Goal: Information Seeking & Learning: Learn about a topic

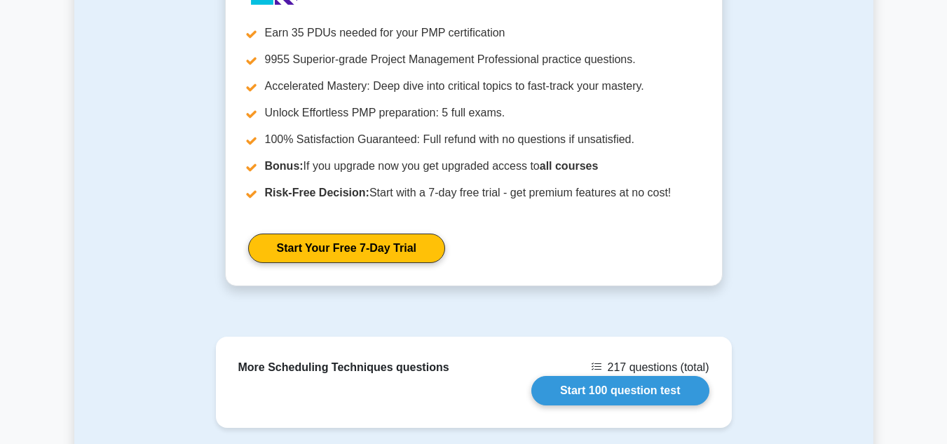
scroll to position [1586, 0]
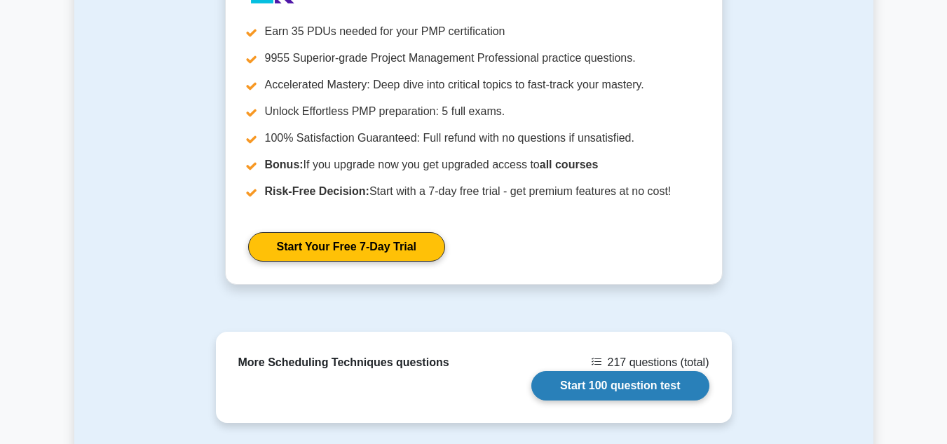
click at [566, 371] on link "Start 100 question test" at bounding box center [620, 385] width 178 height 29
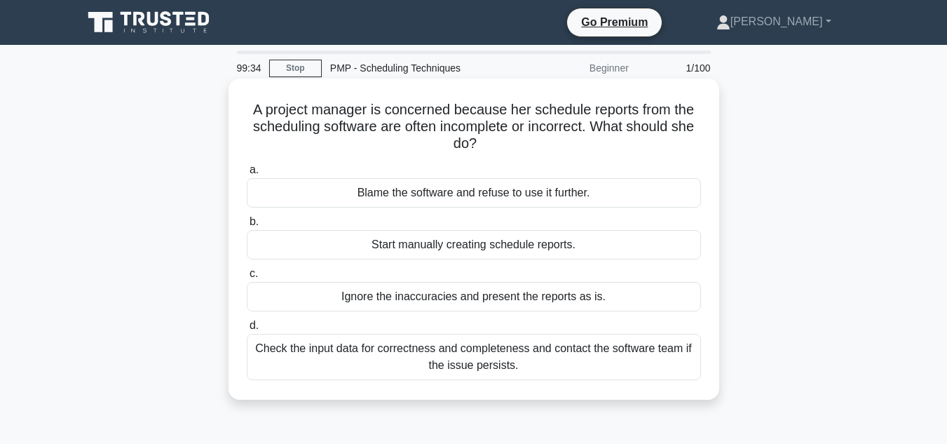
click at [610, 355] on div "Check the input data for correctness and completeness and contact the software …" at bounding box center [474, 357] width 454 height 46
click at [247, 330] on input "d. Check the input data for correctness and completeness and contact the softwa…" at bounding box center [247, 325] width 0 height 9
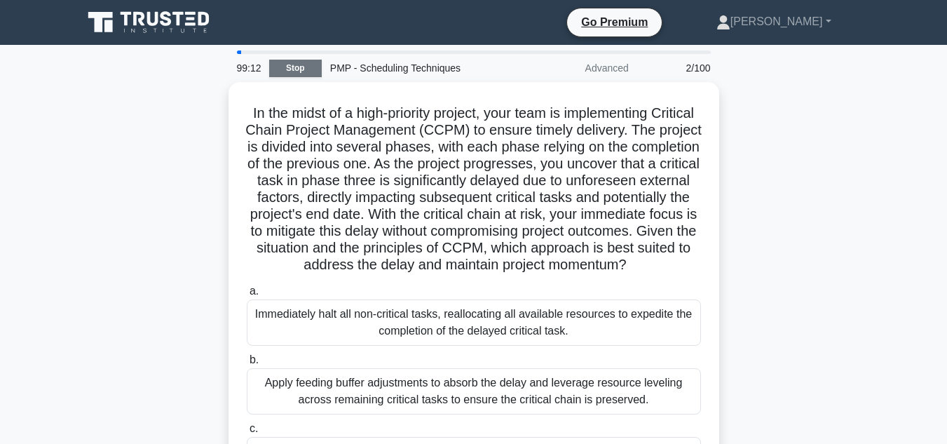
drag, startPoint x: 298, startPoint y: 78, endPoint x: 296, endPoint y: 68, distance: 10.0
click at [296, 68] on div "99:12 Stop PMP - Scheduling Techniques Advanced 2/100" at bounding box center [473, 68] width 490 height 28
click at [296, 68] on link "Stop" at bounding box center [295, 69] width 53 height 18
click at [301, 64] on link "Stop" at bounding box center [295, 69] width 53 height 18
click at [293, 67] on link "Stop" at bounding box center [295, 69] width 53 height 18
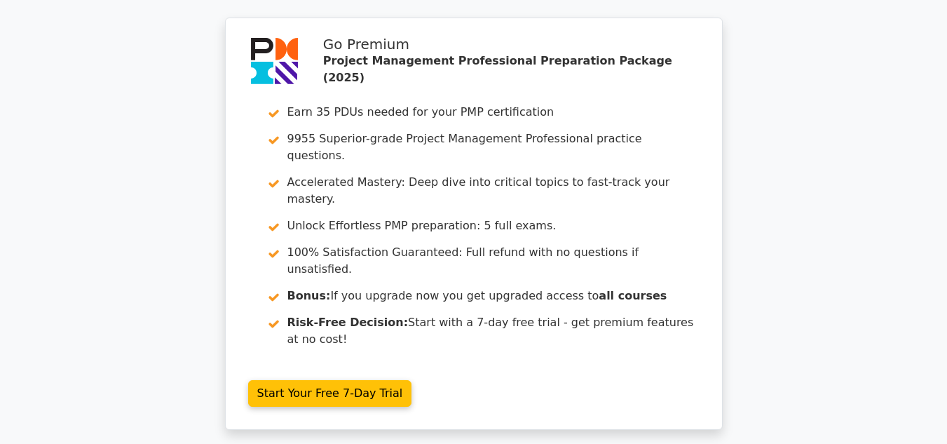
scroll to position [1984, 0]
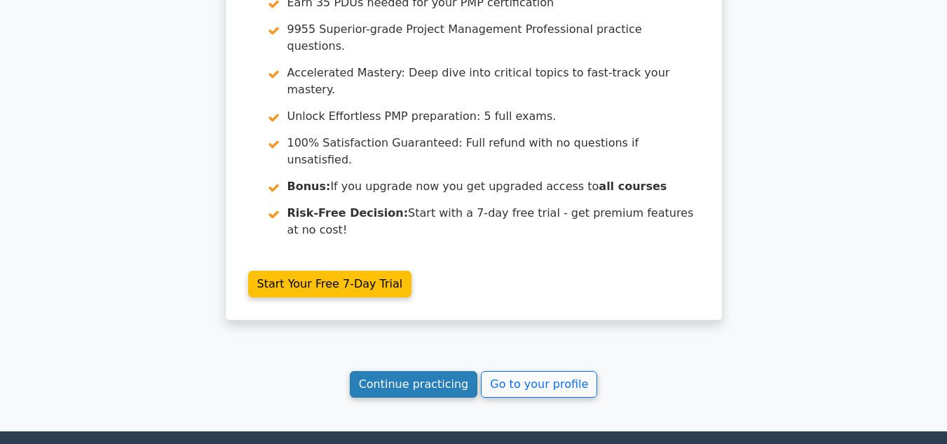
click at [423, 371] on link "Continue practicing" at bounding box center [414, 384] width 128 height 27
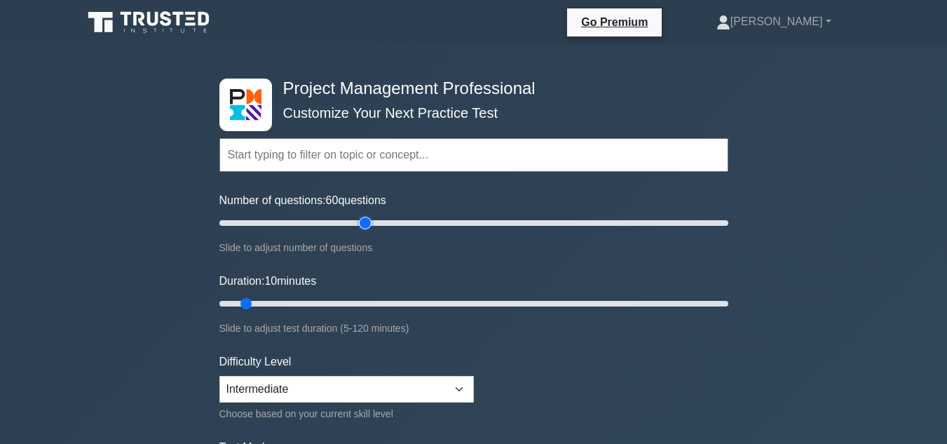
type input "60"
click at [359, 224] on input "Number of questions: 60 questions" at bounding box center [473, 222] width 509 height 17
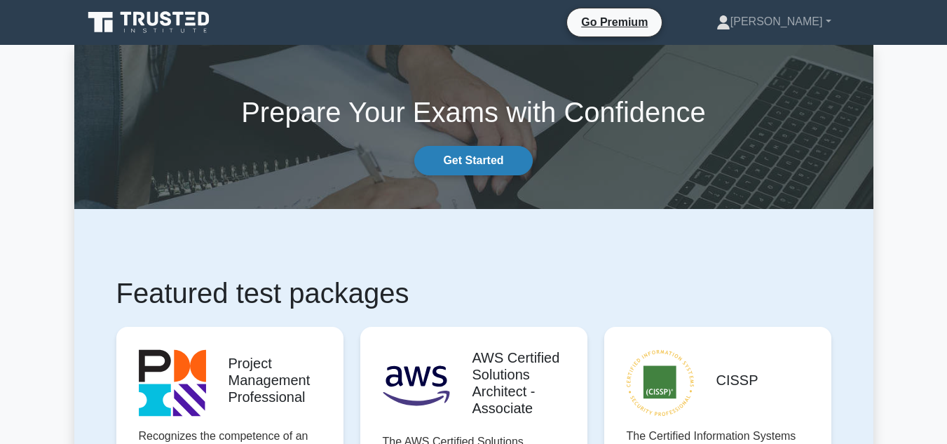
click at [483, 151] on link "Get Started" at bounding box center [473, 160] width 118 height 29
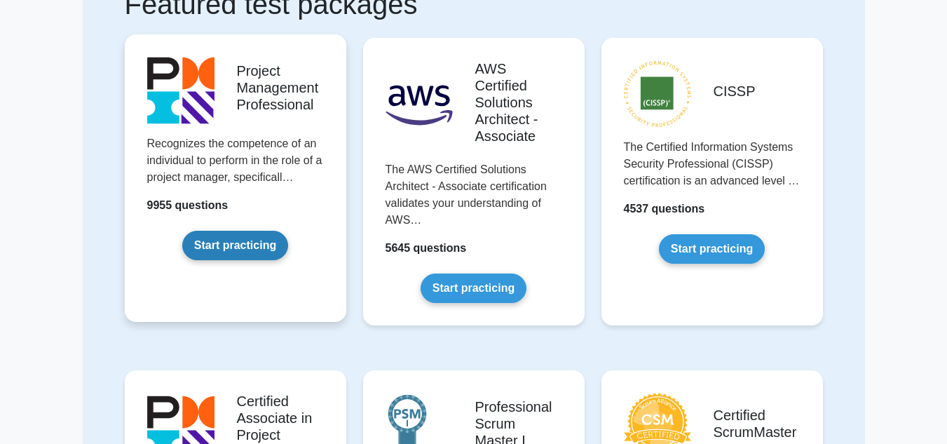
scroll to position [127, 0]
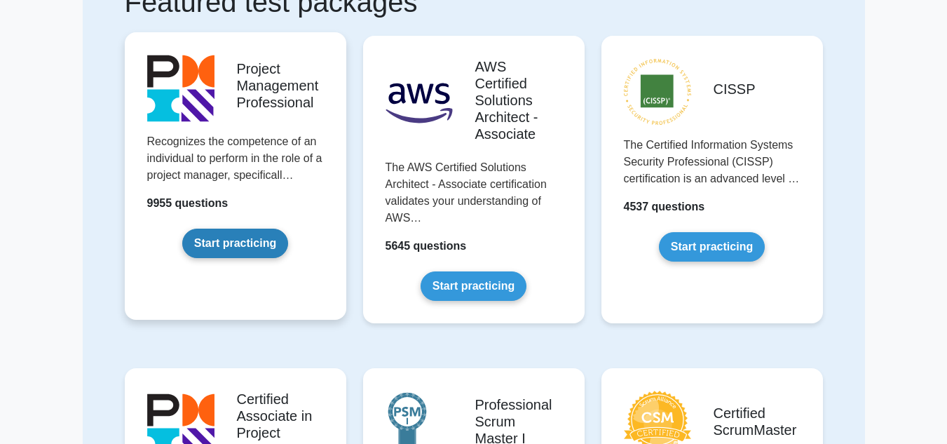
click at [246, 238] on link "Start practicing" at bounding box center [235, 242] width 106 height 29
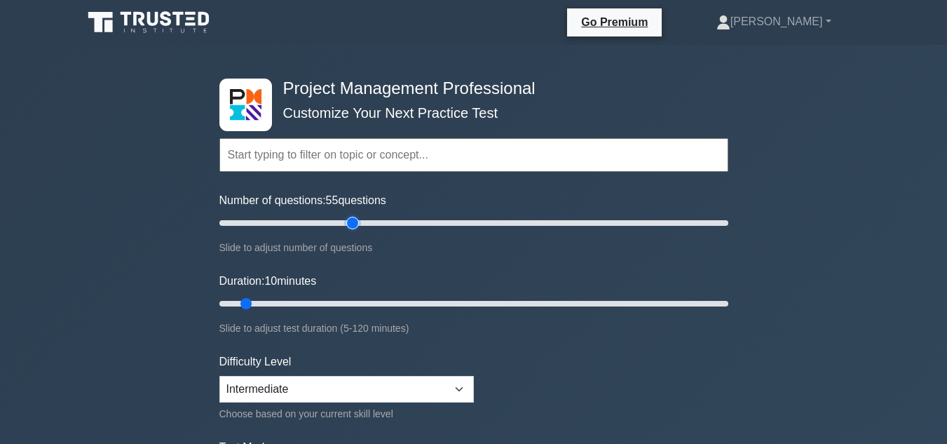
click at [354, 225] on input "Number of questions: 55 questions" at bounding box center [473, 222] width 509 height 17
type input "60"
click at [362, 224] on input "Number of questions: 60 questions" at bounding box center [473, 222] width 509 height 17
click at [341, 300] on input "Duration: 30 minutes" at bounding box center [473, 303] width 509 height 17
click at [351, 303] on input "Duration: 35 minutes" at bounding box center [473, 303] width 509 height 17
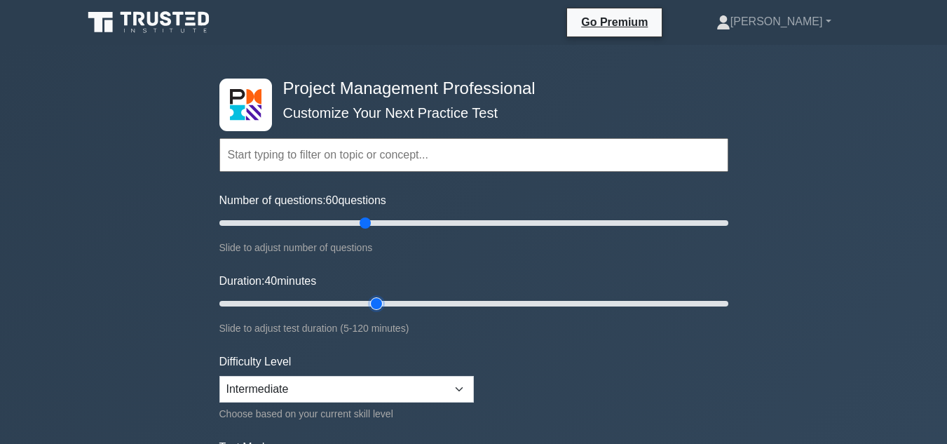
click at [371, 306] on input "Duration: 40 minutes" at bounding box center [473, 303] width 509 height 17
click at [385, 303] on input "Duration: 40 minutes" at bounding box center [473, 303] width 509 height 17
click at [396, 305] on input "Duration: 45 minutes" at bounding box center [473, 303] width 509 height 17
click at [408, 303] on input "Duration: 45 minutes" at bounding box center [473, 303] width 509 height 17
click at [411, 302] on input "Duration: 50 minutes" at bounding box center [473, 303] width 509 height 17
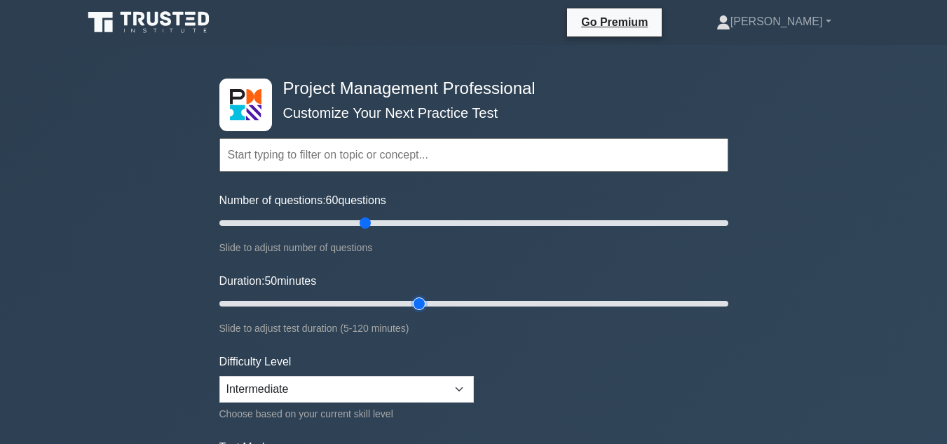
scroll to position [53, 0]
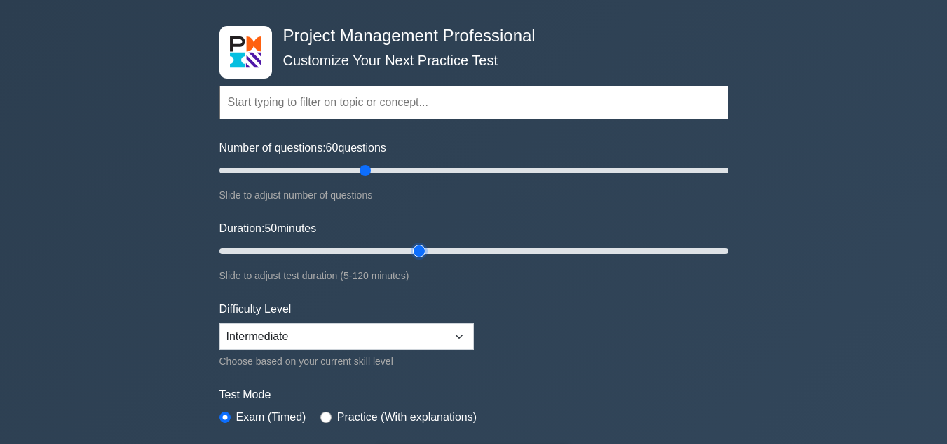
click at [428, 247] on input "Duration: 50 minutes" at bounding box center [473, 250] width 509 height 17
click at [430, 249] on input "Duration: 50 minutes" at bounding box center [473, 250] width 509 height 17
drag, startPoint x: 418, startPoint y: 248, endPoint x: 431, endPoint y: 248, distance: 12.6
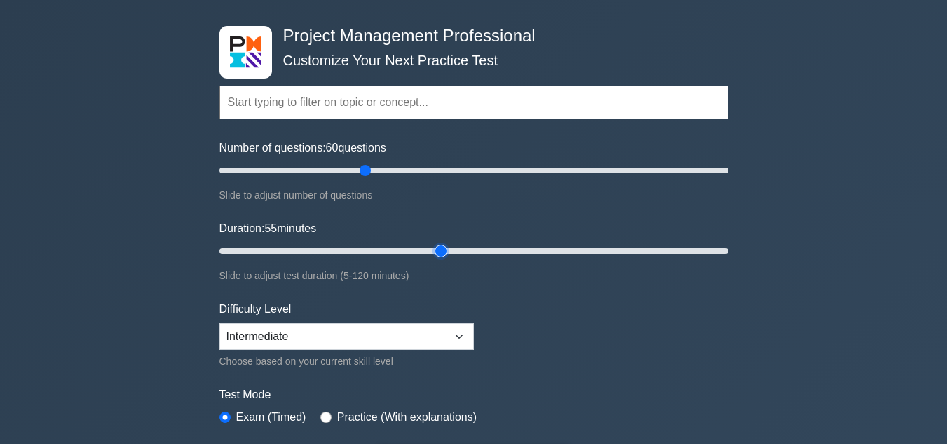
type input "55"
click at [431, 248] on input "Duration: 55 minutes" at bounding box center [473, 250] width 509 height 17
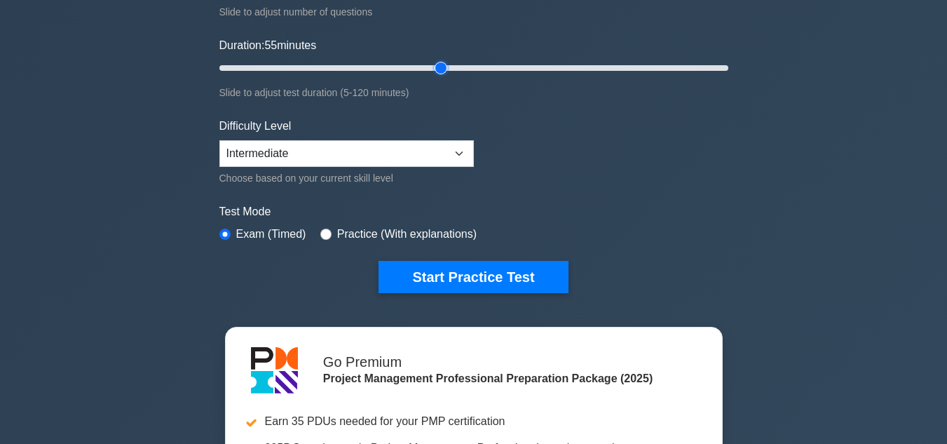
scroll to position [236, 0]
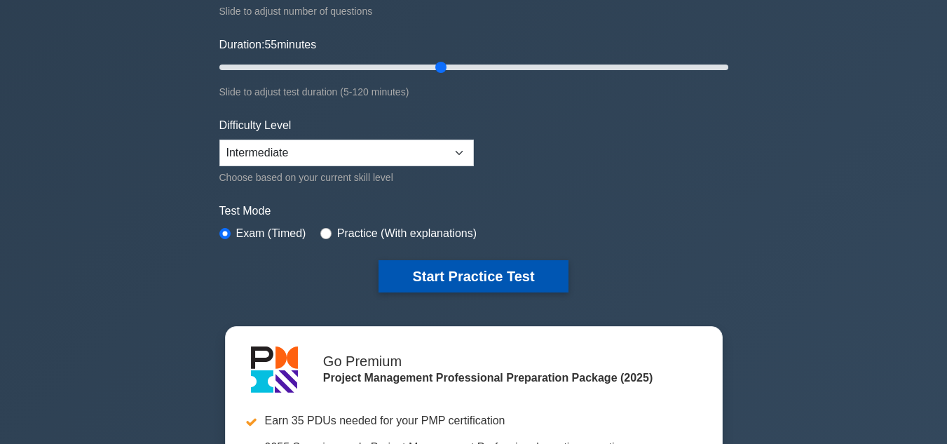
click at [501, 268] on button "Start Practice Test" at bounding box center [472, 276] width 189 height 32
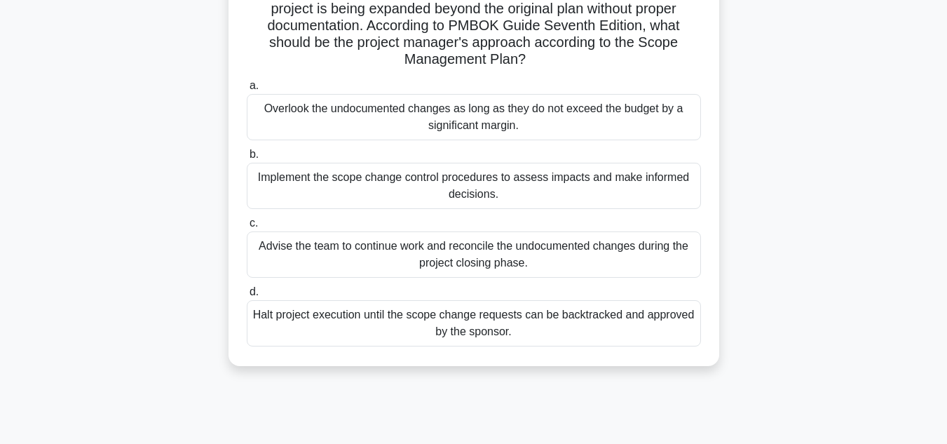
scroll to position [123, 0]
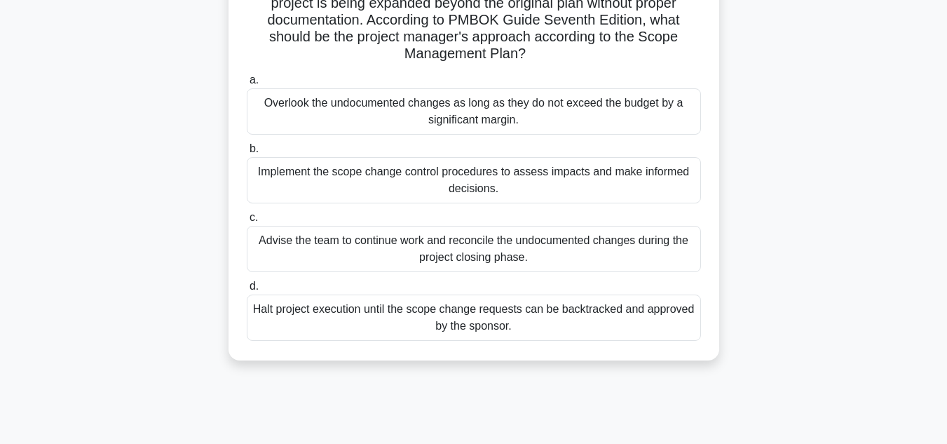
click at [575, 172] on div "Implement the scope change control procedures to assess impacts and make inform…" at bounding box center [474, 180] width 454 height 46
click at [247, 153] on input "b. Implement the scope change control procedures to assess impacts and make inf…" at bounding box center [247, 148] width 0 height 9
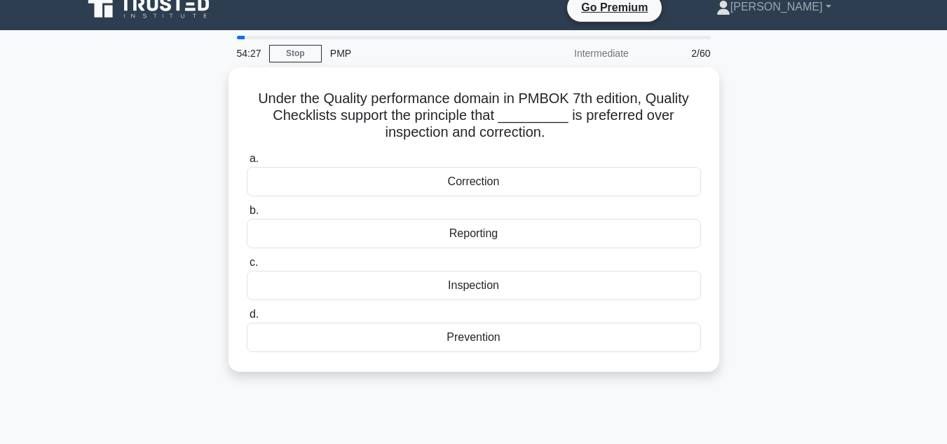
scroll to position [0, 0]
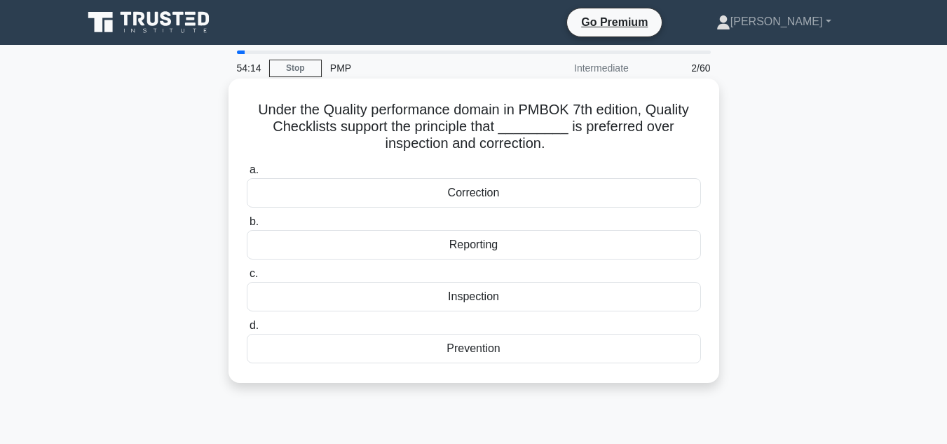
click at [496, 346] on div "Prevention" at bounding box center [474, 348] width 454 height 29
click at [247, 330] on input "d. Prevention" at bounding box center [247, 325] width 0 height 9
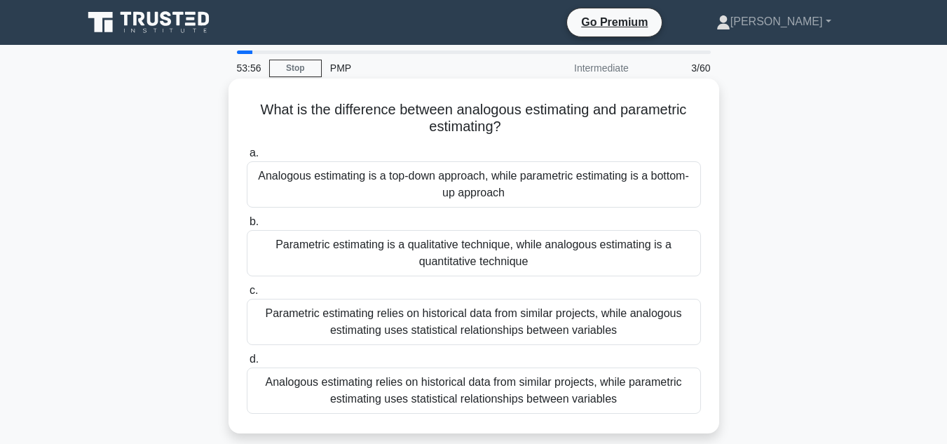
click at [601, 394] on div "Analogous estimating relies on historical data from similar projects, while par…" at bounding box center [474, 390] width 454 height 46
click at [247, 364] on input "d. Analogous estimating relies on historical data from similar projects, while …" at bounding box center [247, 359] width 0 height 9
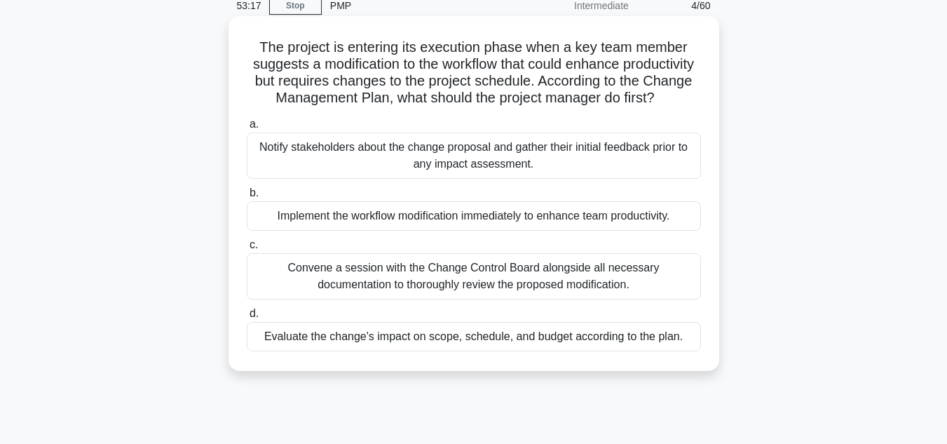
scroll to position [63, 0]
click at [588, 348] on div "Evaluate the change's impact on scope, schedule, and budget according to the pl…" at bounding box center [474, 335] width 454 height 29
click at [247, 317] on input "d. Evaluate the change's impact on scope, schedule, and budget according to the…" at bounding box center [247, 312] width 0 height 9
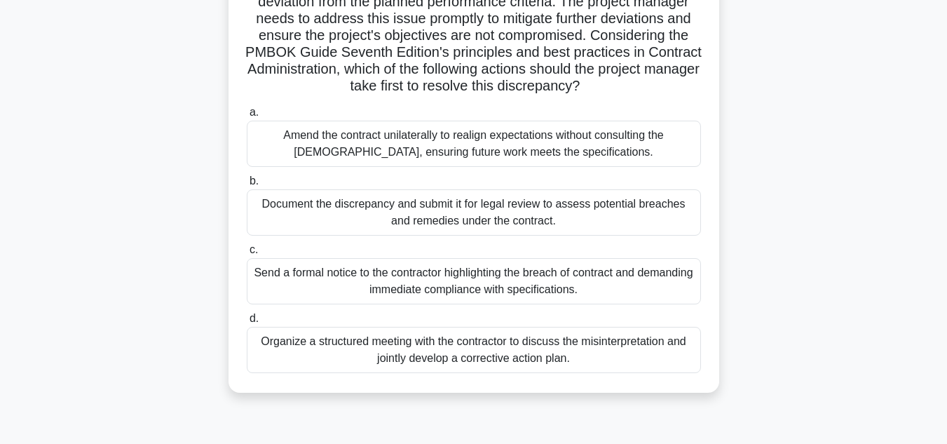
scroll to position [176, 0]
click at [596, 371] on div "Organize a structured meeting with the contractor to discuss the misinterpretat…" at bounding box center [474, 349] width 454 height 46
click at [247, 322] on input "d. Organize a structured meeting with the contractor to discuss the misinterpre…" at bounding box center [247, 317] width 0 height 9
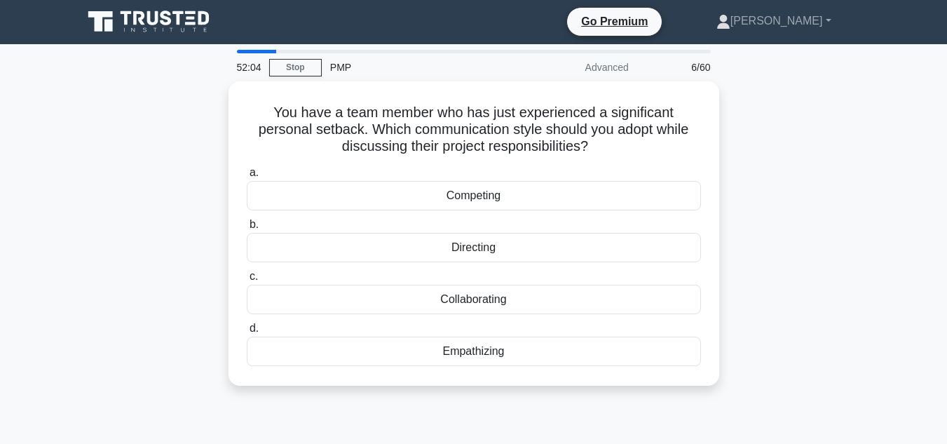
scroll to position [0, 0]
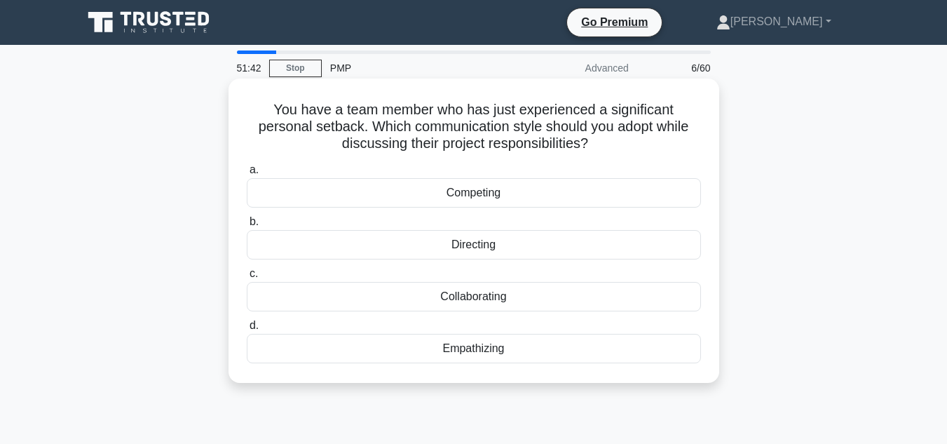
click at [490, 351] on div "Empathizing" at bounding box center [474, 348] width 454 height 29
click at [247, 330] on input "d. Empathizing" at bounding box center [247, 325] width 0 height 9
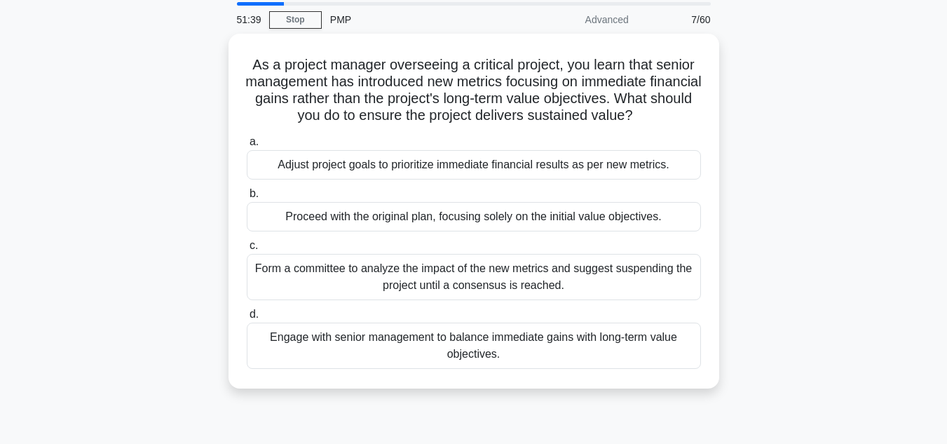
scroll to position [49, 0]
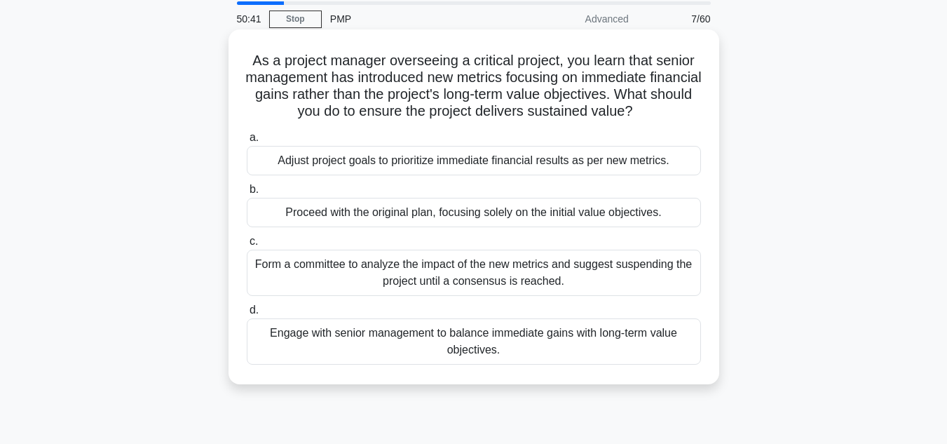
click at [538, 329] on div "Engage with senior management to balance immediate gains with long-term value o…" at bounding box center [474, 341] width 454 height 46
click at [247, 315] on input "d. Engage with senior management to balance immediate gains with long-term valu…" at bounding box center [247, 310] width 0 height 9
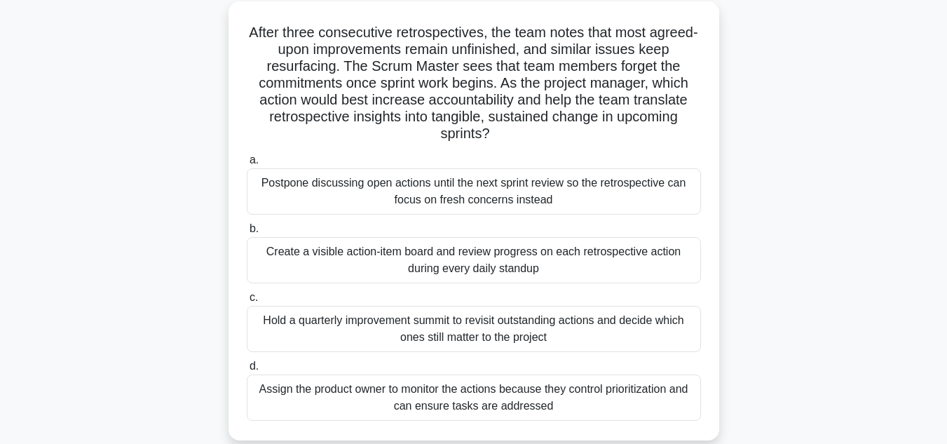
scroll to position [83, 0]
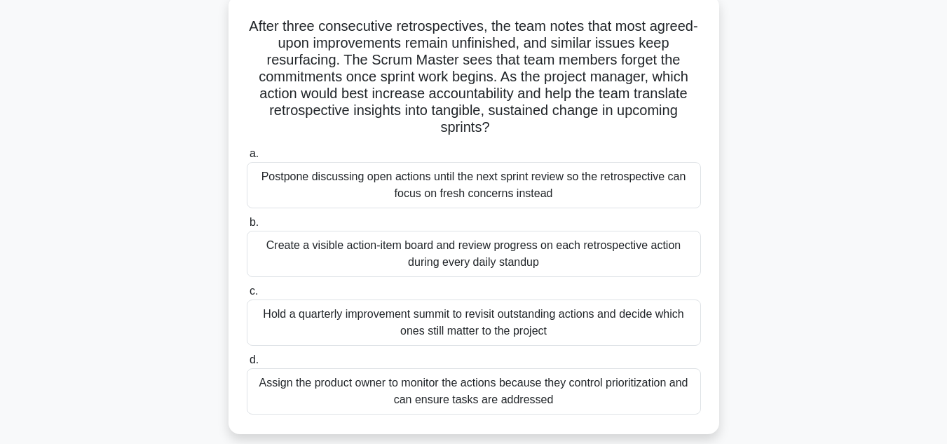
click at [616, 259] on div "Create a visible action-item board and review progress on each retrospective ac…" at bounding box center [474, 254] width 454 height 46
click at [247, 227] on input "b. Create a visible action-item board and review progress on each retrospective…" at bounding box center [247, 222] width 0 height 9
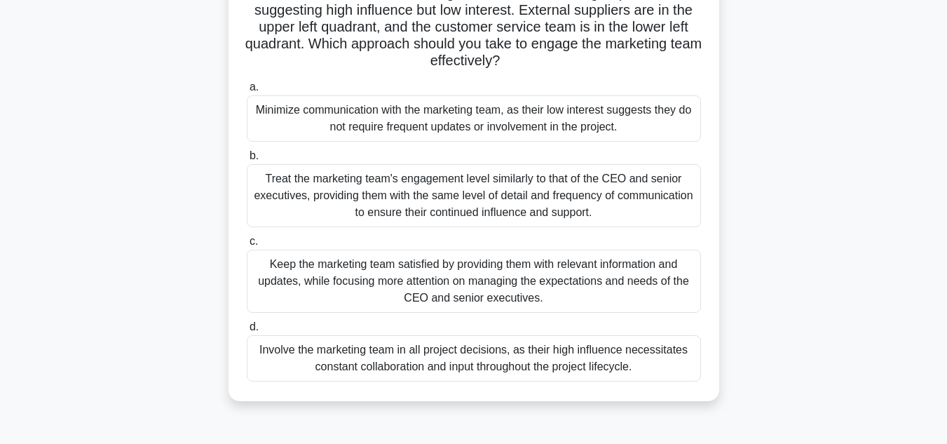
scroll to position [165, 0]
click at [513, 362] on div "Involve the marketing team in all project decisions, as their high influence ne…" at bounding box center [474, 359] width 454 height 46
click at [247, 333] on input "d. Involve the marketing team in all project decisions, as their high influence…" at bounding box center [247, 328] width 0 height 9
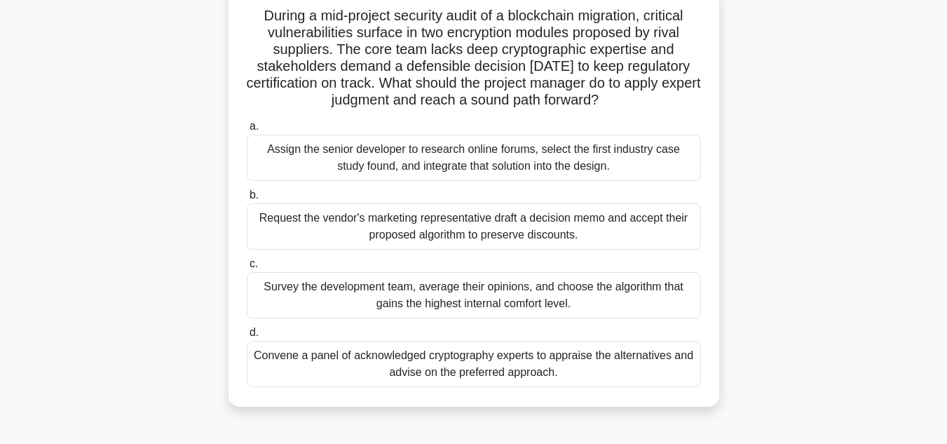
scroll to position [98, 0]
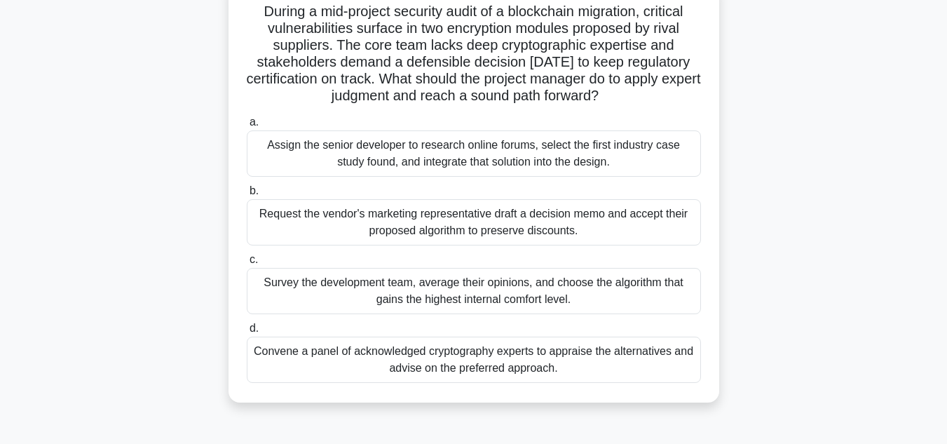
click at [568, 347] on div "Convene a panel of acknowledged cryptography experts to appraise the alternativ…" at bounding box center [474, 359] width 454 height 46
click at [247, 333] on input "d. Convene a panel of acknowledged cryptography experts to appraise the alterna…" at bounding box center [247, 328] width 0 height 9
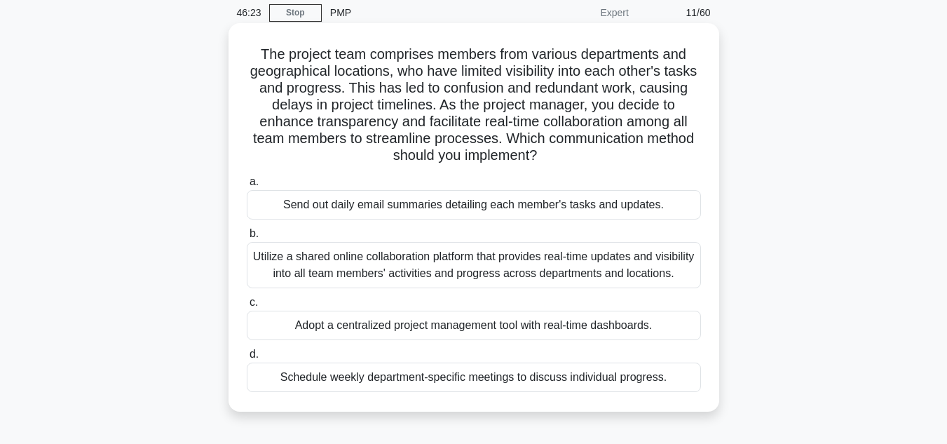
scroll to position [76, 0]
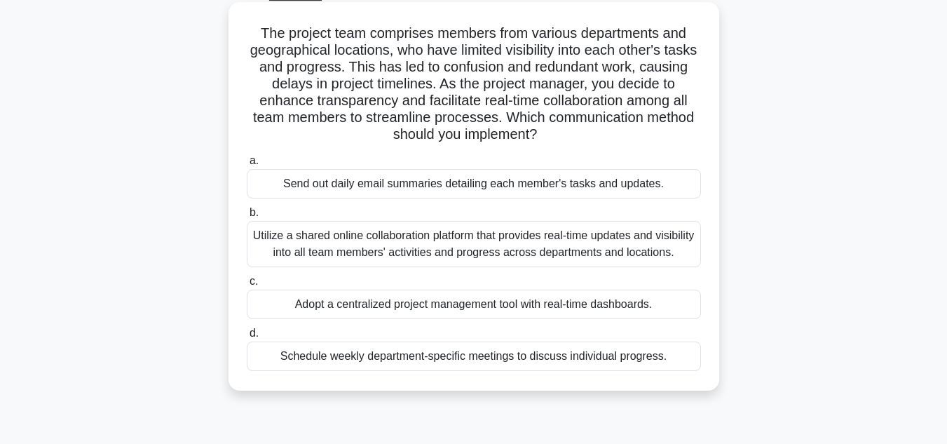
click at [534, 240] on div "Utilize a shared online collaboration platform that provides real-time updates …" at bounding box center [474, 244] width 454 height 46
click at [247, 217] on input "b. Utilize a shared online collaboration platform that provides real-time updat…" at bounding box center [247, 212] width 0 height 9
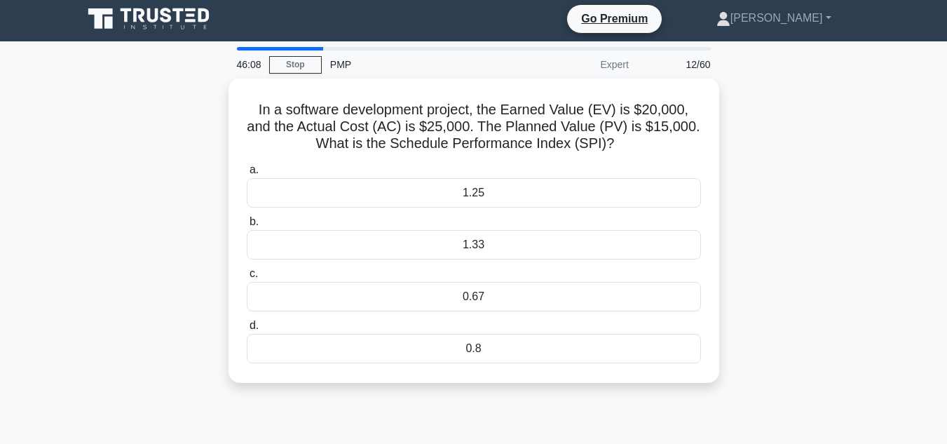
scroll to position [0, 0]
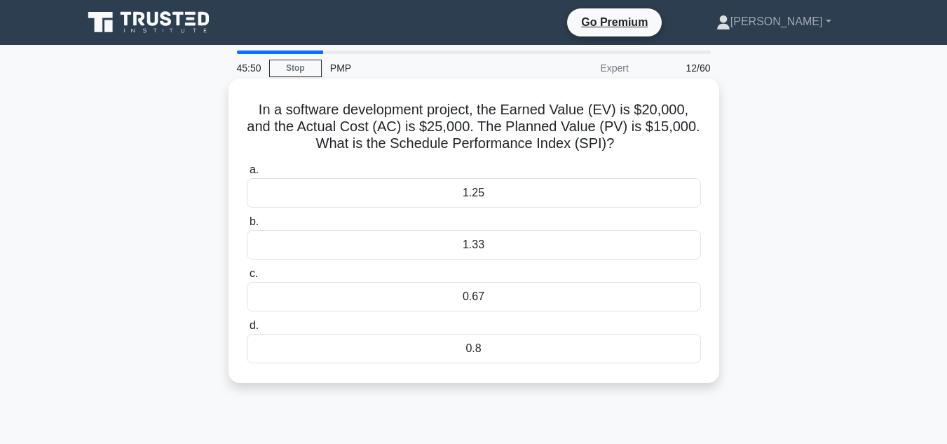
click at [479, 240] on div "1.33" at bounding box center [474, 244] width 454 height 29
click at [247, 226] on input "b. 1.33" at bounding box center [247, 221] width 0 height 9
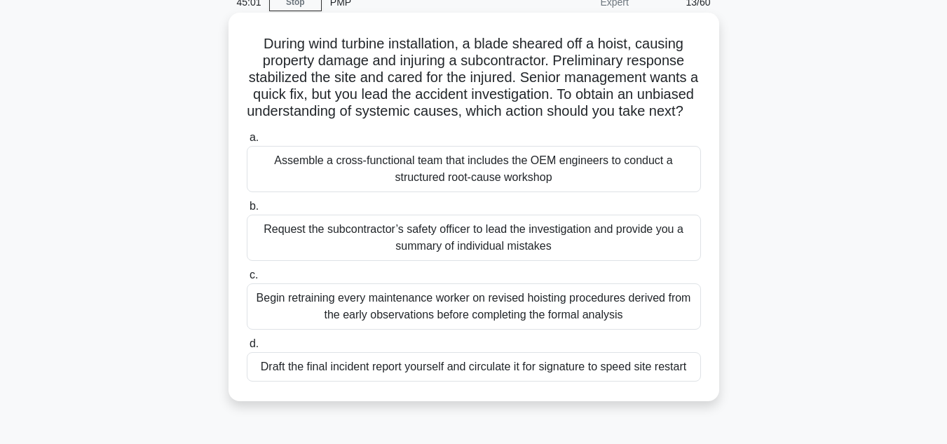
scroll to position [67, 0]
click at [570, 186] on div "Assemble a cross-functional team that includes the OEM engineers to conduct a s…" at bounding box center [474, 168] width 454 height 46
click at [247, 142] on input "a. Assemble a cross-functional team that includes the OEM engineers to conduct …" at bounding box center [247, 136] width 0 height 9
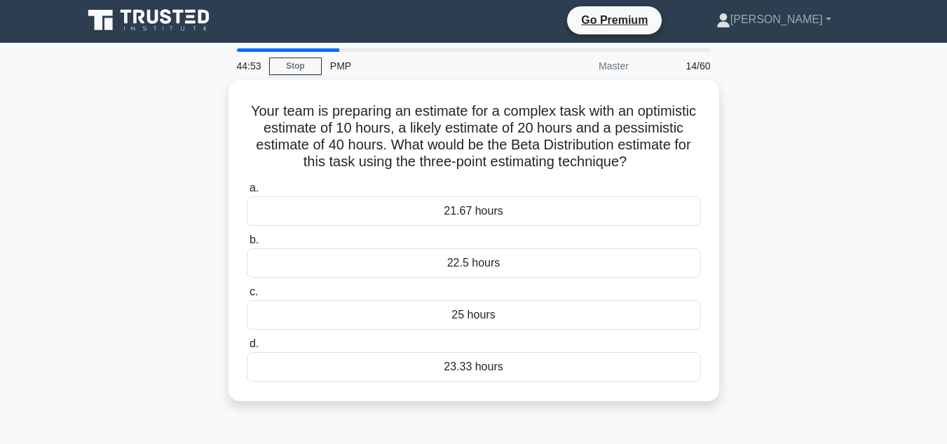
scroll to position [0, 0]
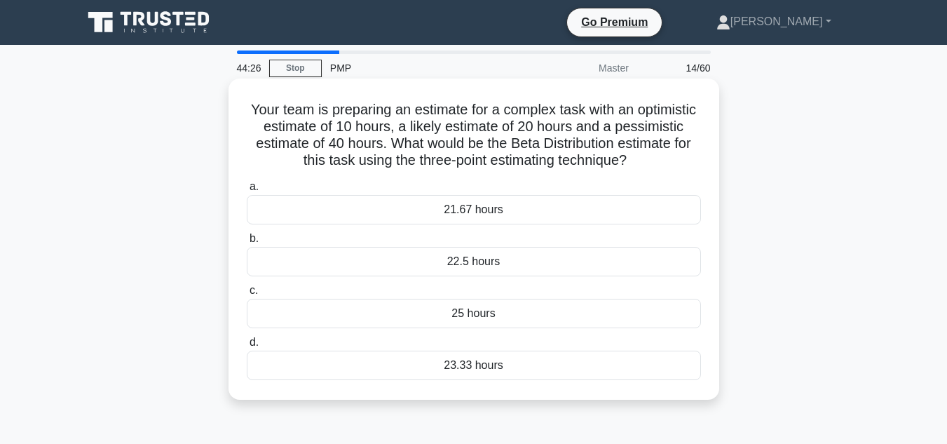
click at [502, 357] on div "23.33 hours" at bounding box center [474, 364] width 454 height 29
click at [247, 347] on input "d. 23.33 hours" at bounding box center [247, 342] width 0 height 9
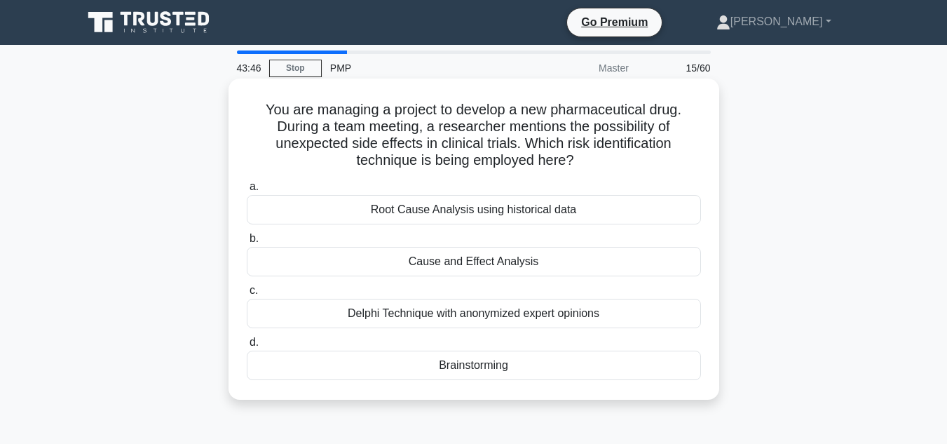
click at [533, 299] on div "Delphi Technique with anonymized expert opinions" at bounding box center [474, 312] width 454 height 29
click at [247, 295] on input "c. Delphi Technique with anonymized expert opinions" at bounding box center [247, 290] width 0 height 9
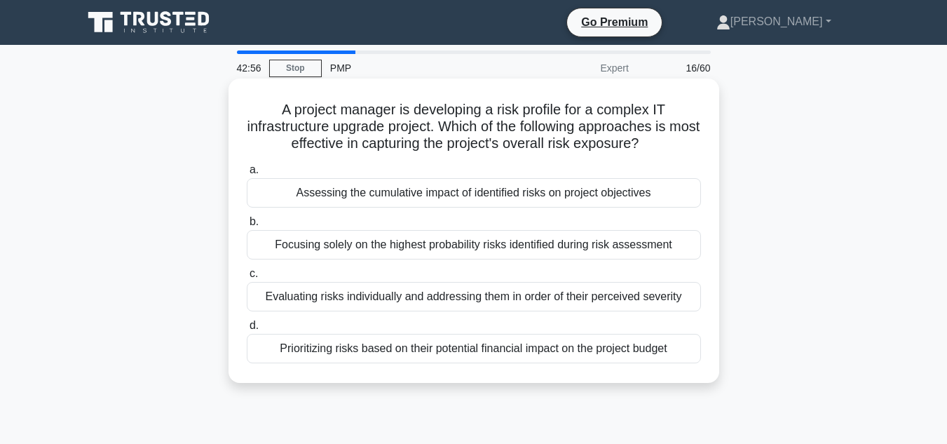
click at [533, 194] on div "Assessing the cumulative impact of identified risks on project objectives" at bounding box center [474, 192] width 454 height 29
click at [247, 174] on input "a. Assessing the cumulative impact of identified risks on project objectives" at bounding box center [247, 169] width 0 height 9
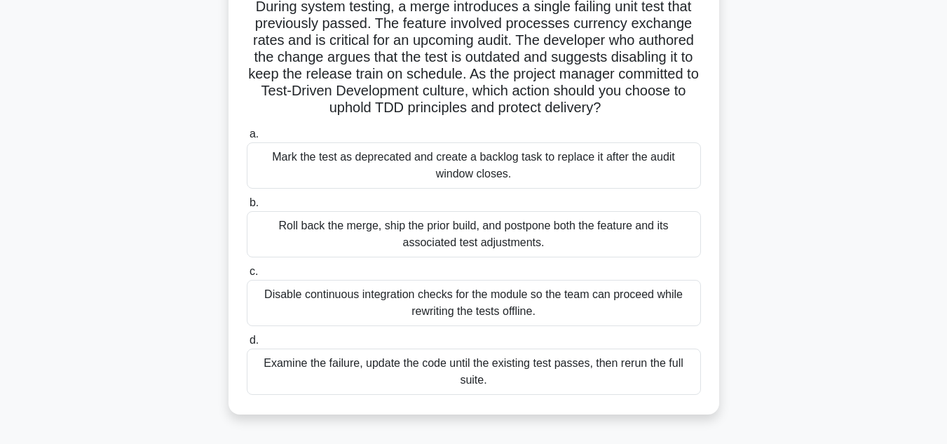
scroll to position [102, 0]
click at [554, 375] on div "Examine the failure, update the code until the existing test passes, then rerun…" at bounding box center [474, 372] width 454 height 46
click at [247, 345] on input "d. Examine the failure, update the code until the existing test passes, then re…" at bounding box center [247, 340] width 0 height 9
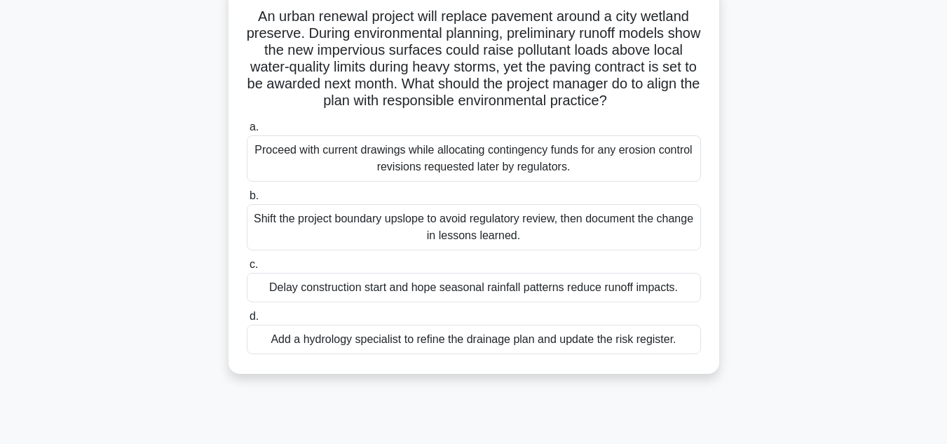
scroll to position [94, 0]
click at [542, 343] on div "Add a hydrology specialist to refine the drainage plan and update the risk regi…" at bounding box center [474, 338] width 454 height 29
click at [247, 320] on input "d. Add a hydrology specialist to refine the drainage plan and update the risk r…" at bounding box center [247, 315] width 0 height 9
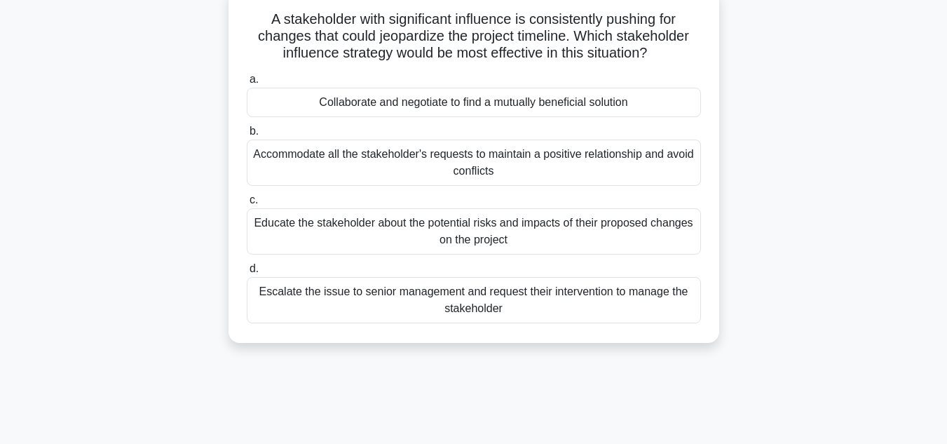
scroll to position [0, 0]
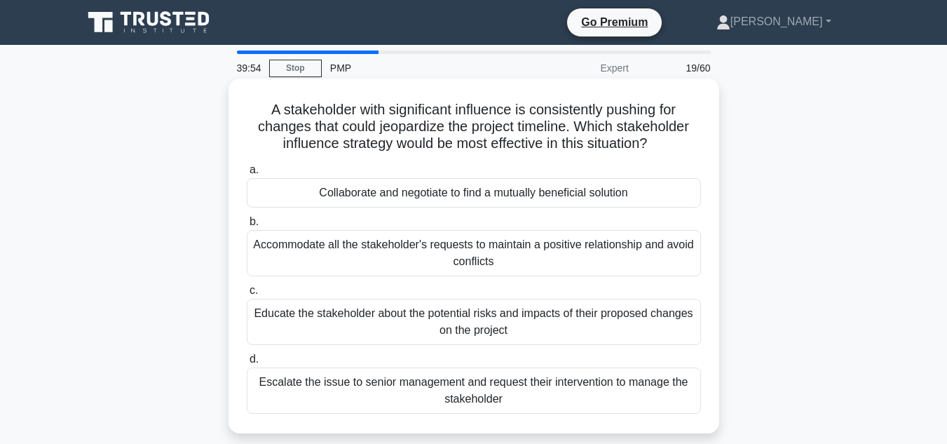
click at [567, 187] on div "Collaborate and negotiate to find a mutually beneficial solution" at bounding box center [474, 192] width 454 height 29
click at [247, 174] on input "a. Collaborate and negotiate to find a mutually beneficial solution" at bounding box center [247, 169] width 0 height 9
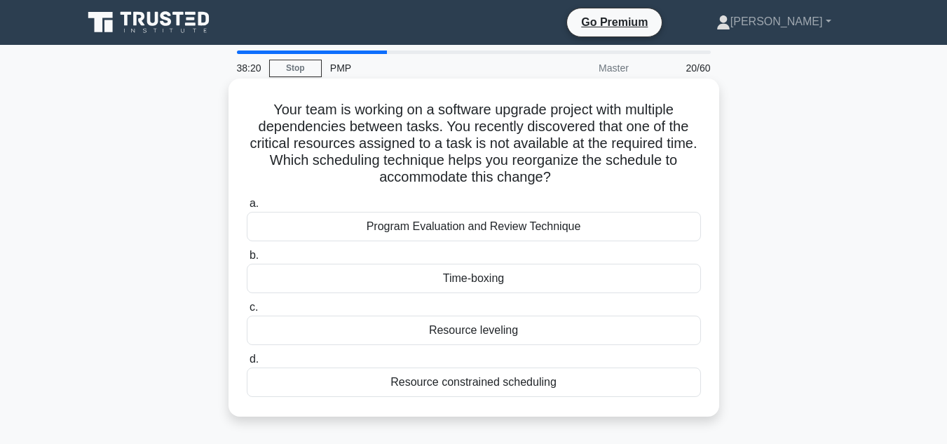
click at [514, 381] on div "Resource constrained scheduling" at bounding box center [474, 381] width 454 height 29
click at [247, 364] on input "d. Resource constrained scheduling" at bounding box center [247, 359] width 0 height 9
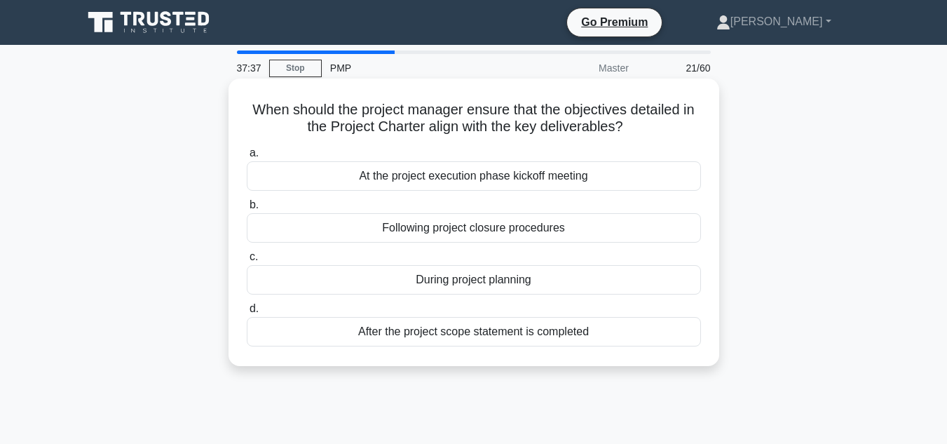
click at [490, 317] on div "After the project scope statement is completed" at bounding box center [474, 331] width 454 height 29
click at [247, 313] on input "d. After the project scope statement is completed" at bounding box center [247, 308] width 0 height 9
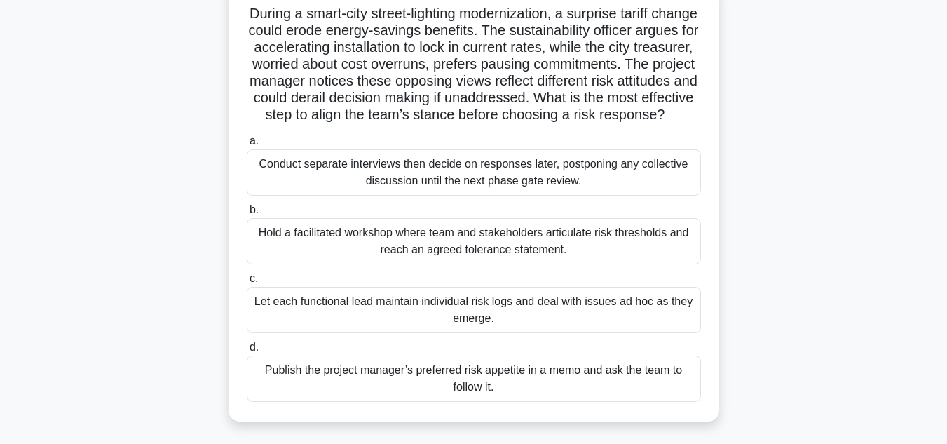
scroll to position [97, 0]
click at [498, 258] on div "Hold a facilitated workshop where team and stakeholders articulate risk thresho…" at bounding box center [474, 240] width 454 height 46
click at [247, 214] on input "b. Hold a facilitated workshop where team and stakeholders articulate risk thre…" at bounding box center [247, 209] width 0 height 9
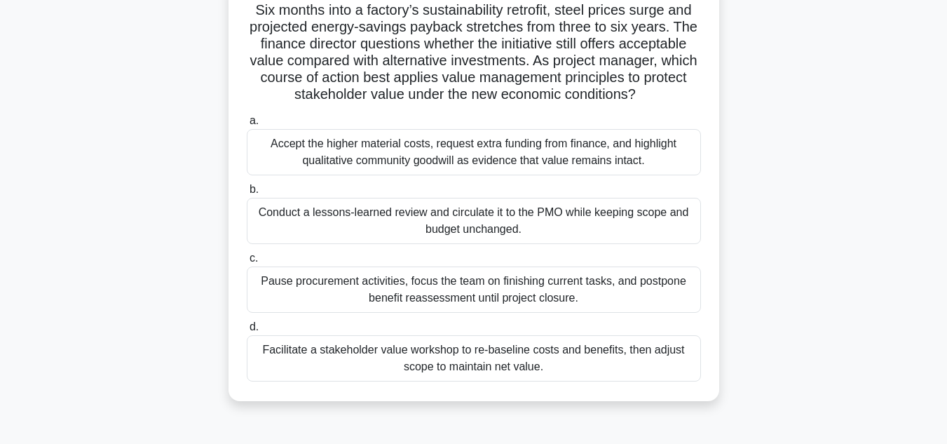
scroll to position [102, 0]
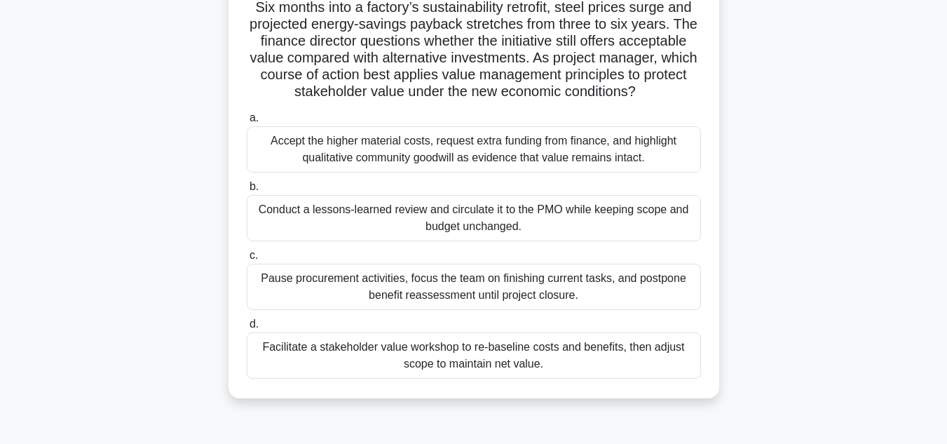
click at [645, 365] on div "Facilitate a stakeholder value workshop to re-baseline costs and benefits, then…" at bounding box center [474, 355] width 454 height 46
click at [247, 329] on input "d. Facilitate a stakeholder value workshop to re-baseline costs and benefits, t…" at bounding box center [247, 324] width 0 height 9
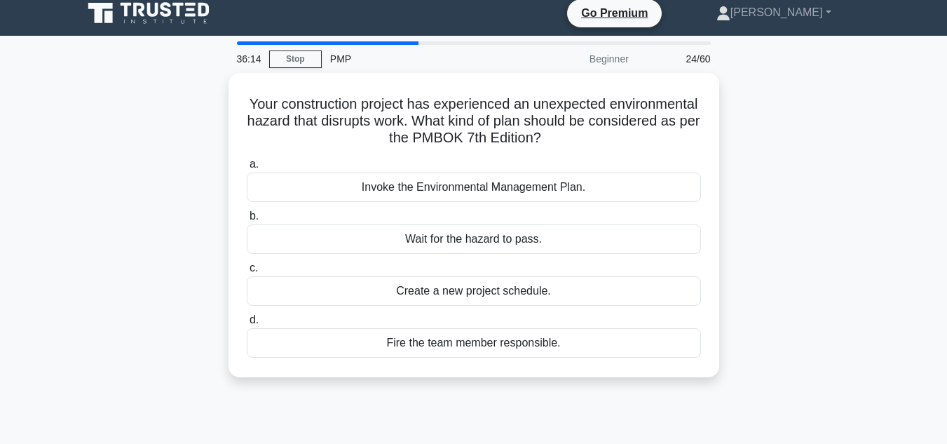
scroll to position [0, 0]
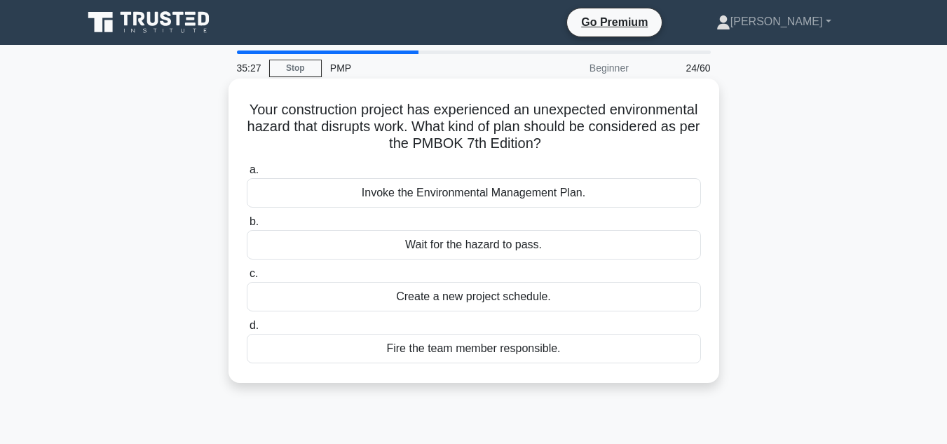
click at [518, 183] on div "Invoke the Environmental Management Plan." at bounding box center [474, 192] width 454 height 29
click at [247, 174] on input "a. Invoke the Environmental Management Plan." at bounding box center [247, 169] width 0 height 9
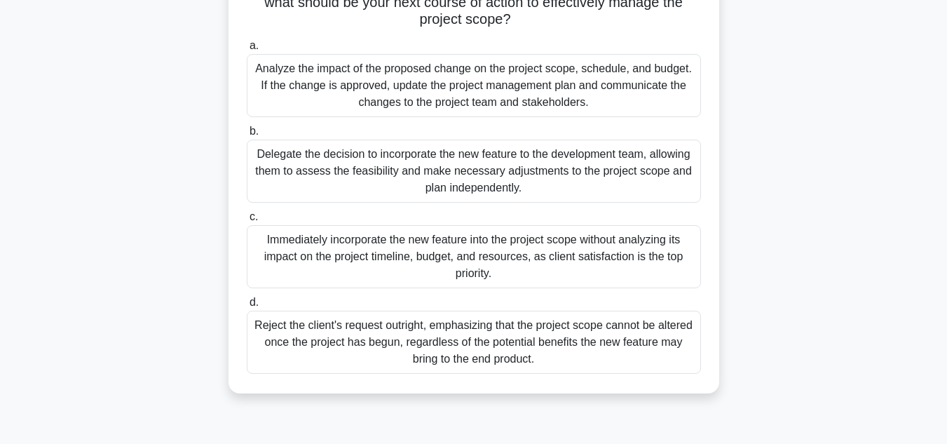
scroll to position [179, 0]
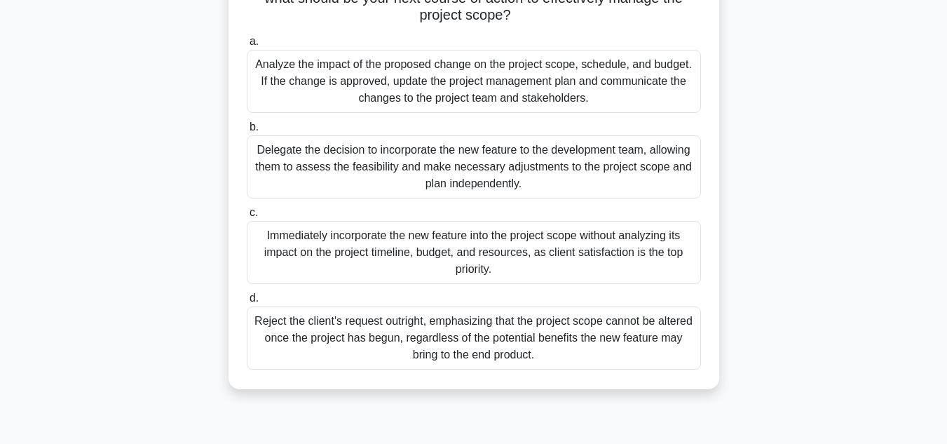
click at [502, 79] on div "Analyze the impact of the proposed change on the project scope, schedule, and b…" at bounding box center [474, 81] width 454 height 63
click at [247, 46] on input "a. Analyze the impact of the proposed change on the project scope, schedule, an…" at bounding box center [247, 41] width 0 height 9
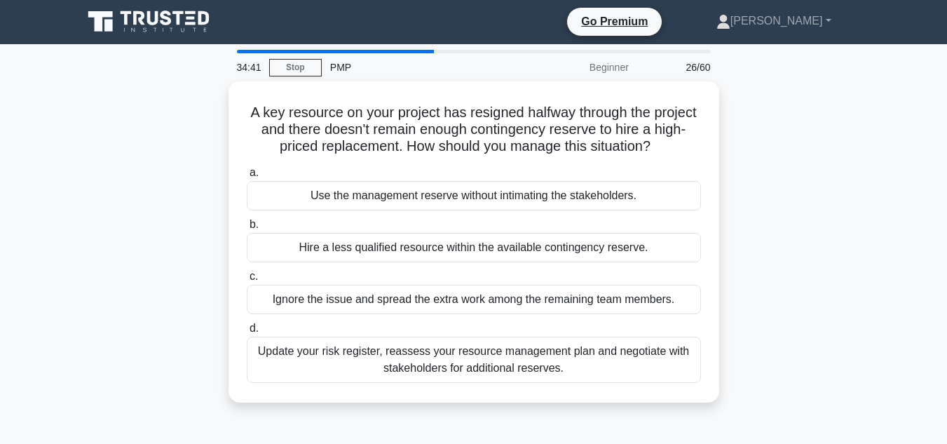
scroll to position [0, 0]
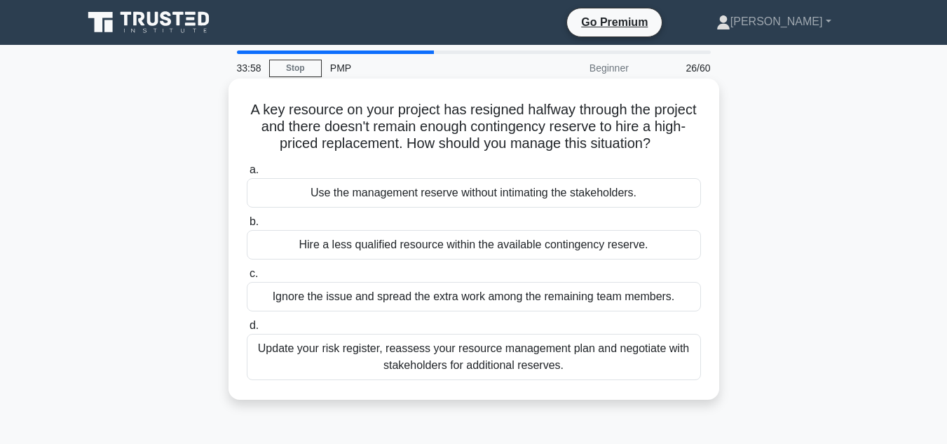
click at [454, 348] on div "Update your risk register, reassess your resource management plan and negotiate…" at bounding box center [474, 357] width 454 height 46
click at [247, 330] on input "d. Update your risk register, reassess your resource management plan and negoti…" at bounding box center [247, 325] width 0 height 9
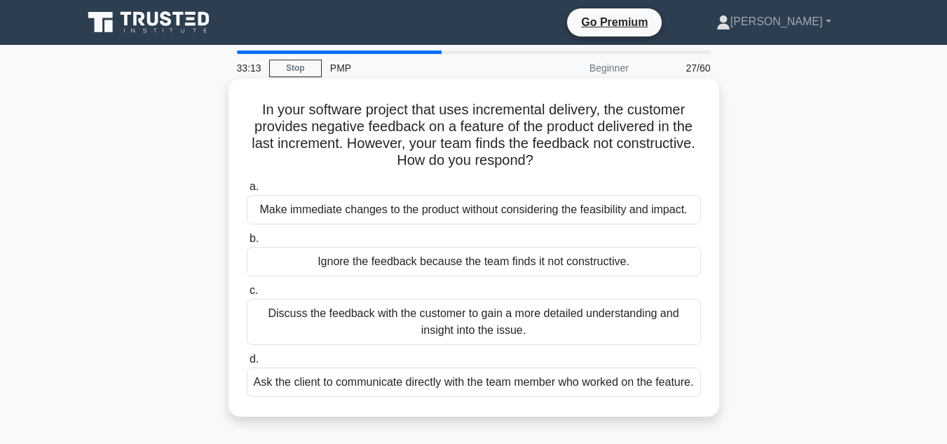
click at [508, 311] on div "Discuss the feedback with the customer to gain a more detailed understanding an…" at bounding box center [474, 321] width 454 height 46
click at [247, 295] on input "c. Discuss the feedback with the customer to gain a more detailed understanding…" at bounding box center [247, 290] width 0 height 9
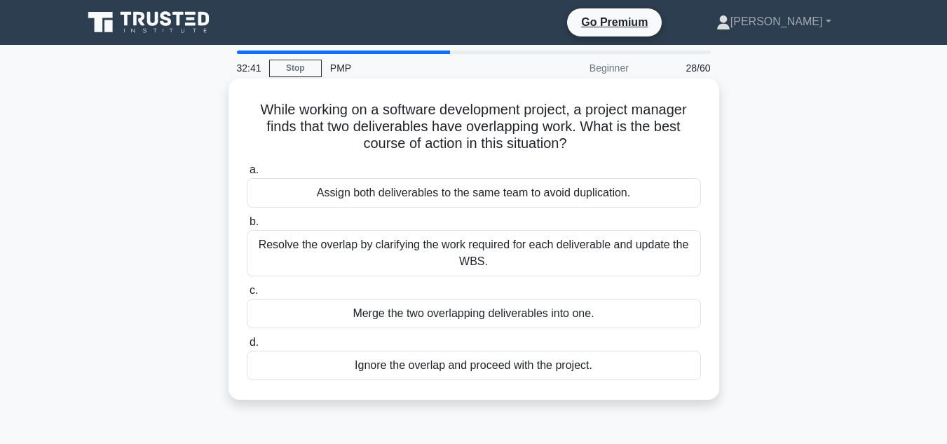
click at [489, 244] on div "Resolve the overlap by clarifying the work required for each deliverable and up…" at bounding box center [474, 253] width 454 height 46
click at [247, 226] on input "b. Resolve the overlap by clarifying the work required for each deliverable and…" at bounding box center [247, 221] width 0 height 9
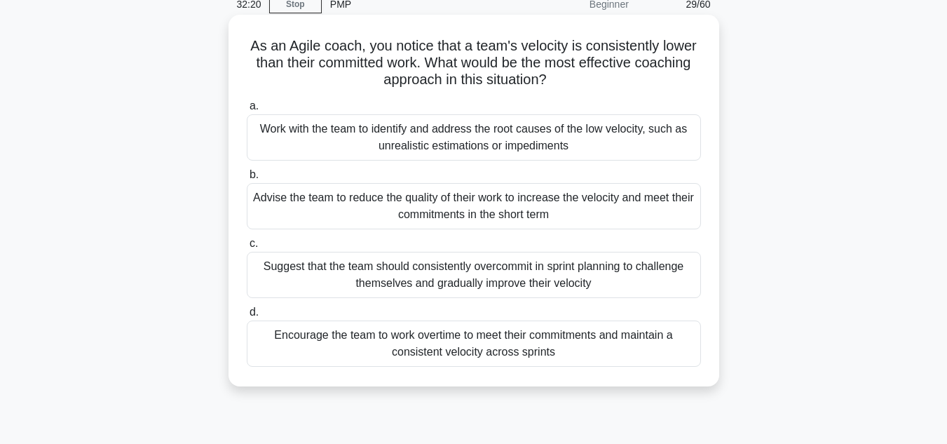
scroll to position [61, 0]
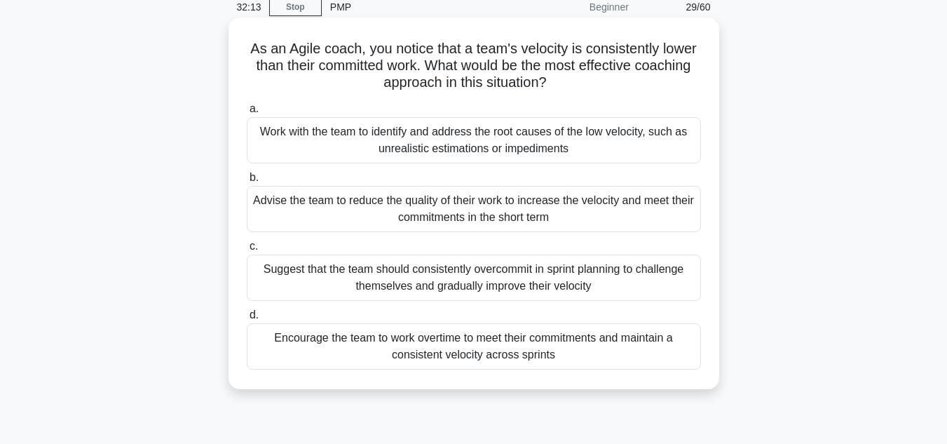
click at [505, 140] on div "Work with the team to identify and address the root causes of the low velocity,…" at bounding box center [474, 140] width 454 height 46
click at [247, 114] on input "a. Work with the team to identify and address the root causes of the low veloci…" at bounding box center [247, 108] width 0 height 9
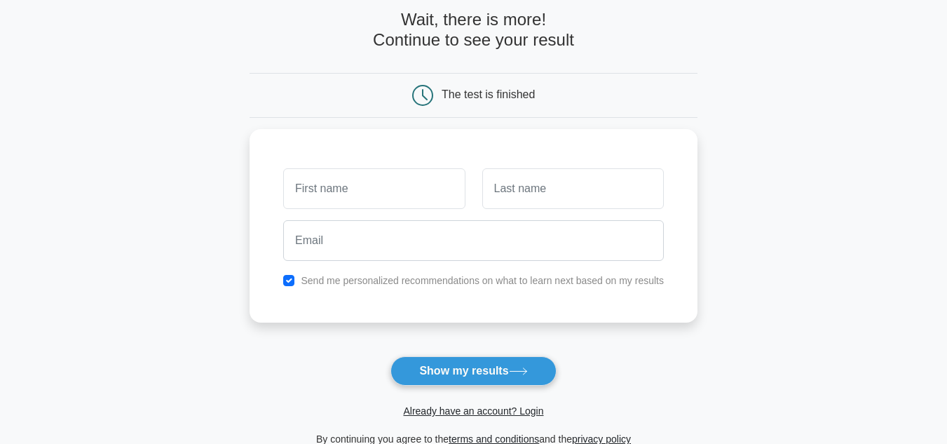
scroll to position [75, 0]
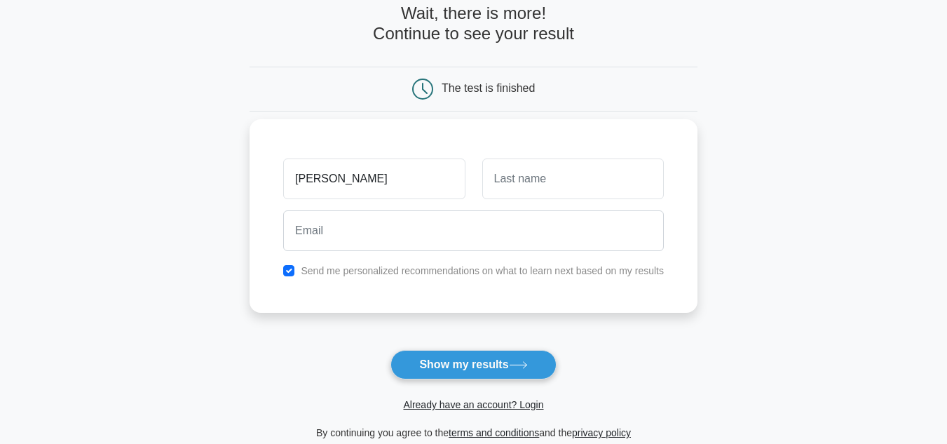
type input "[PERSON_NAME]"
click at [521, 194] on input "text" at bounding box center [572, 178] width 181 height 41
type input "Kotha"
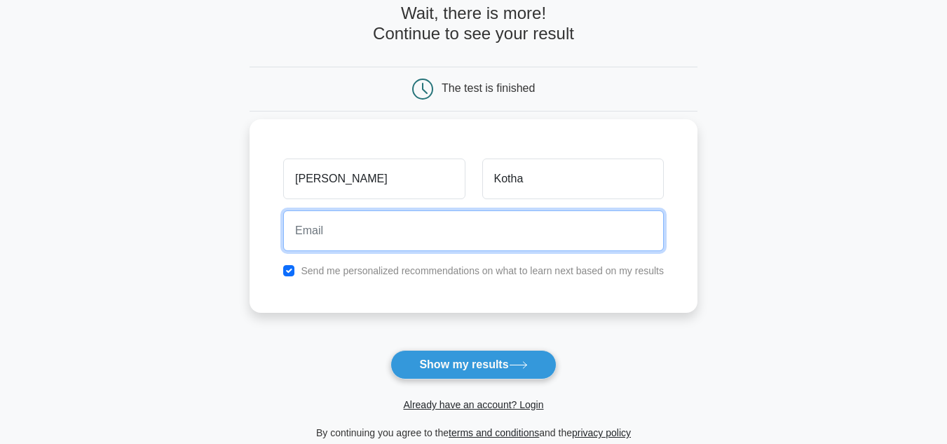
click at [434, 234] on input "email" at bounding box center [473, 230] width 380 height 41
type input "a"
type input "[PERSON_NAME][EMAIL_ADDRESS][DOMAIN_NAME]"
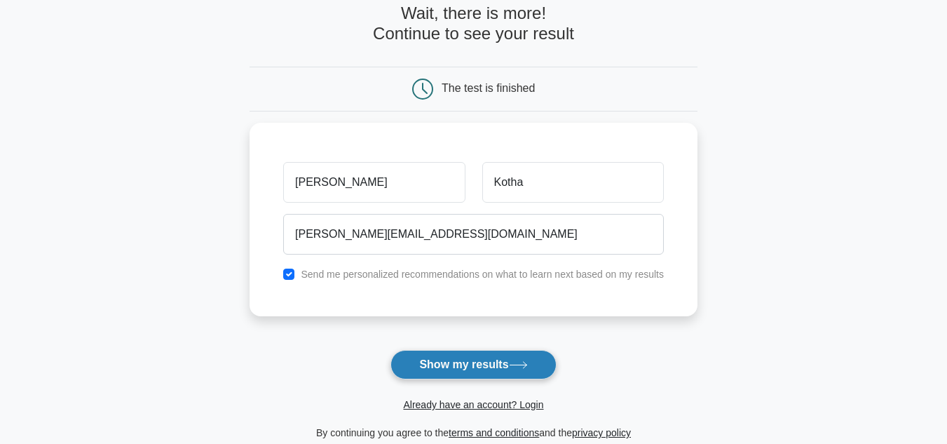
click at [486, 365] on button "Show my results" at bounding box center [472, 364] width 165 height 29
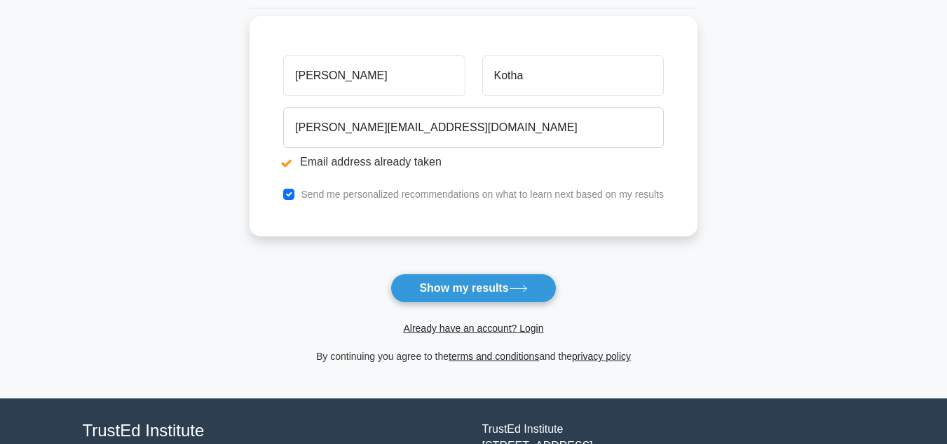
scroll to position [231, 0]
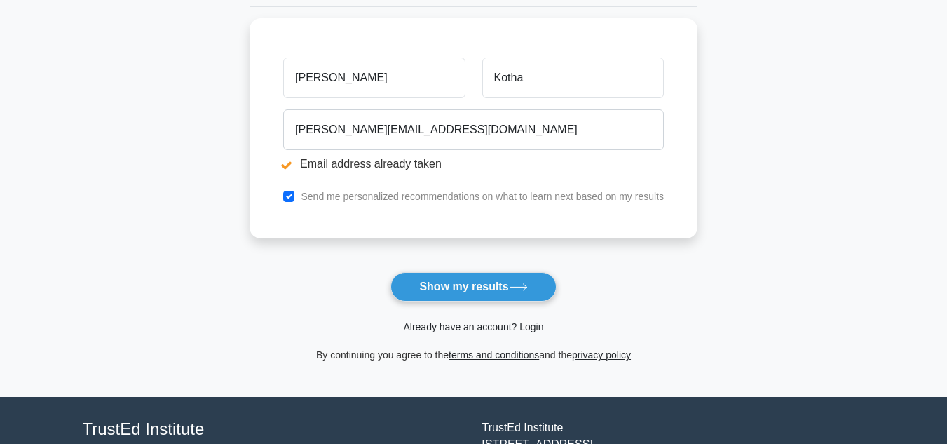
click at [491, 328] on link "Already have an account? Login" at bounding box center [473, 326] width 140 height 11
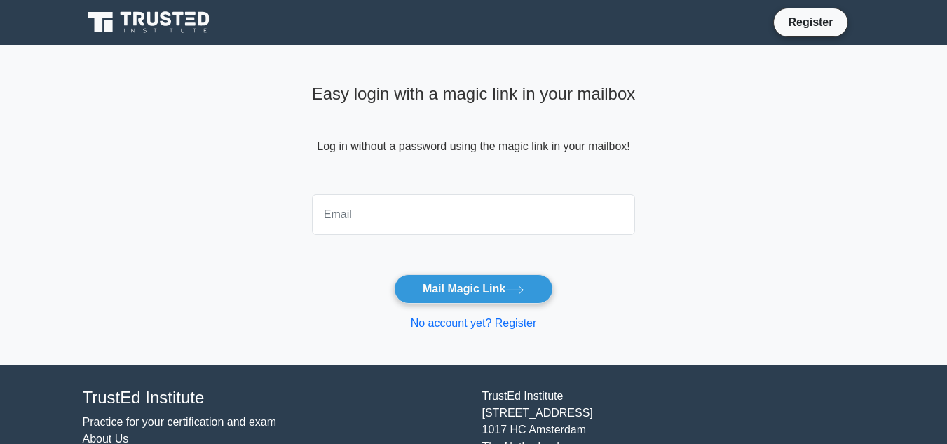
click at [392, 212] on input "email" at bounding box center [474, 214] width 324 height 41
type input "[PERSON_NAME][EMAIL_ADDRESS][DOMAIN_NAME]"
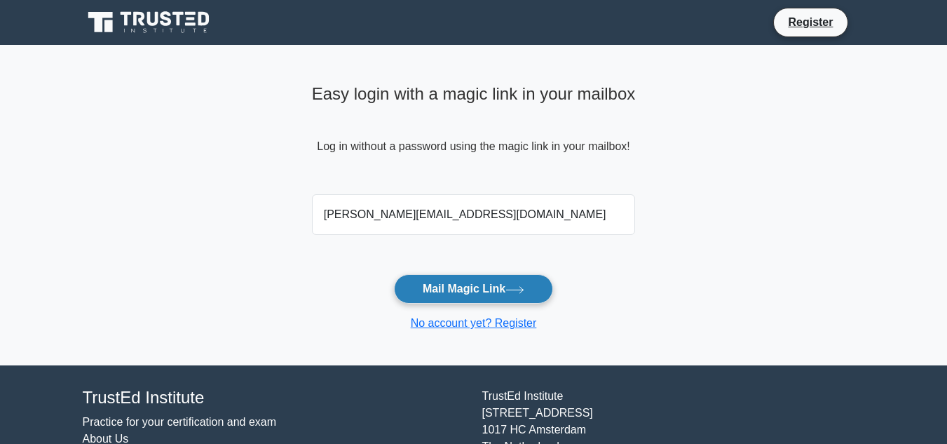
click at [450, 289] on button "Mail Magic Link" at bounding box center [473, 288] width 159 height 29
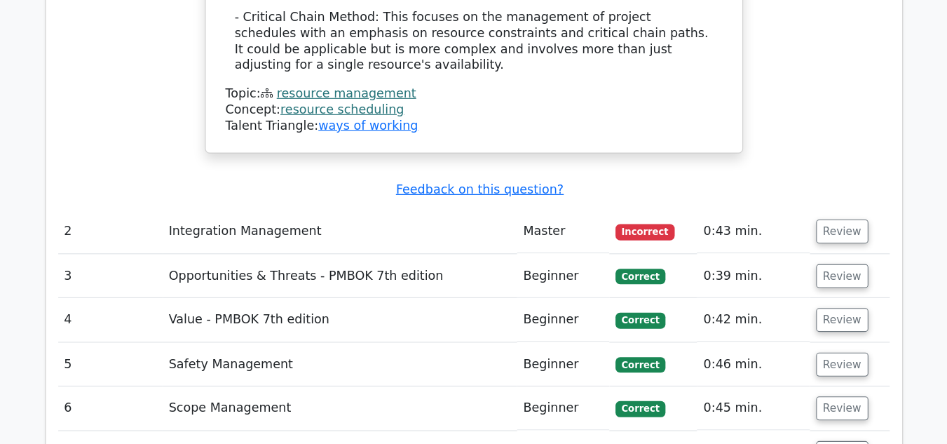
scroll to position [2157, 0]
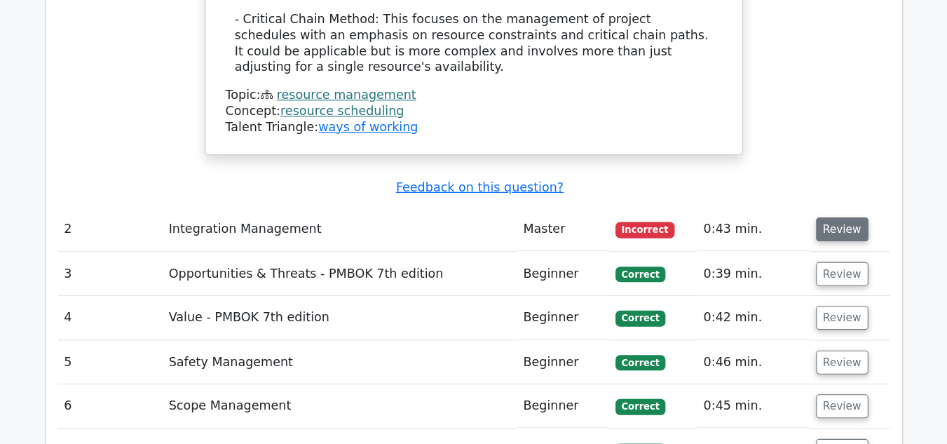
click at [801, 237] on button "Review" at bounding box center [809, 248] width 48 height 22
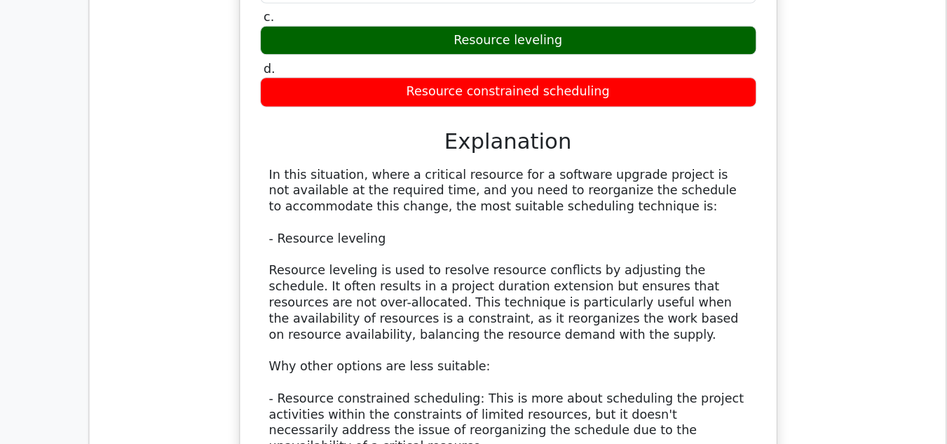
scroll to position [1544, 0]
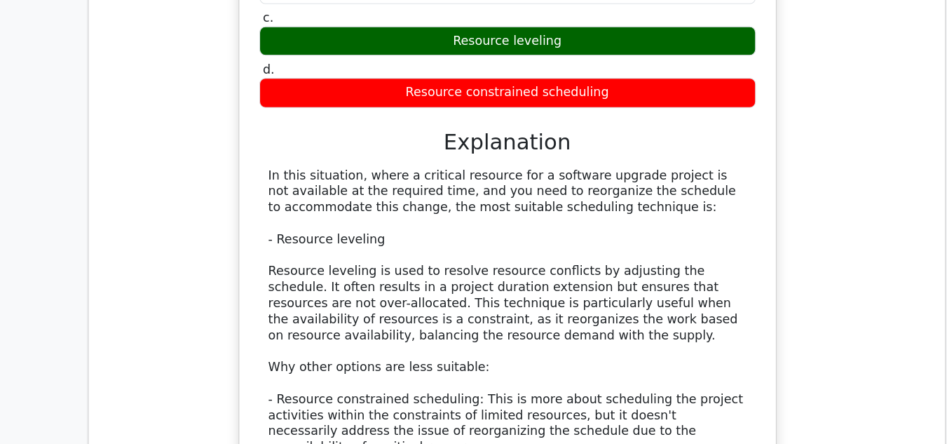
drag, startPoint x: 580, startPoint y: 303, endPoint x: 430, endPoint y: 348, distance: 157.0
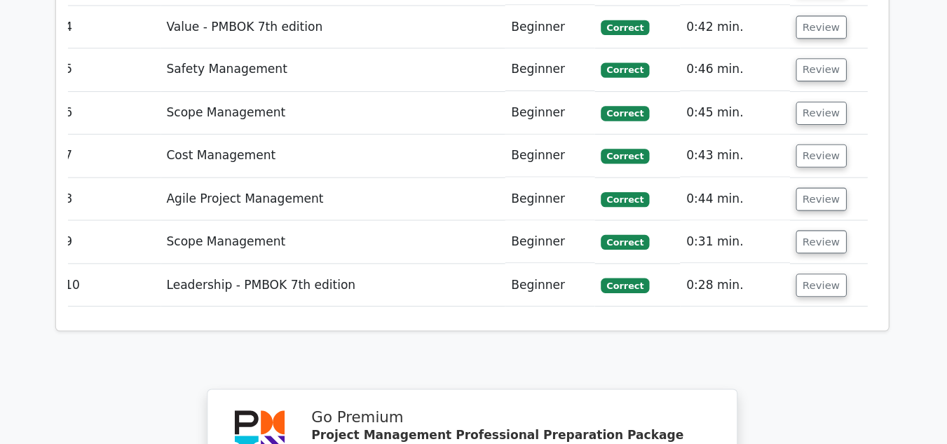
scroll to position [3135, 0]
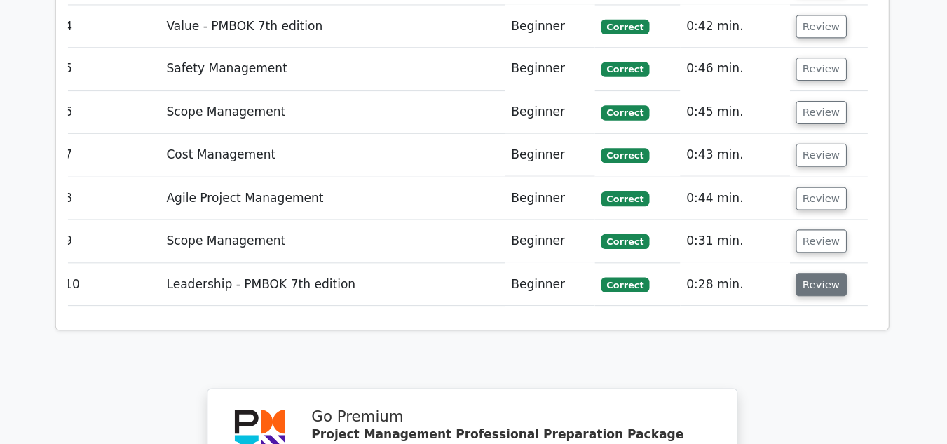
click at [794, 282] on button "Review" at bounding box center [801, 293] width 48 height 22
click at [797, 282] on button "Review" at bounding box center [801, 293] width 48 height 22
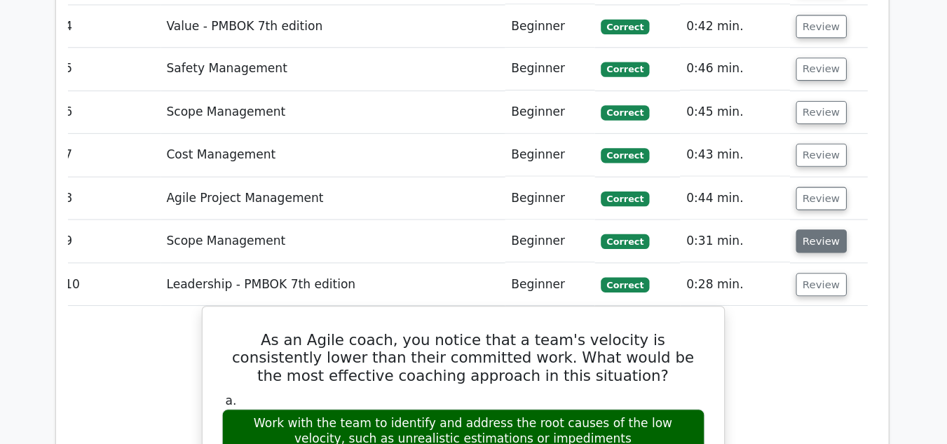
click at [790, 242] on button "Review" at bounding box center [801, 253] width 48 height 22
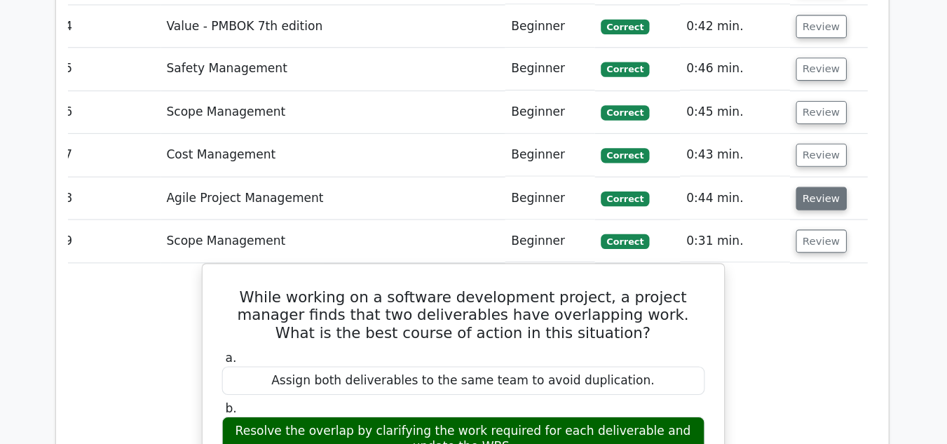
click at [791, 202] on button "Review" at bounding box center [801, 213] width 48 height 22
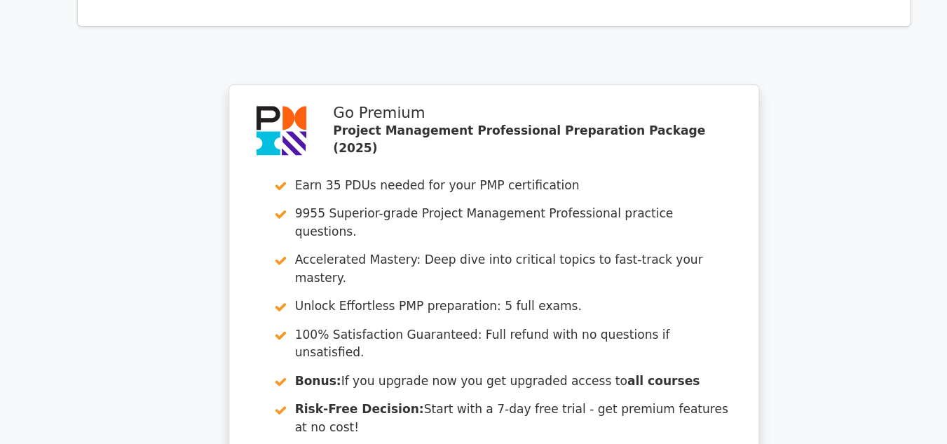
scroll to position [5460, 0]
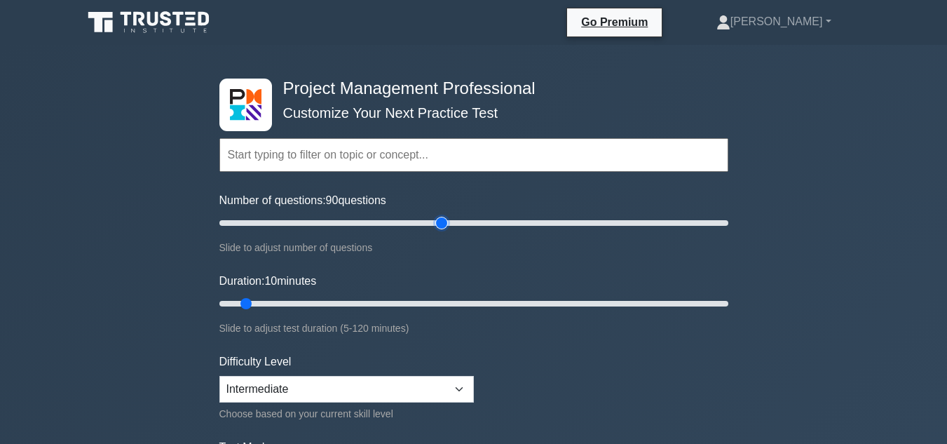
click at [439, 221] on input "Number of questions: 90 questions" at bounding box center [473, 222] width 509 height 17
type input "70"
click at [386, 219] on input "Number of questions: 70 questions" at bounding box center [473, 222] width 509 height 17
click at [377, 292] on div "Duration: 10 minutes Slide to adjust test duration (5-120 minutes)" at bounding box center [473, 305] width 509 height 64
click at [380, 307] on input "Duration: 40 minutes" at bounding box center [473, 303] width 509 height 17
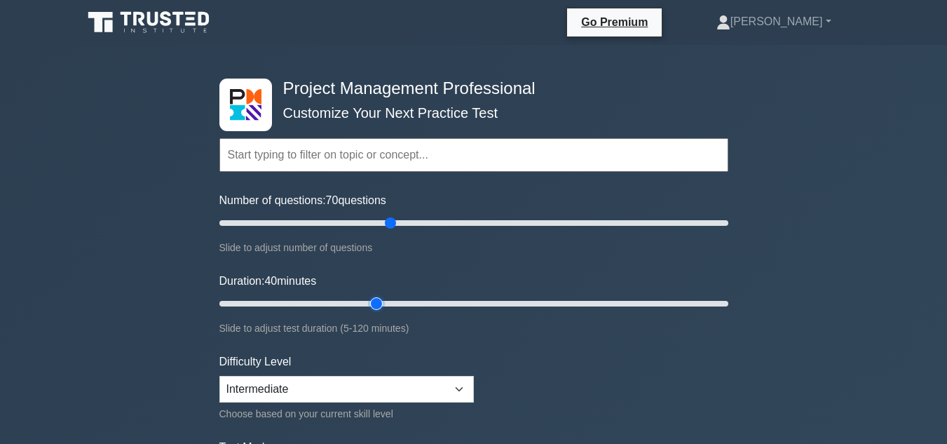
click at [380, 307] on input "Duration: 40 minutes" at bounding box center [473, 303] width 509 height 17
click at [418, 295] on input "Duration: 50 minutes" at bounding box center [473, 303] width 509 height 17
type input "55"
click at [437, 301] on input "Duration: 55 minutes" at bounding box center [473, 303] width 509 height 17
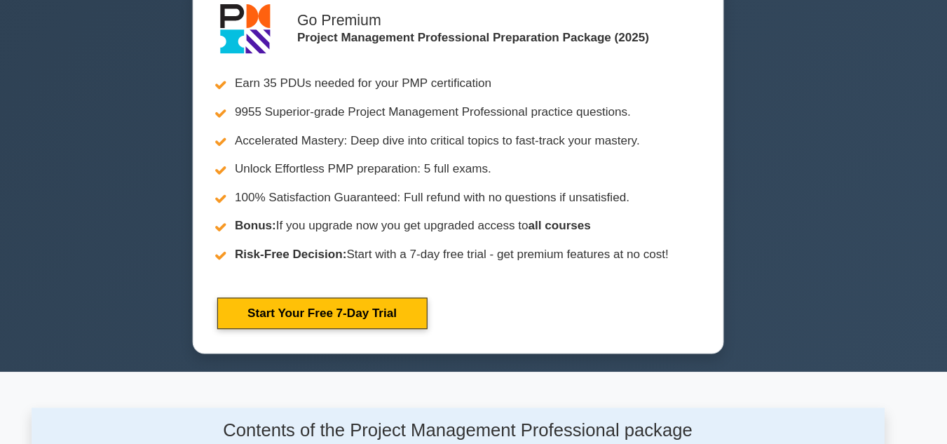
scroll to position [336, 0]
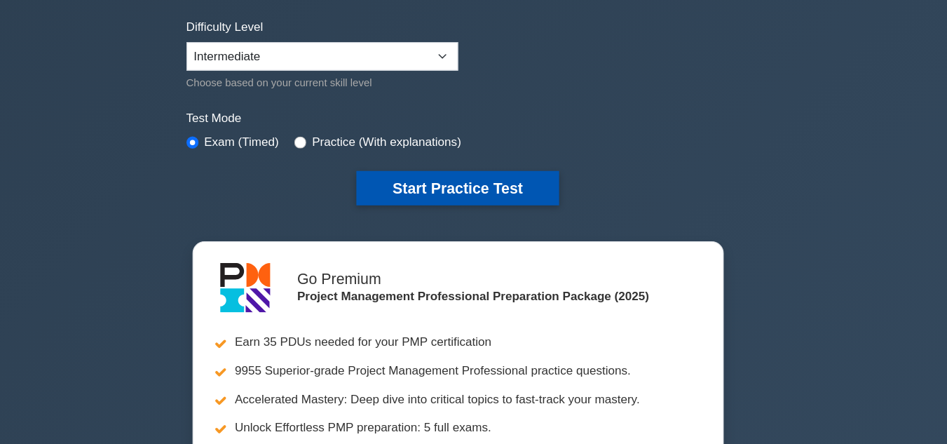
click at [497, 172] on button "Start Practice Test" at bounding box center [472, 176] width 189 height 32
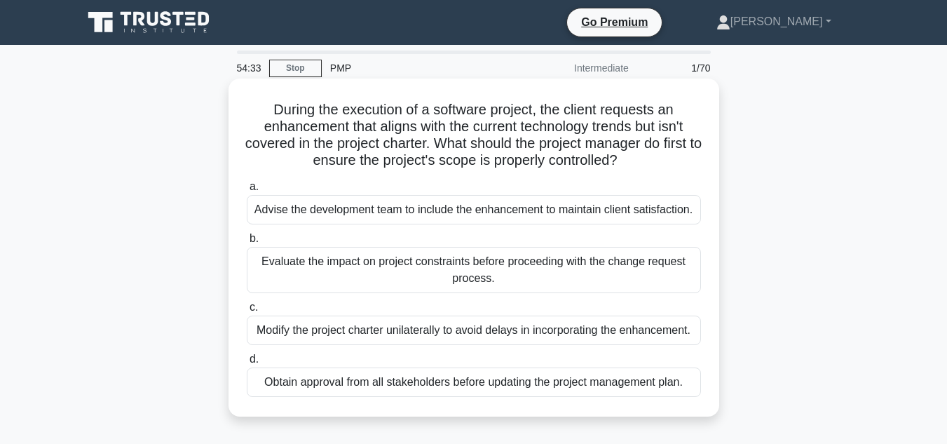
click at [503, 270] on div "Evaluate the impact on project constraints before proceeding with the change re…" at bounding box center [474, 270] width 454 height 46
click at [247, 243] on input "b. Evaluate the impact on project constraints before proceeding with the change…" at bounding box center [247, 238] width 0 height 9
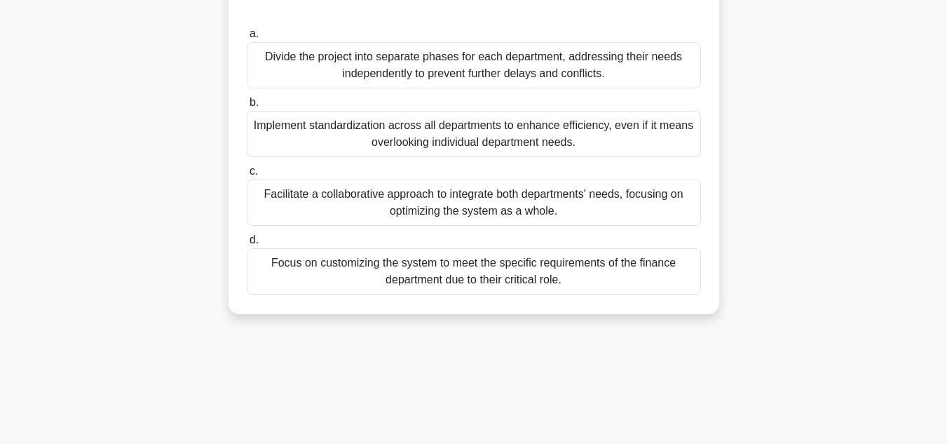
scroll to position [229, 0]
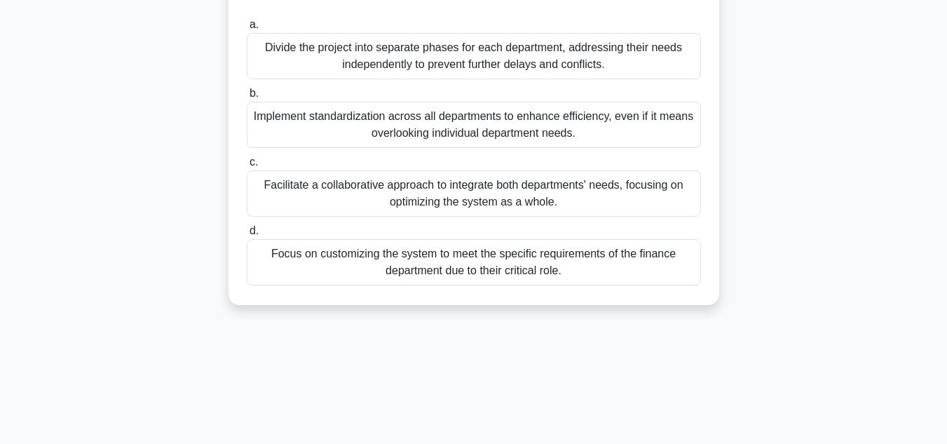
click at [530, 213] on div "Facilitate a collaborative approach to integrate both departments' needs, focus…" at bounding box center [474, 193] width 454 height 46
click at [247, 167] on input "c. Facilitate a collaborative approach to integrate both departments' needs, fo…" at bounding box center [247, 162] width 0 height 9
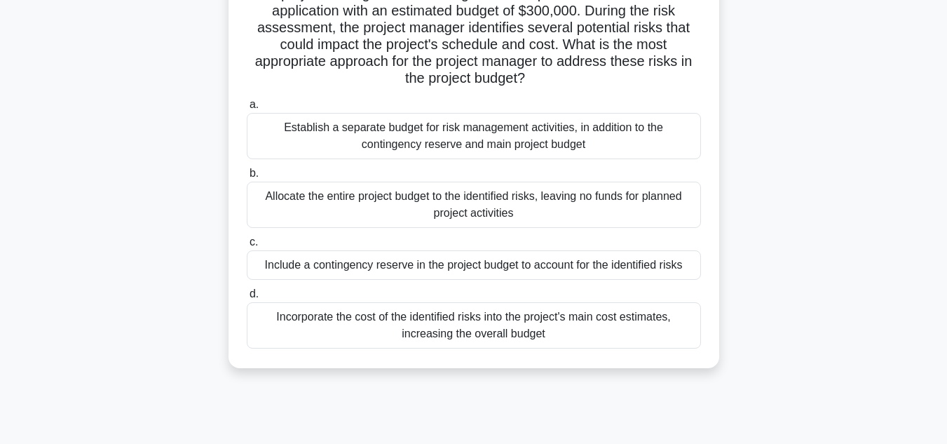
scroll to position [118, 0]
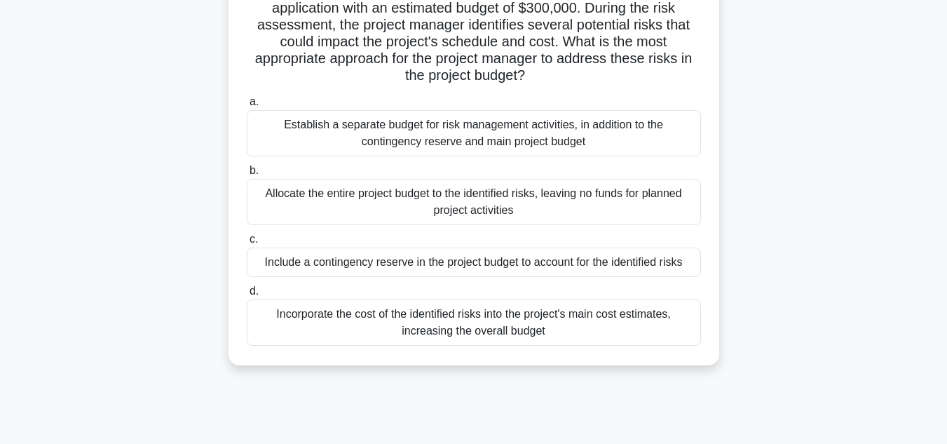
click at [572, 275] on div "Include a contingency reserve in the project budget to account for the identifi…" at bounding box center [474, 261] width 454 height 29
click at [247, 244] on input "c. Include a contingency reserve in the project budget to account for the ident…" at bounding box center [247, 239] width 0 height 9
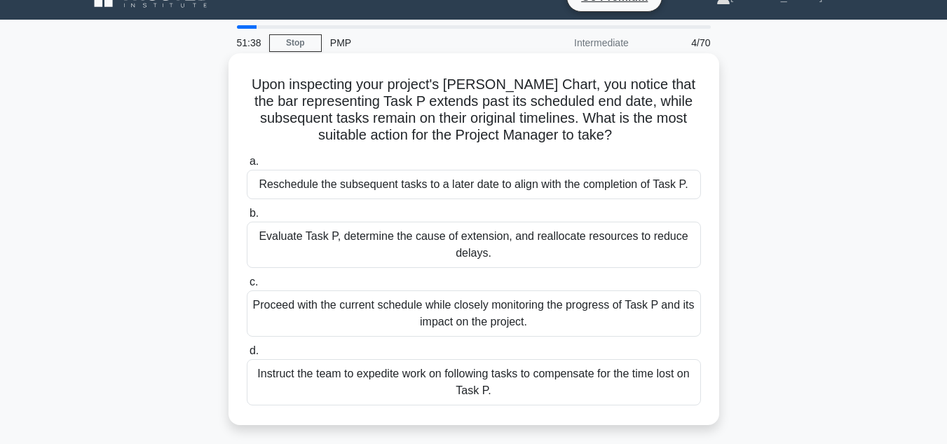
scroll to position [27, 0]
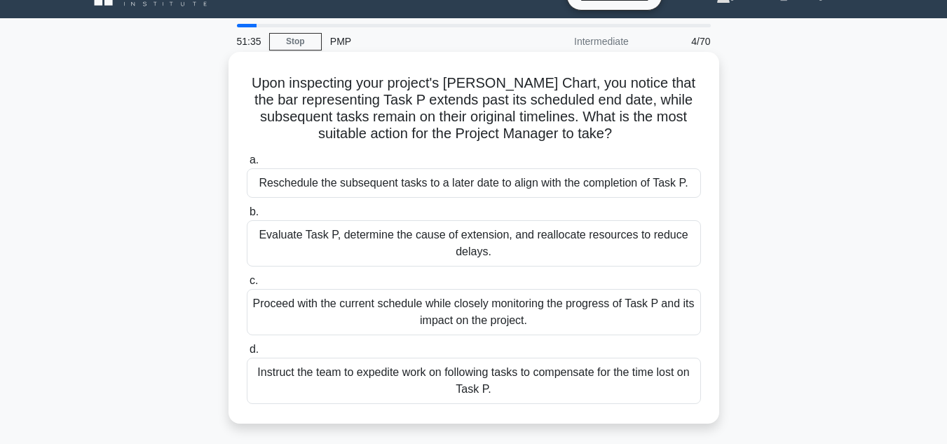
click at [585, 240] on div "Evaluate Task P, determine the cause of extension, and reallocate resources to …" at bounding box center [474, 243] width 454 height 46
click at [247, 217] on input "b. Evaluate Task P, determine the cause of extension, and reallocate resources …" at bounding box center [247, 211] width 0 height 9
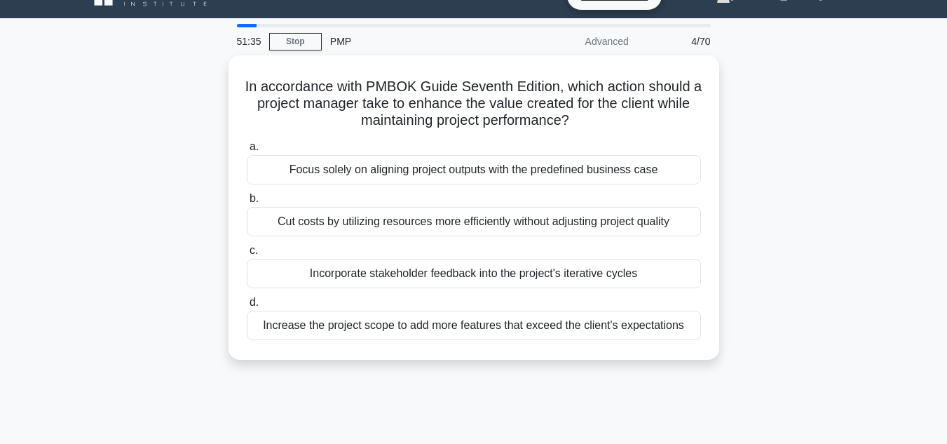
scroll to position [0, 0]
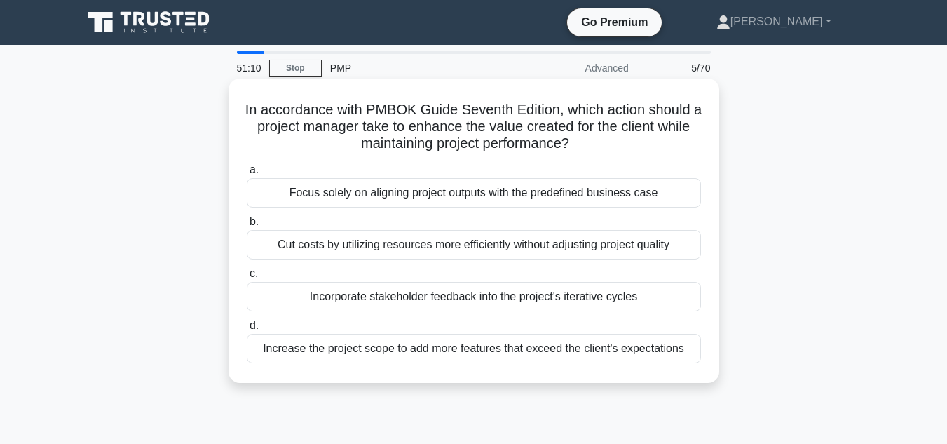
click at [617, 294] on div "Incorporate stakeholder feedback into the project's iterative cycles" at bounding box center [474, 296] width 454 height 29
click at [247, 278] on input "c. Incorporate stakeholder feedback into the project's iterative cycles" at bounding box center [247, 273] width 0 height 9
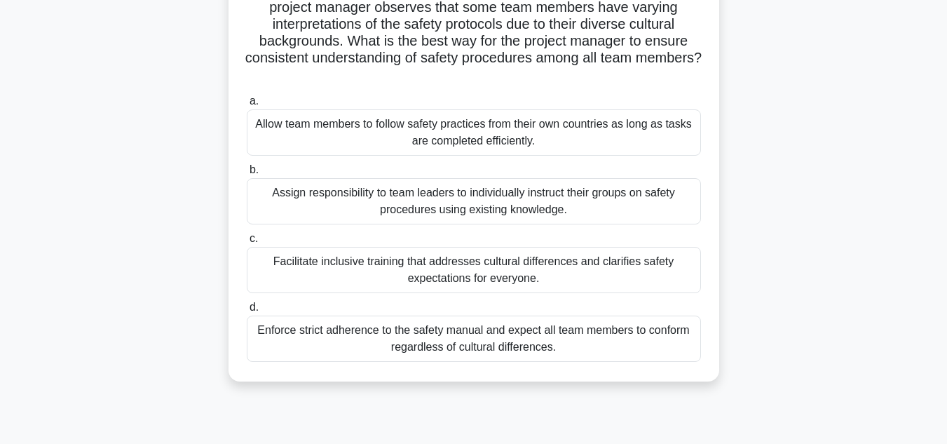
scroll to position [122, 0]
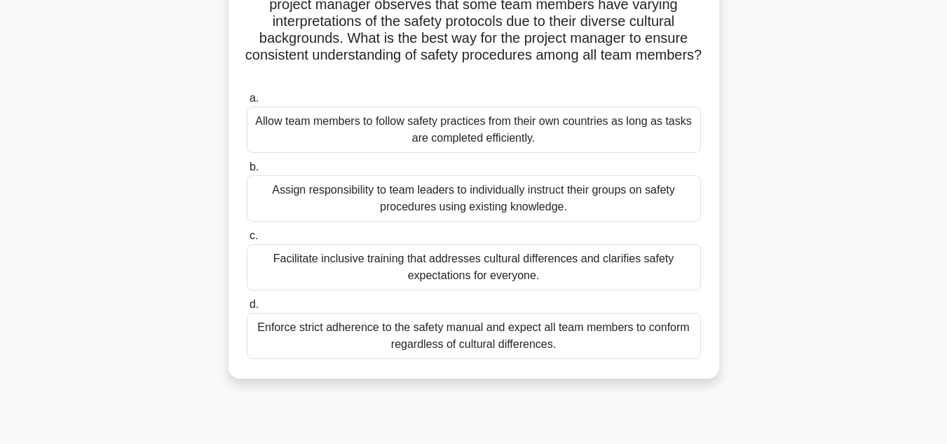
click at [631, 259] on div "Facilitate inclusive training that addresses cultural differences and clarifies…" at bounding box center [474, 267] width 454 height 46
click at [247, 240] on input "c. Facilitate inclusive training that addresses cultural differences and clarif…" at bounding box center [247, 235] width 0 height 9
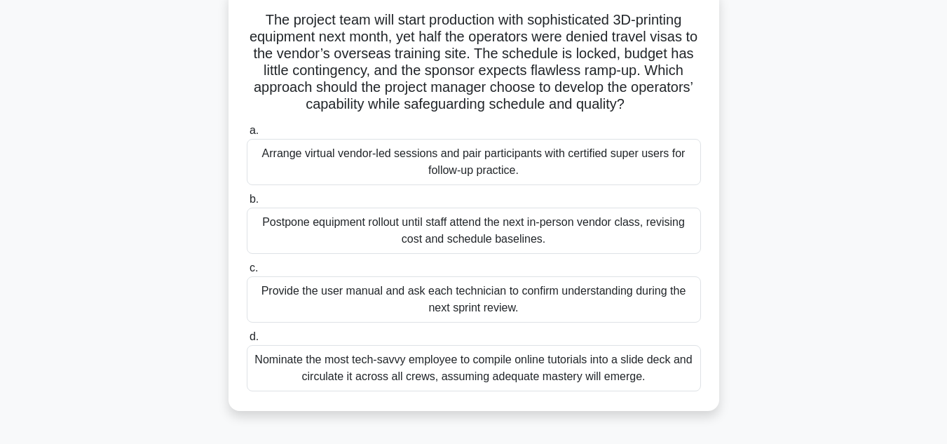
scroll to position [95, 0]
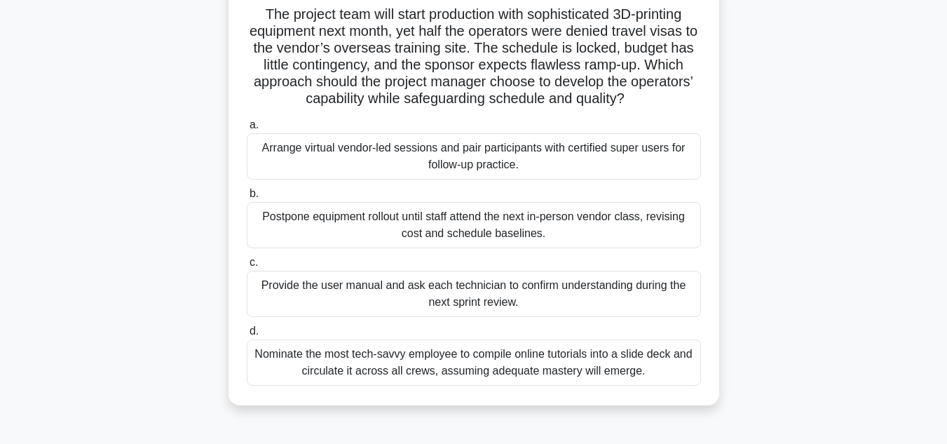
click at [659, 147] on div "Arrange virtual vendor-led sessions and pair participants with certified super …" at bounding box center [474, 156] width 454 height 46
click at [247, 130] on input "a. Arrange virtual vendor-led sessions and pair participants with certified sup…" at bounding box center [247, 125] width 0 height 9
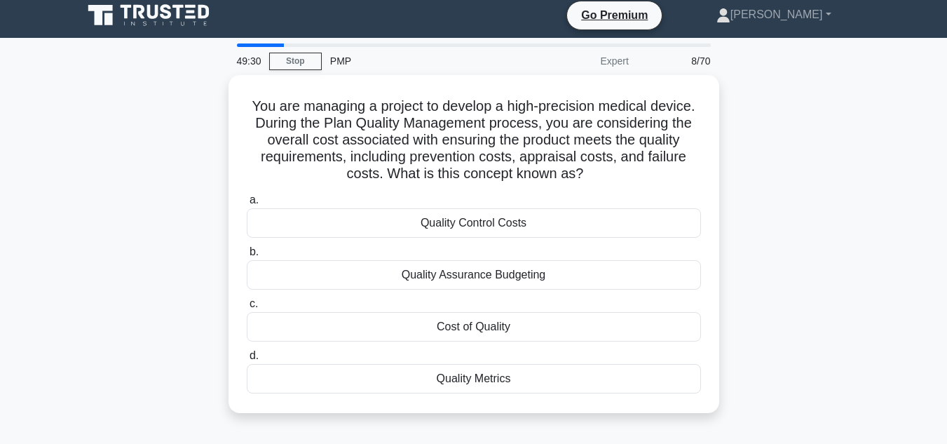
scroll to position [0, 0]
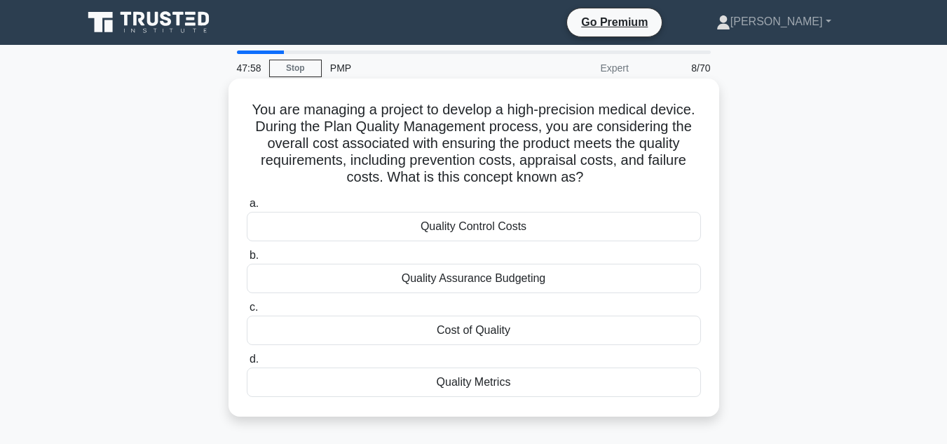
click at [490, 332] on div "Cost of Quality" at bounding box center [474, 329] width 454 height 29
click at [247, 312] on input "c. Cost of Quality" at bounding box center [247, 307] width 0 height 9
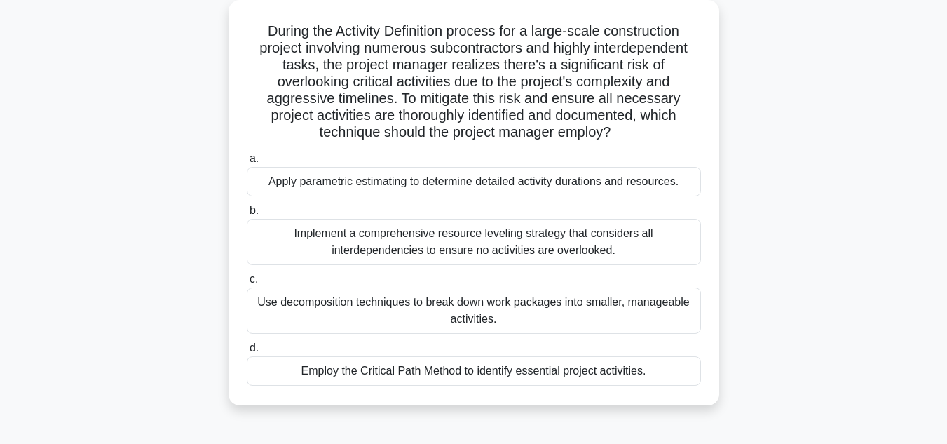
scroll to position [81, 0]
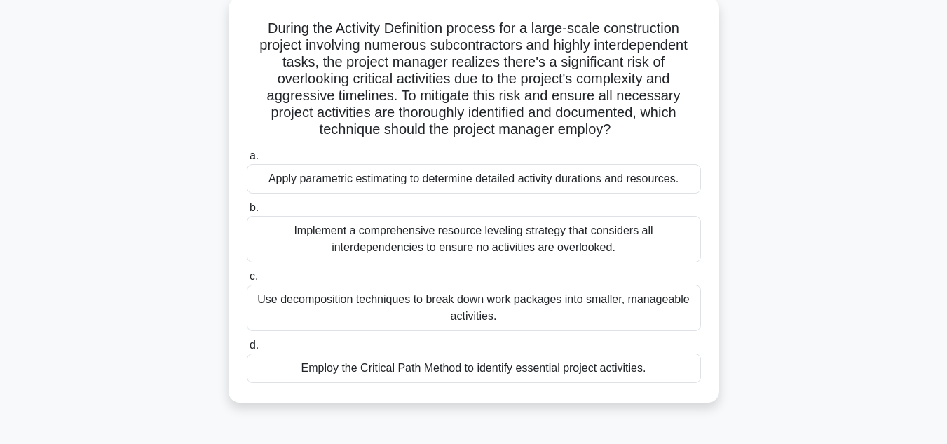
click at [615, 305] on div "Use decomposition techniques to break down work packages into smaller, manageab…" at bounding box center [474, 307] width 454 height 46
click at [247, 281] on input "c. Use decomposition techniques to break down work packages into smaller, manag…" at bounding box center [247, 276] width 0 height 9
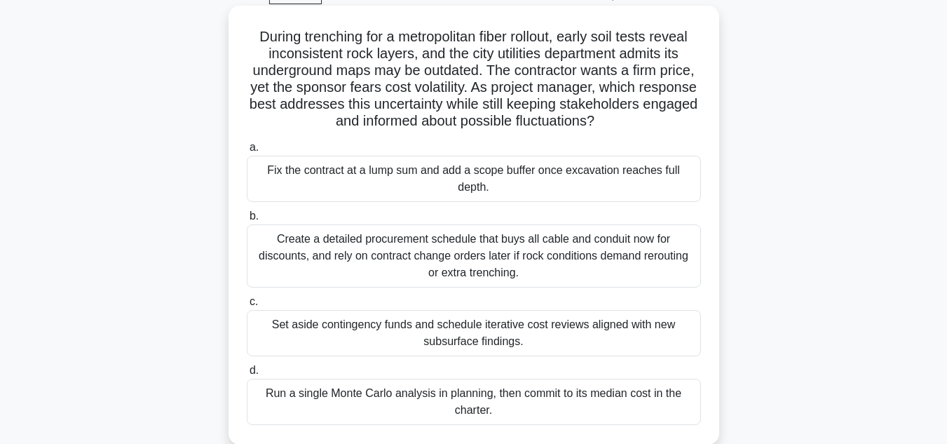
scroll to position [76, 0]
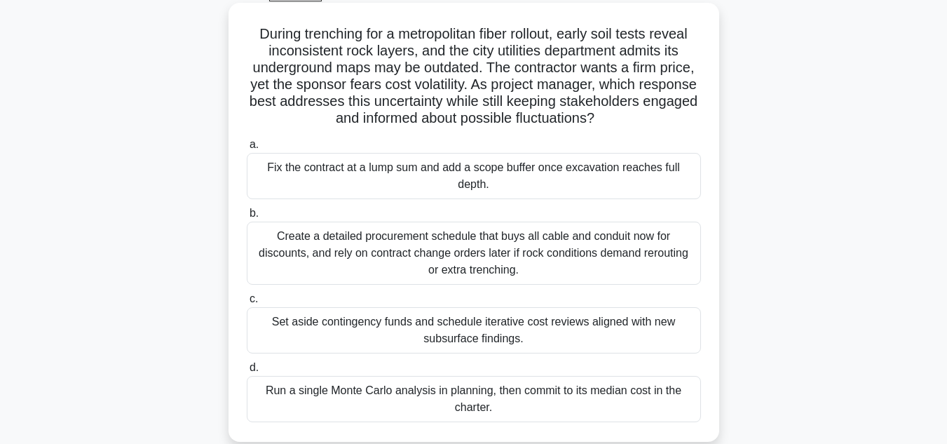
click at [612, 249] on div "Create a detailed procurement schedule that buys all cable and conduit now for …" at bounding box center [474, 252] width 454 height 63
click at [247, 218] on input "b. Create a detailed procurement schedule that buys all cable and conduit now f…" at bounding box center [247, 213] width 0 height 9
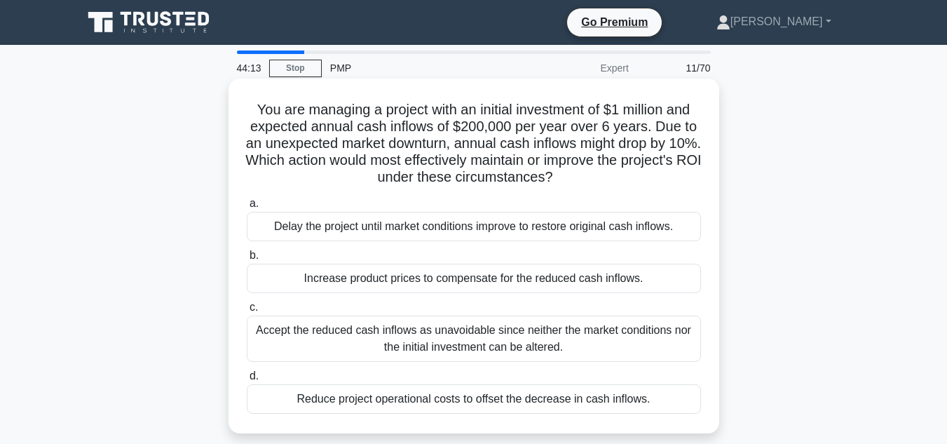
scroll to position [7, 0]
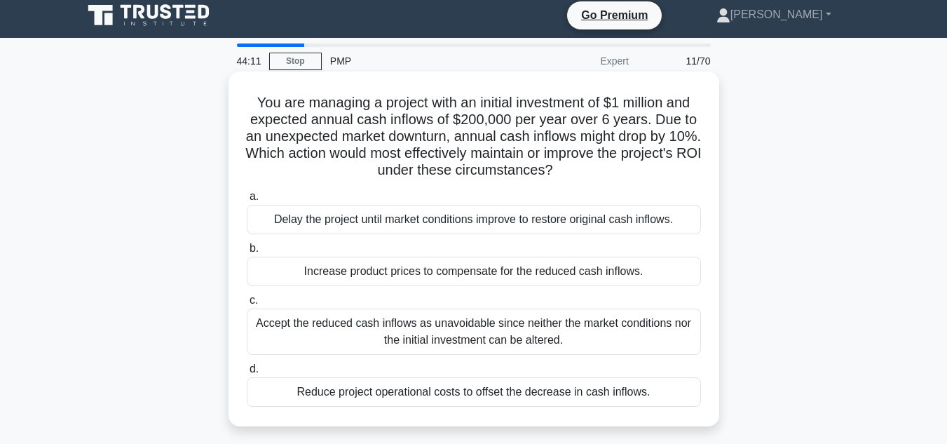
click at [640, 390] on div "Reduce project operational costs to offset the decrease in cash inflows." at bounding box center [474, 391] width 454 height 29
click at [247, 373] on input "d. Reduce project operational costs to offset the decrease in cash inflows." at bounding box center [247, 368] width 0 height 9
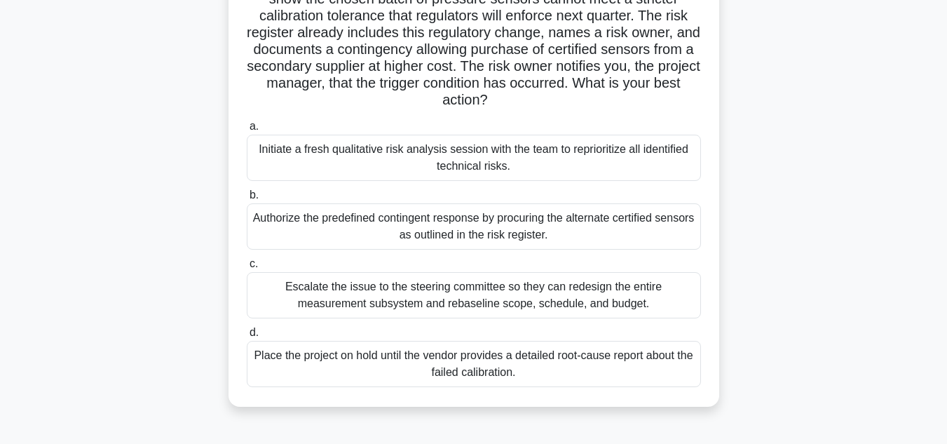
scroll to position [130, 0]
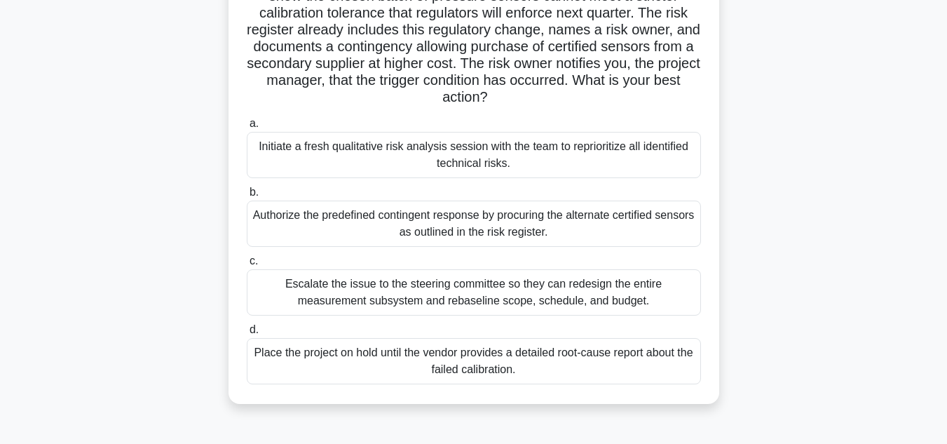
click at [553, 351] on div "Place the project on hold until the vendor provides a detailed root-cause repor…" at bounding box center [474, 361] width 454 height 46
click at [247, 334] on input "d. Place the project on hold until the vendor provides a detailed root-cause re…" at bounding box center [247, 329] width 0 height 9
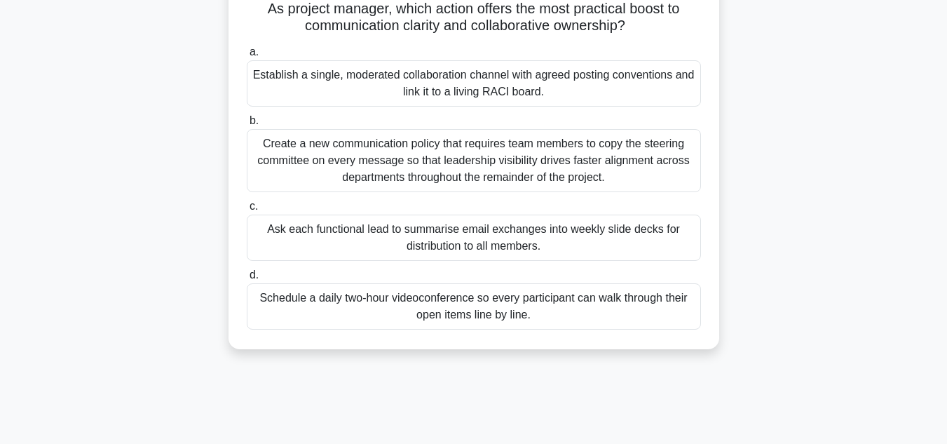
scroll to position [167, 0]
click at [716, 224] on div "During system integration testing of a regional CRM upgrade, testers report dup…" at bounding box center [473, 131] width 490 height 439
drag, startPoint x: 716, startPoint y: 224, endPoint x: 671, endPoint y: 115, distance: 117.5
click at [671, 115] on div "During system integration testing of a regional CRM upgrade, testers report dup…" at bounding box center [473, 131] width 490 height 439
click at [596, 76] on div "Establish a single, moderated collaboration channel with agreed posting convent…" at bounding box center [474, 85] width 454 height 46
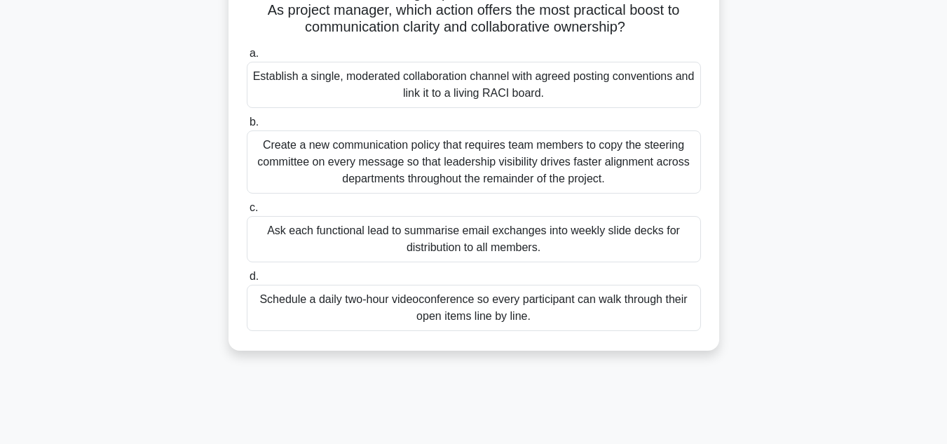
click at [247, 58] on input "a. Establish a single, moderated collaboration channel with agreed posting conv…" at bounding box center [247, 53] width 0 height 9
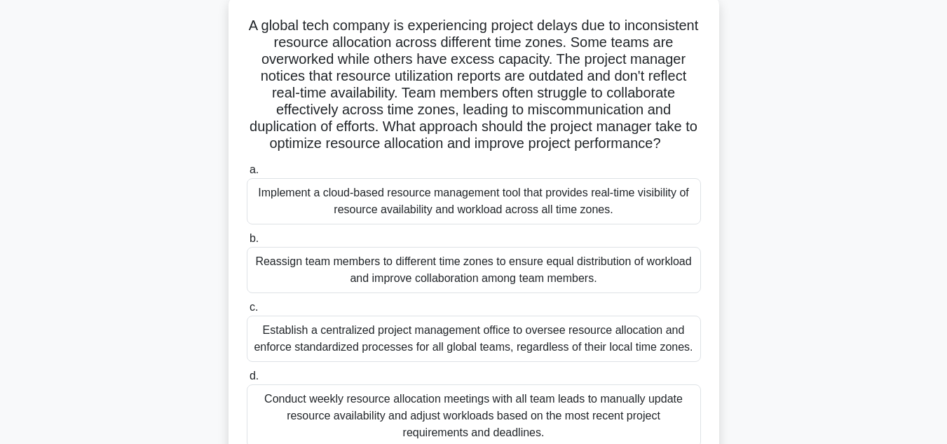
scroll to position [83, 0]
click at [528, 217] on div "Implement a cloud-based resource management tool that provides real-time visibi…" at bounding box center [474, 202] width 454 height 46
click at [247, 175] on input "a. Implement a cloud-based resource management tool that provides real-time vis…" at bounding box center [247, 170] width 0 height 9
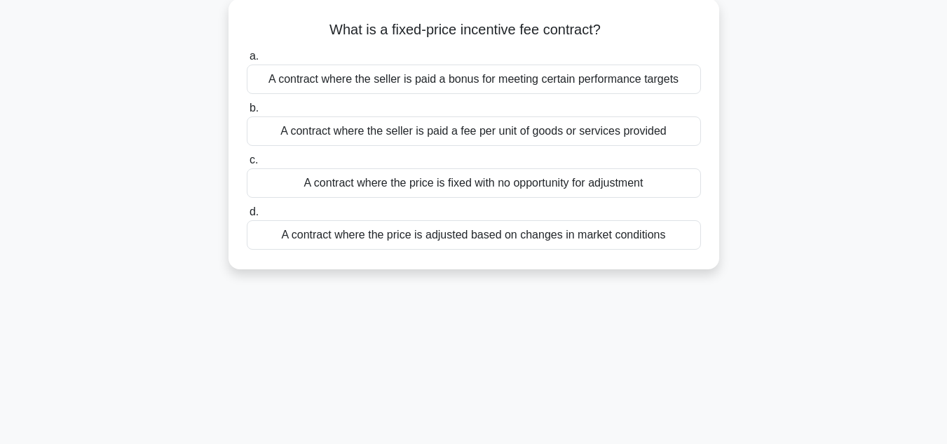
scroll to position [0, 0]
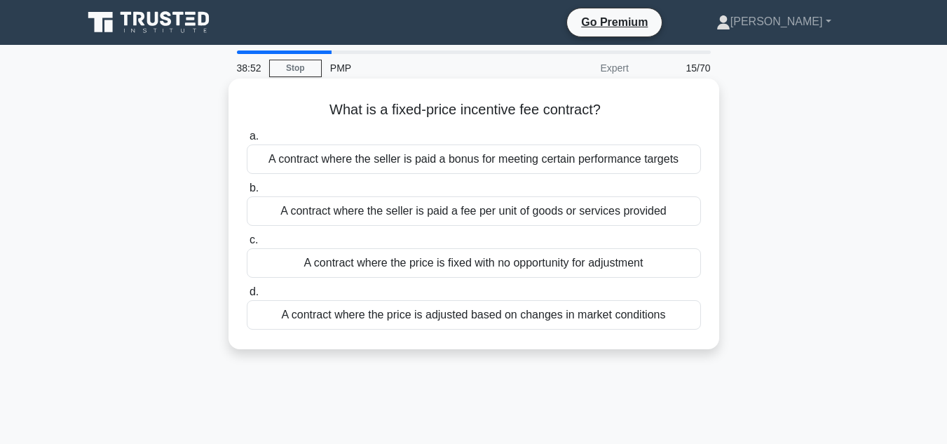
click at [537, 166] on div "A contract where the seller is paid a bonus for meeting certain performance tar…" at bounding box center [474, 158] width 454 height 29
click at [247, 141] on input "a. A contract where the seller is paid a bonus for meeting certain performance …" at bounding box center [247, 136] width 0 height 9
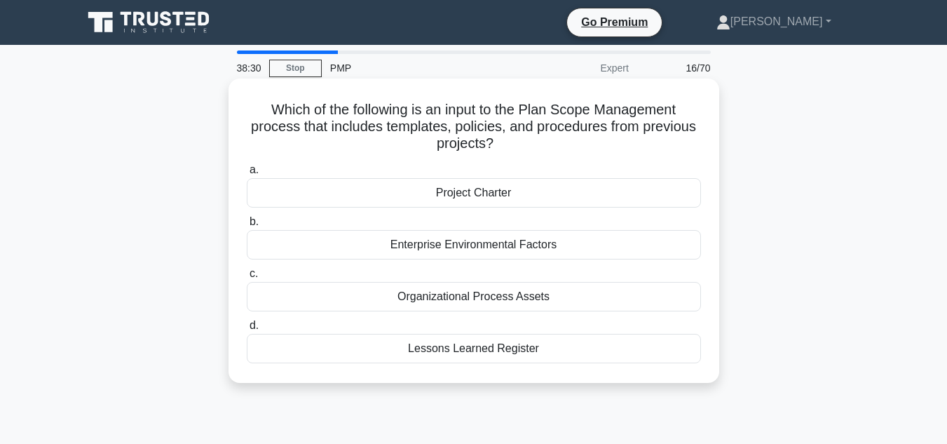
click at [528, 293] on div "Organizational Process Assets" at bounding box center [474, 296] width 454 height 29
click at [247, 278] on input "c. Organizational Process Assets" at bounding box center [247, 273] width 0 height 9
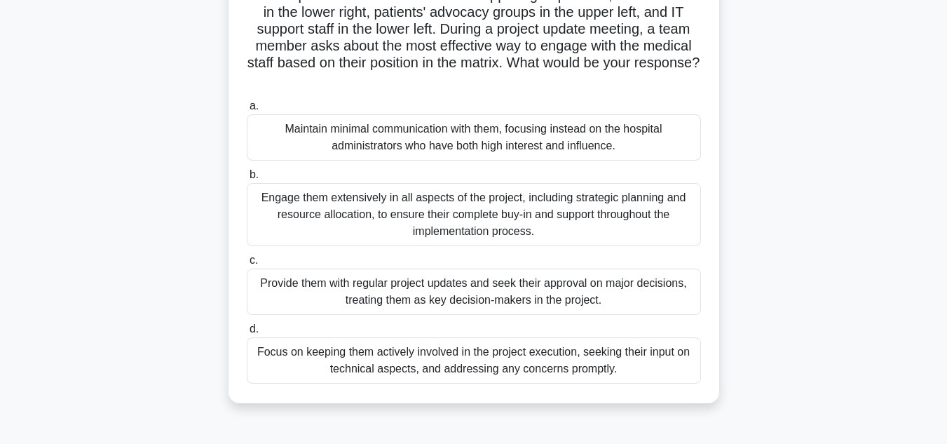
scroll to position [156, 0]
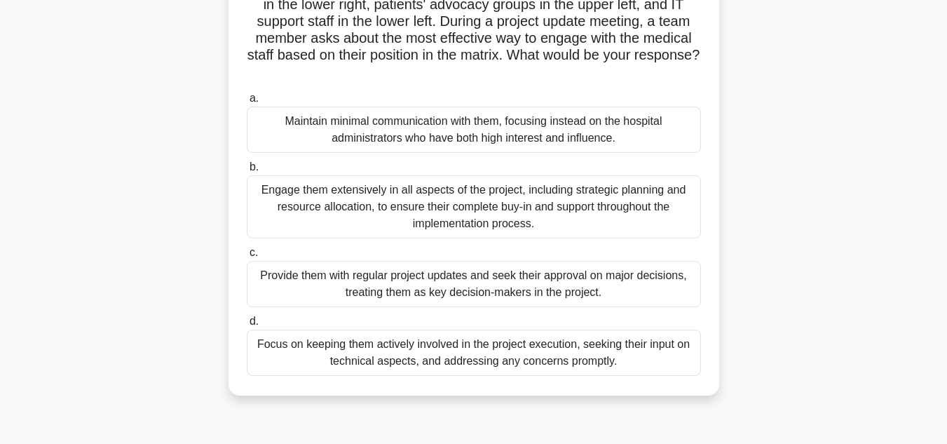
click at [577, 355] on div "Focus on keeping them actively involved in the project execution, seeking their…" at bounding box center [474, 352] width 454 height 46
click at [247, 326] on input "d. Focus on keeping them actively involved in the project execution, seeking th…" at bounding box center [247, 321] width 0 height 9
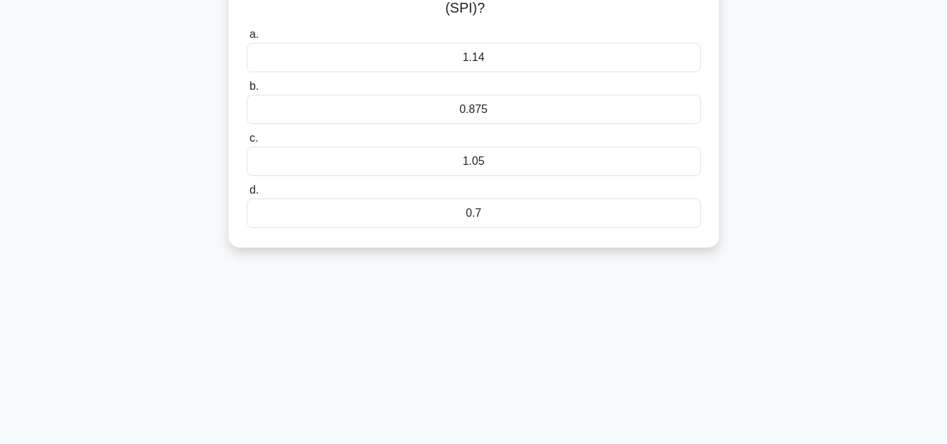
scroll to position [0, 0]
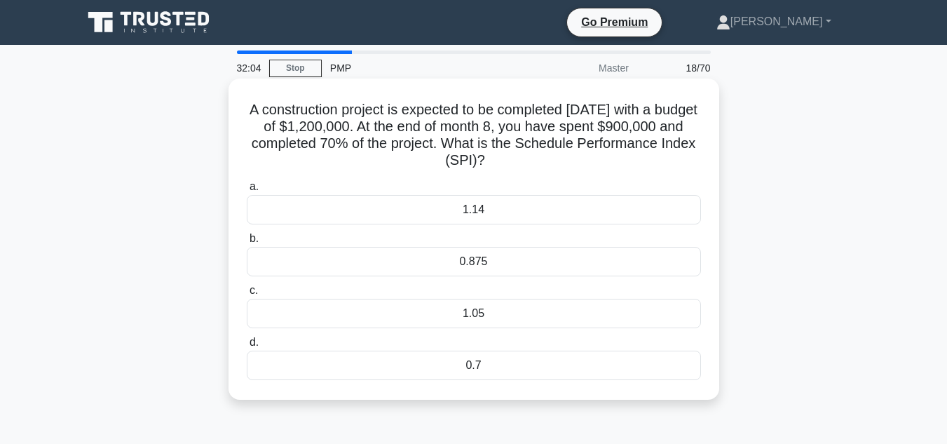
click at [488, 228] on div "a. 1.14 b. 0.875" at bounding box center [473, 278] width 471 height 207
click at [478, 310] on div "1.05" at bounding box center [474, 312] width 454 height 29
click at [247, 295] on input "c. 1.05" at bounding box center [247, 290] width 0 height 9
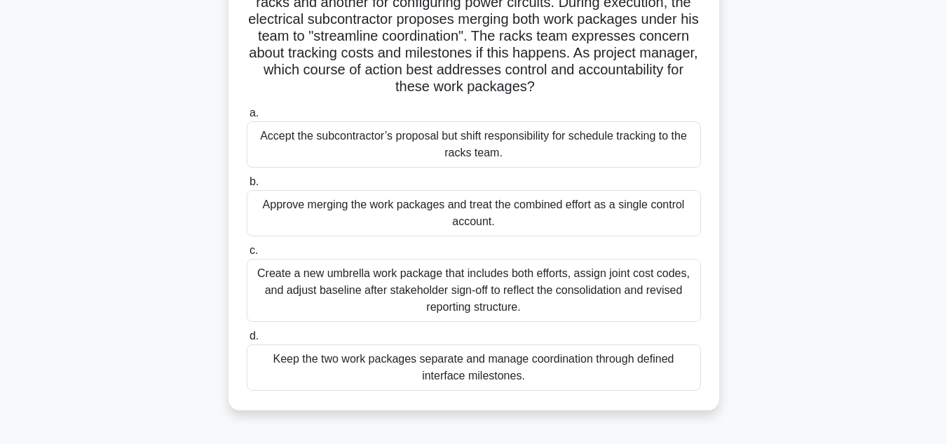
scroll to position [123, 0]
click at [667, 298] on div "Create a new umbrella work package that includes both efforts, assign joint cos…" at bounding box center [474, 290] width 454 height 63
click at [247, 256] on input "c. Create a new umbrella work package that includes both efforts, assign joint …" at bounding box center [247, 251] width 0 height 9
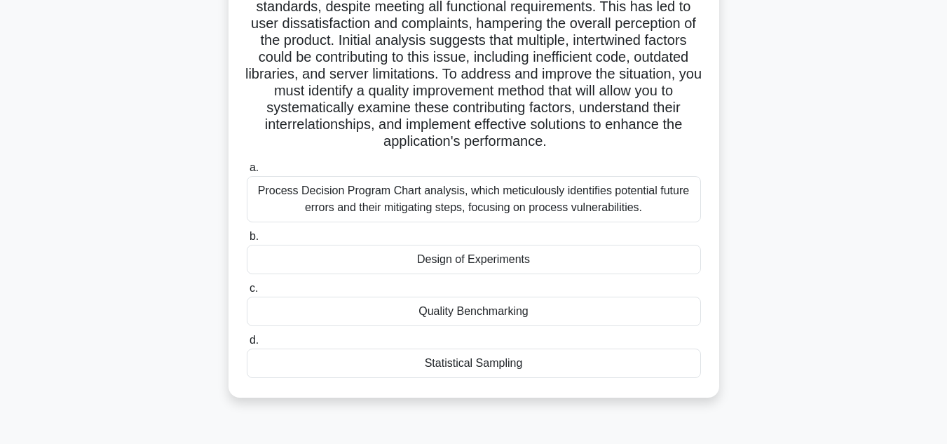
scroll to position [170, 0]
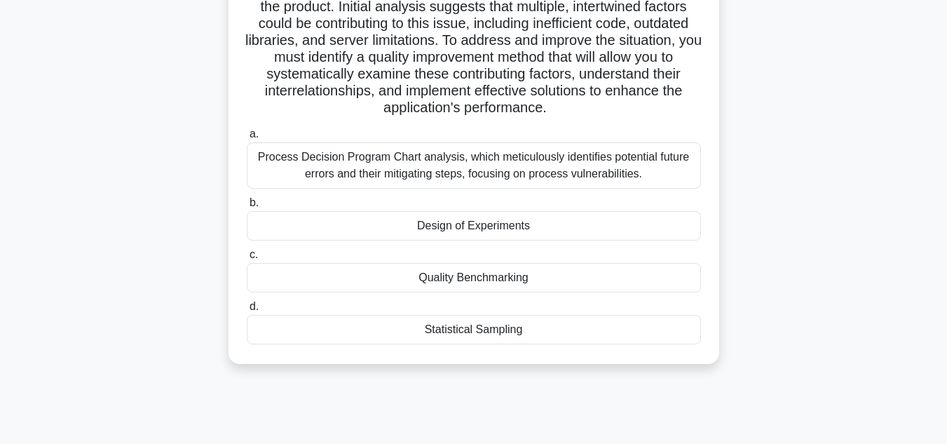
click at [502, 240] on div "Design of Experiments" at bounding box center [474, 225] width 454 height 29
click at [247, 207] on input "b. Design of Experiments" at bounding box center [247, 202] width 0 height 9
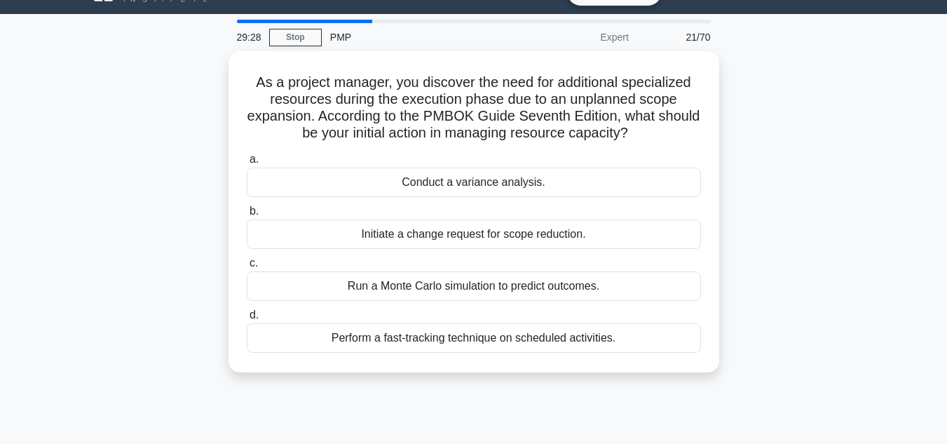
scroll to position [0, 0]
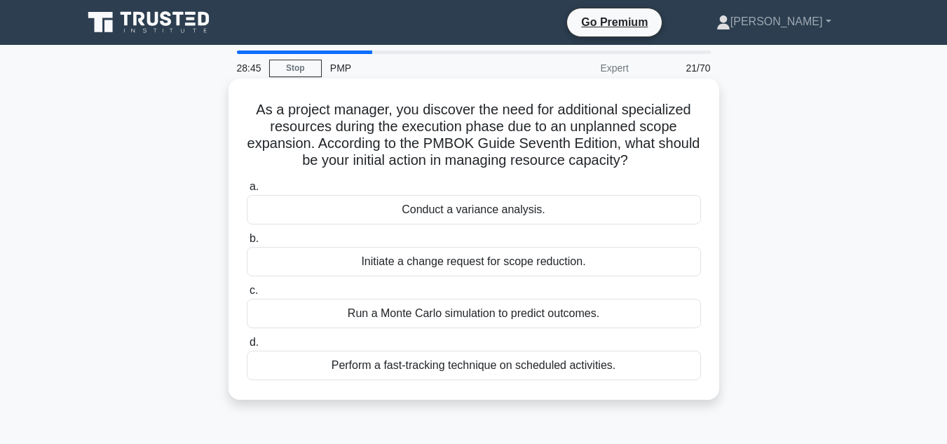
click at [502, 263] on div "Initiate a change request for scope reduction." at bounding box center [474, 261] width 454 height 29
click at [247, 243] on input "b. Initiate a change request for scope reduction." at bounding box center [247, 238] width 0 height 9
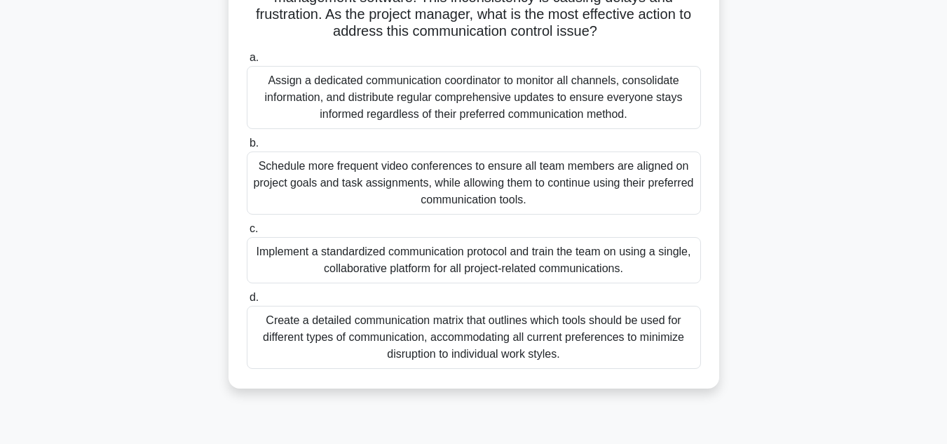
scroll to position [214, 0]
click at [581, 257] on div "Implement a standardized communication protocol and train the team on using a s…" at bounding box center [474, 259] width 454 height 46
click at [247, 233] on input "c. Implement a standardized communication protocol and train the team on using …" at bounding box center [247, 228] width 0 height 9
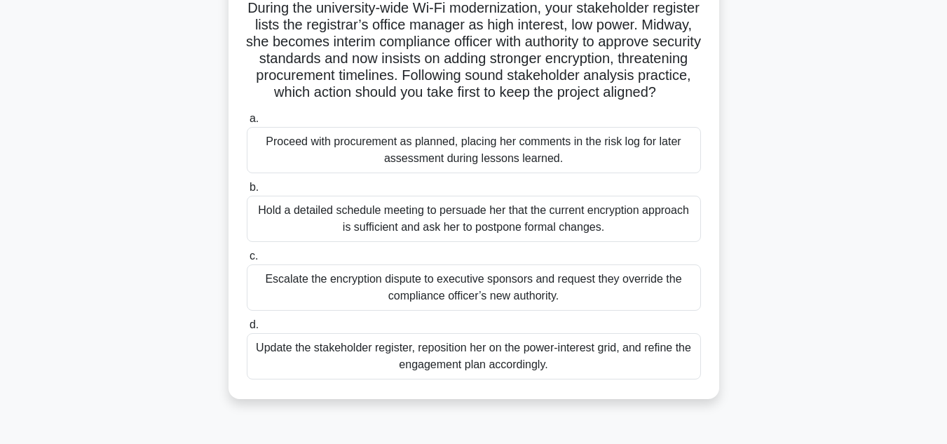
scroll to position [106, 0]
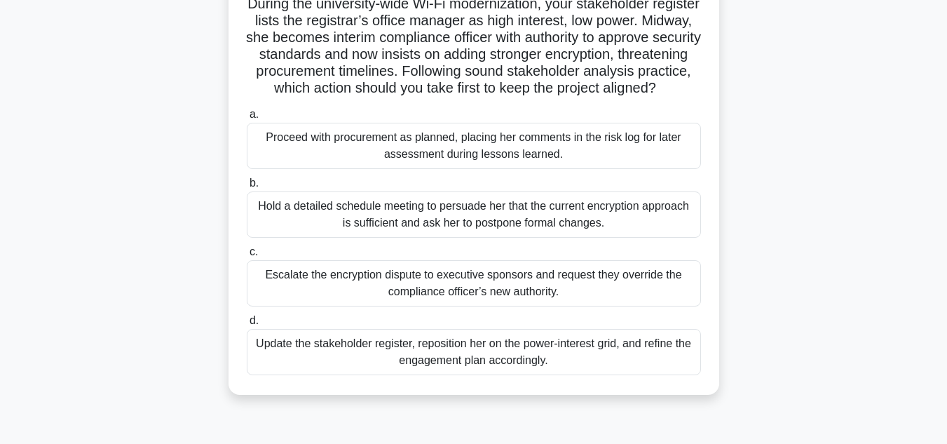
click at [637, 373] on div "Update the stakeholder register, reposition her on the power-interest grid, and…" at bounding box center [474, 352] width 454 height 46
click at [247, 325] on input "d. Update the stakeholder register, reposition her on the power-interest grid, …" at bounding box center [247, 320] width 0 height 9
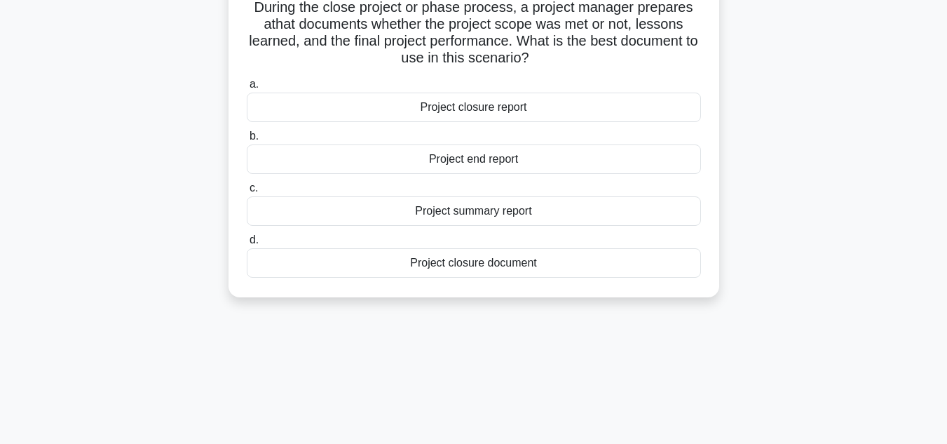
scroll to position [0, 0]
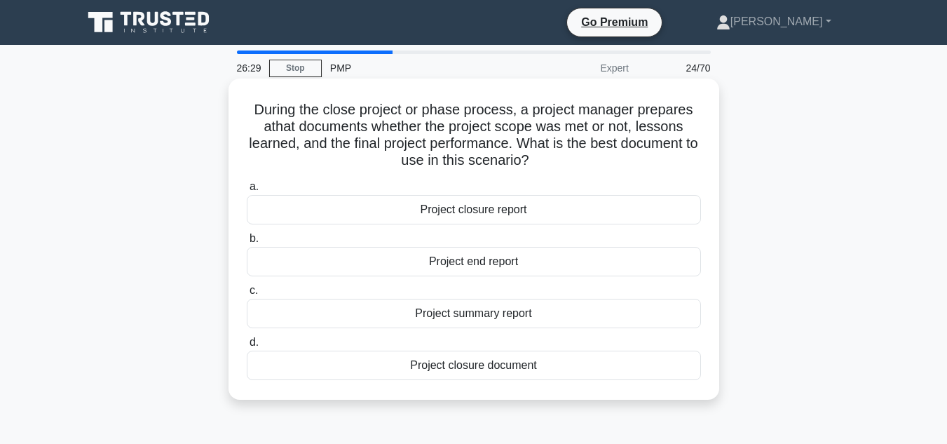
click at [505, 313] on div "Project summary report" at bounding box center [474, 312] width 454 height 29
click at [247, 295] on input "c. Project summary report" at bounding box center [247, 290] width 0 height 9
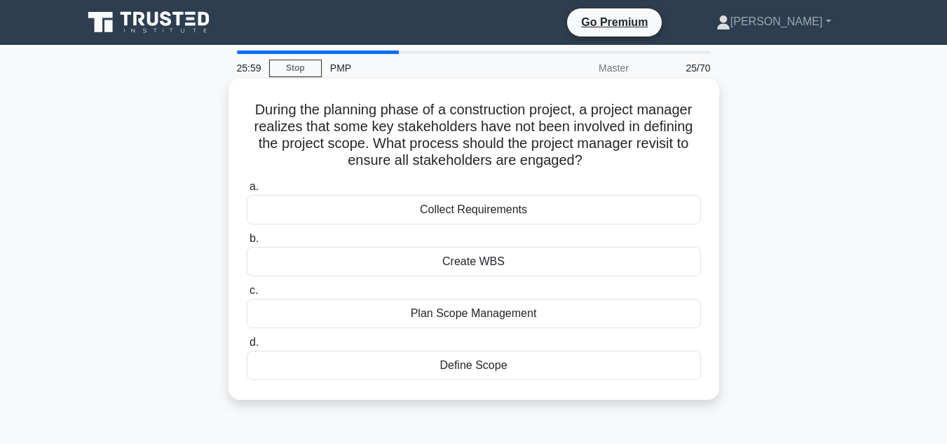
click at [497, 211] on div "Collect Requirements" at bounding box center [474, 209] width 454 height 29
click at [247, 191] on input "a. Collect Requirements" at bounding box center [247, 186] width 0 height 9
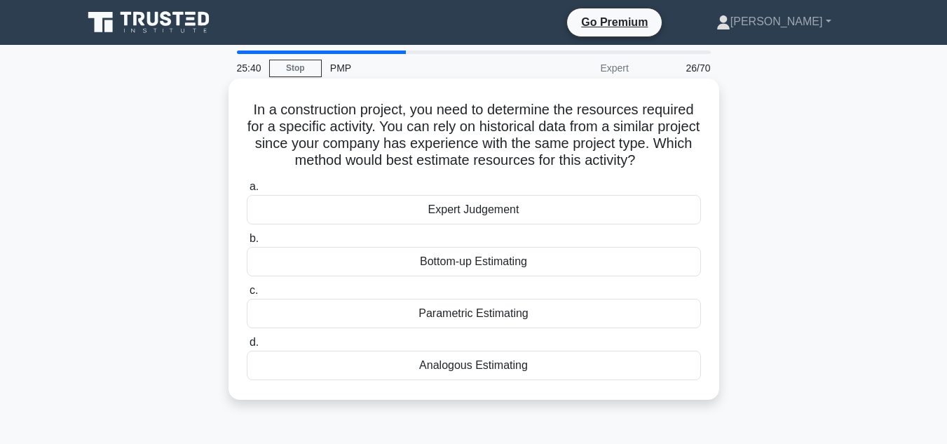
click at [537, 358] on div "Analogous Estimating" at bounding box center [474, 364] width 454 height 29
click at [247, 347] on input "d. Analogous Estimating" at bounding box center [247, 342] width 0 height 9
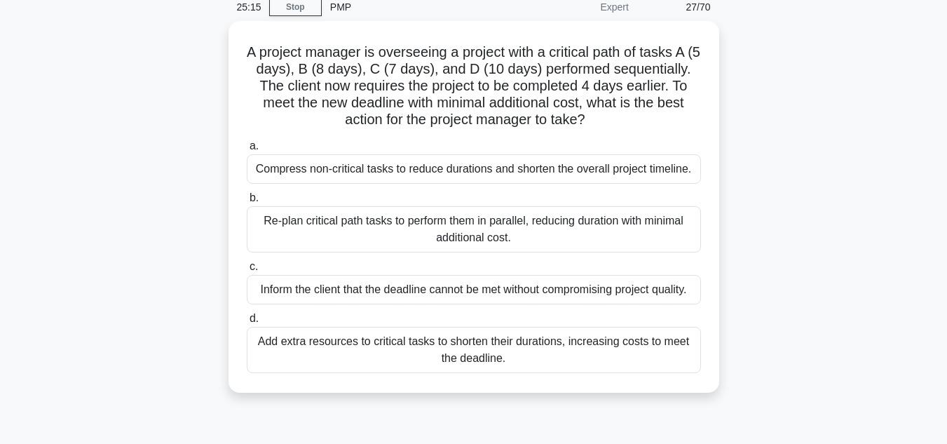
scroll to position [60, 0]
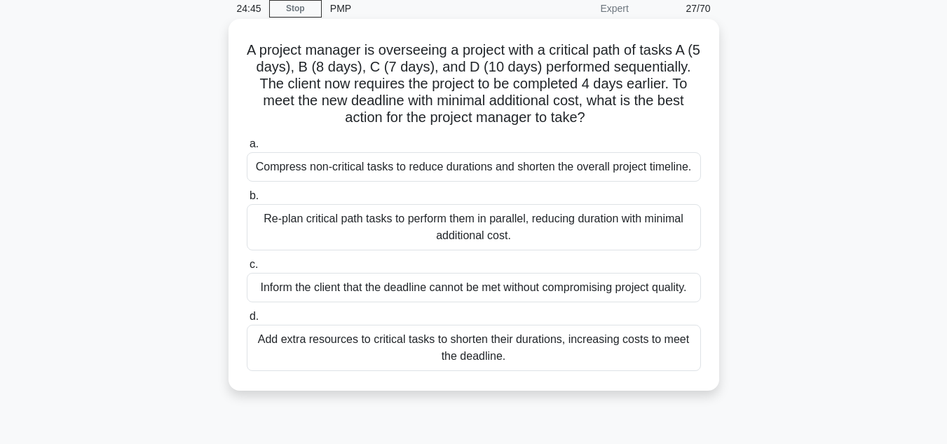
click at [574, 225] on div "Re-plan critical path tasks to perform them in parallel, reducing duration with…" at bounding box center [474, 227] width 454 height 46
click at [247, 200] on input "b. Re-plan critical path tasks to perform them in parallel, reducing duration w…" at bounding box center [247, 195] width 0 height 9
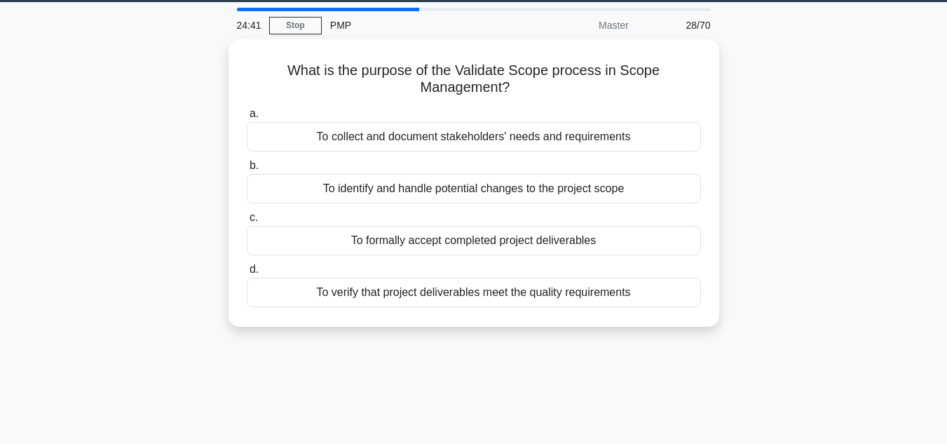
scroll to position [43, 0]
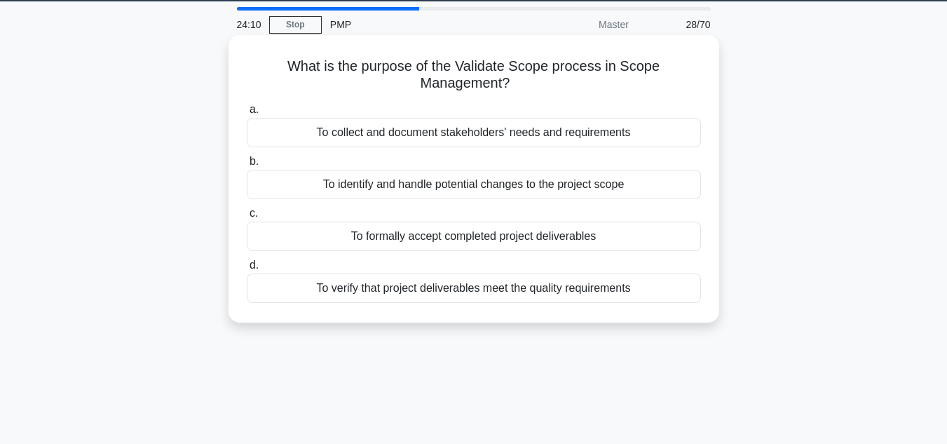
click at [595, 241] on div "To formally accept completed project deliverables" at bounding box center [474, 235] width 454 height 29
click at [247, 218] on input "c. To formally accept completed project deliverables" at bounding box center [247, 213] width 0 height 9
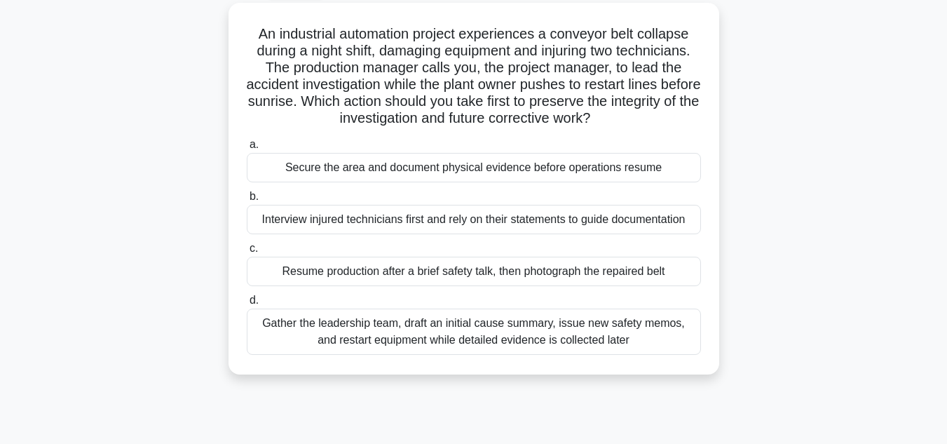
scroll to position [81, 0]
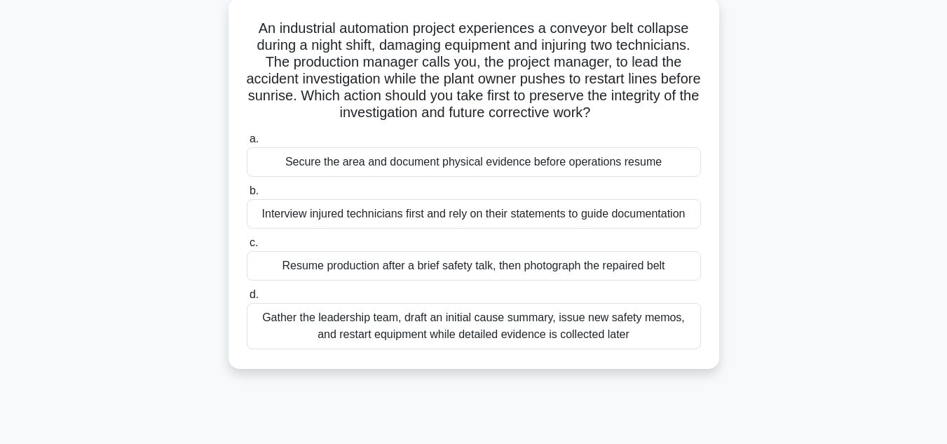
click at [438, 151] on div "Secure the area and document physical evidence before operations resume" at bounding box center [474, 161] width 454 height 29
click at [247, 144] on input "a. Secure the area and document physical evidence before operations resume" at bounding box center [247, 139] width 0 height 9
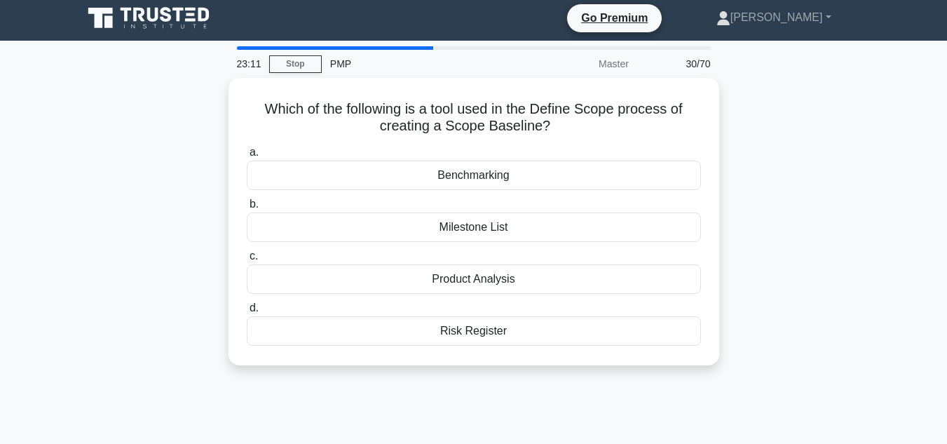
scroll to position [0, 0]
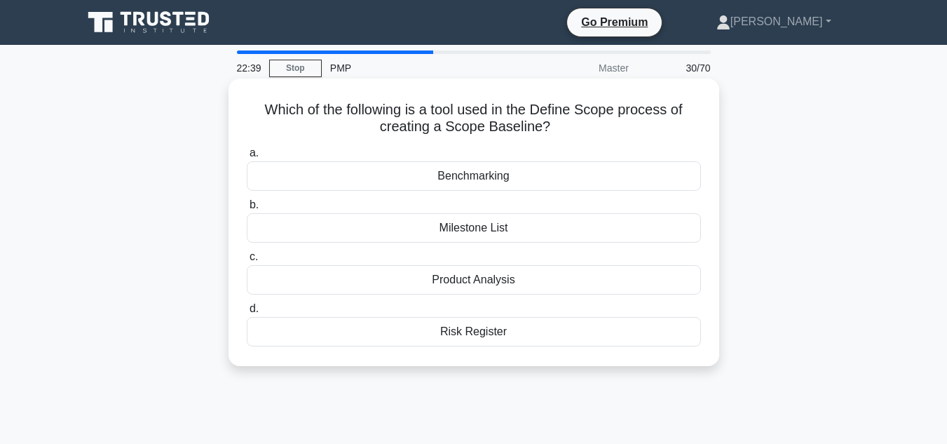
click at [481, 228] on div "Milestone List" at bounding box center [474, 227] width 454 height 29
click at [247, 210] on input "b. Milestone List" at bounding box center [247, 204] width 0 height 9
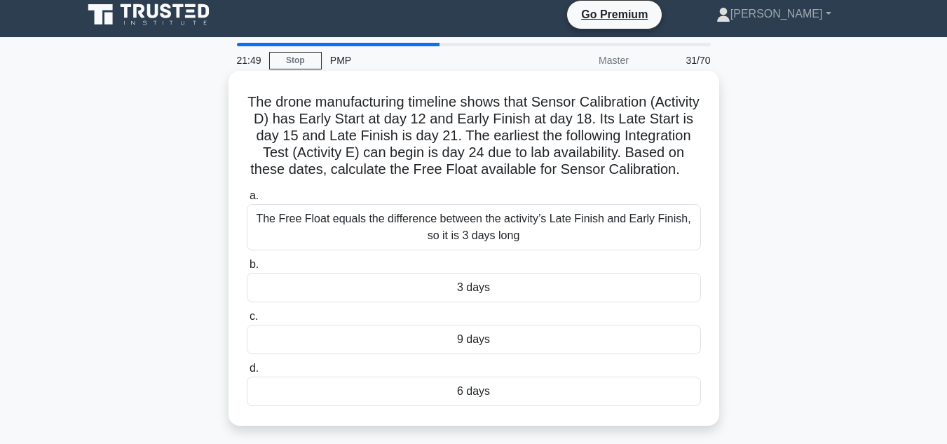
scroll to position [8, 0]
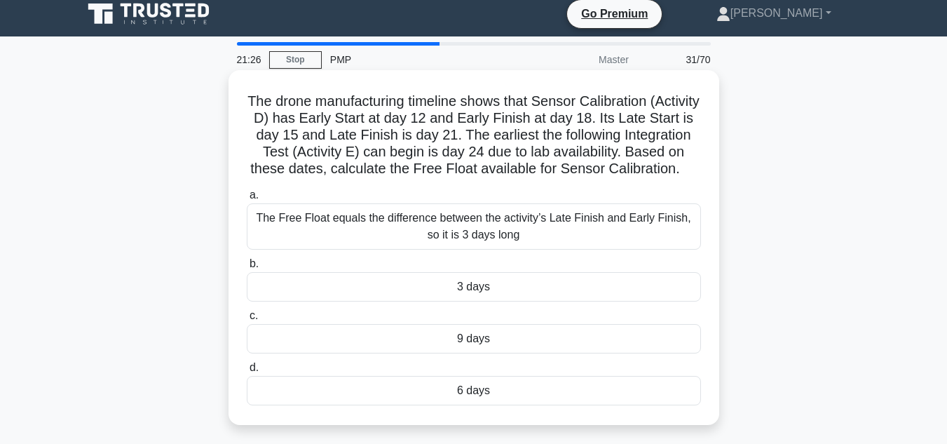
click at [467, 301] on div "3 days" at bounding box center [474, 286] width 454 height 29
click at [247, 268] on input "b. 3 days" at bounding box center [247, 263] width 0 height 9
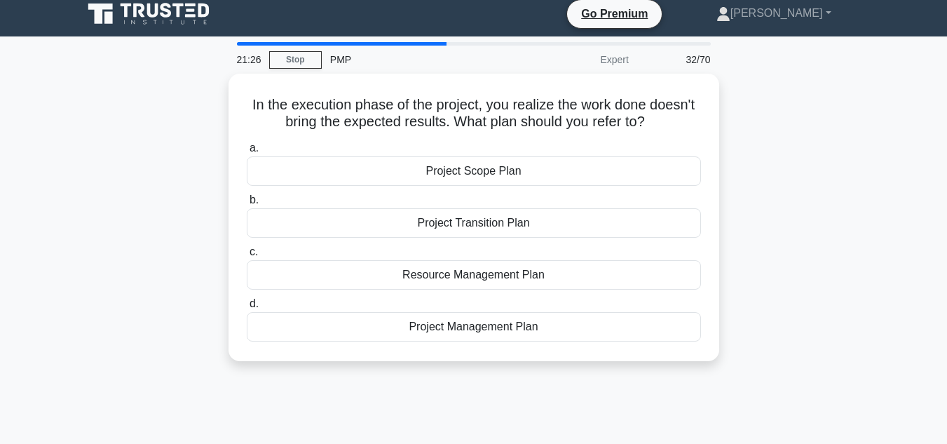
scroll to position [0, 0]
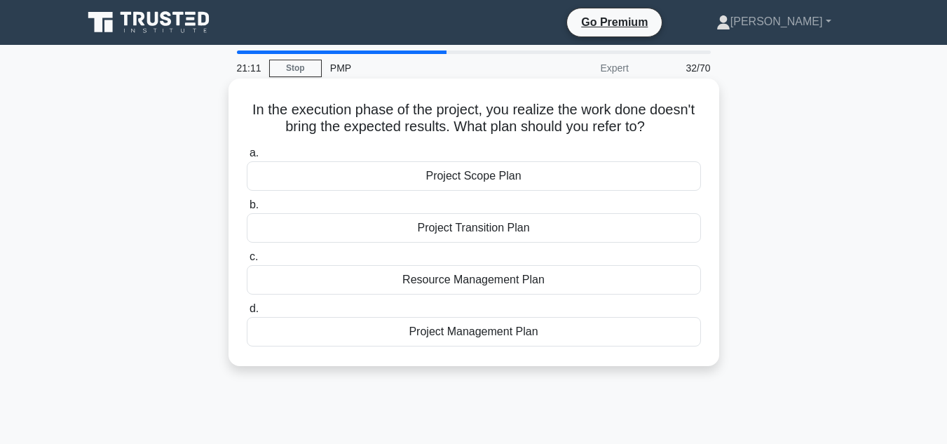
click at [470, 176] on div "Project Scope Plan" at bounding box center [474, 175] width 454 height 29
click at [247, 158] on input "a. Project Scope Plan" at bounding box center [247, 153] width 0 height 9
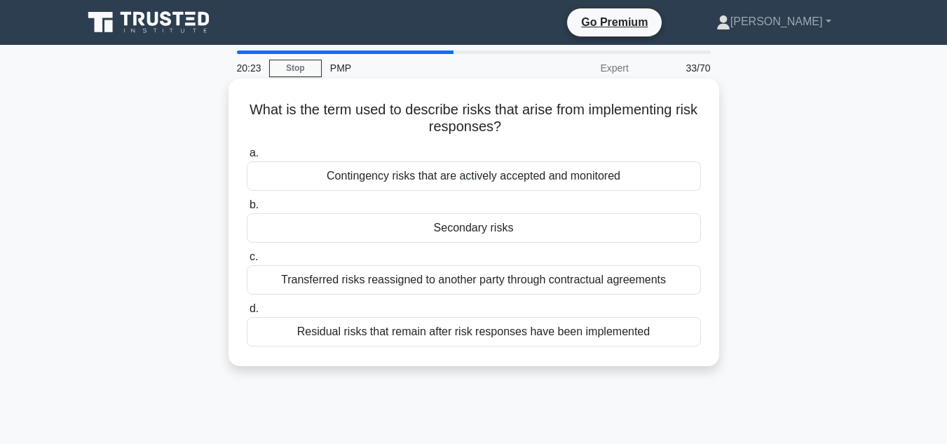
click at [483, 224] on div "Secondary risks" at bounding box center [474, 227] width 454 height 29
click at [247, 210] on input "b. Secondary risks" at bounding box center [247, 204] width 0 height 9
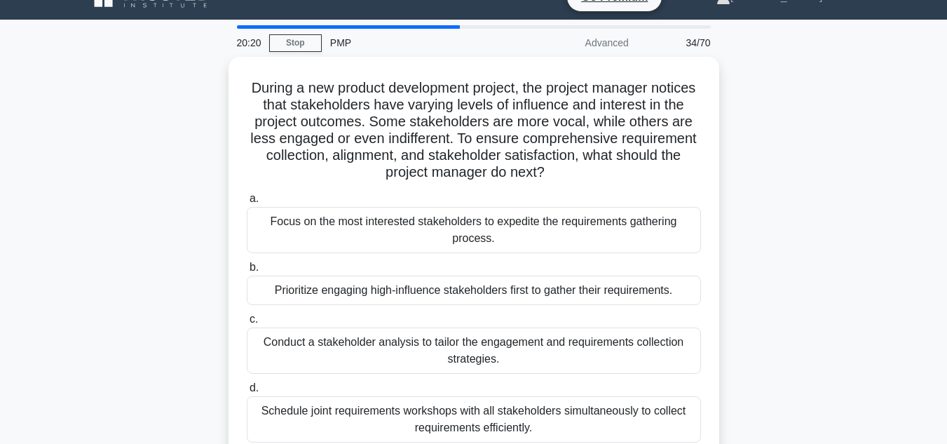
scroll to position [25, 0]
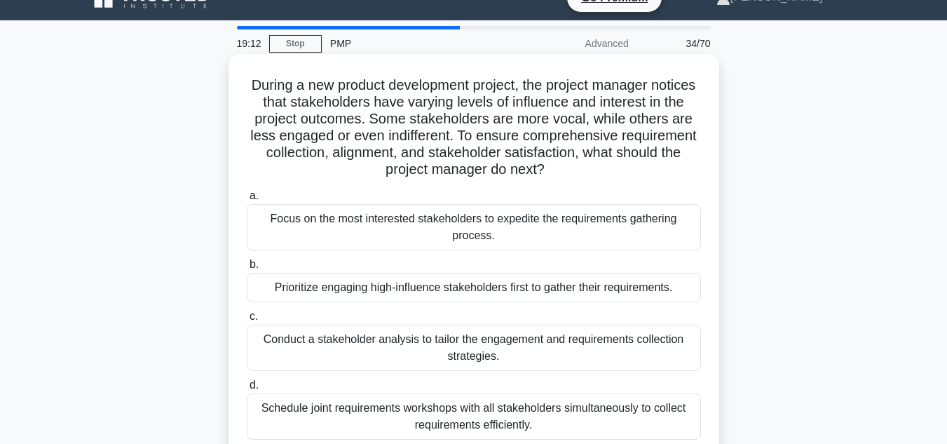
click at [462, 413] on div "Schedule joint requirements workshops with all stakeholders simultaneously to c…" at bounding box center [474, 416] width 454 height 46
click at [247, 390] on input "d. Schedule joint requirements workshops with all stakeholders simultaneously t…" at bounding box center [247, 384] width 0 height 9
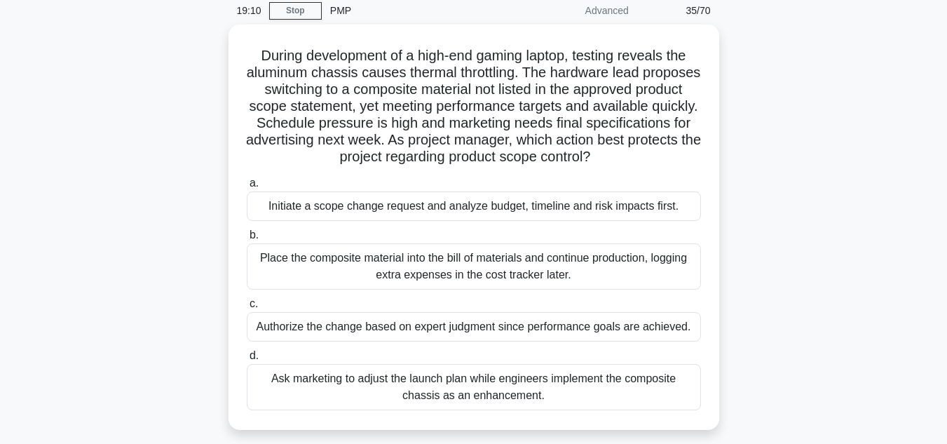
scroll to position [59, 0]
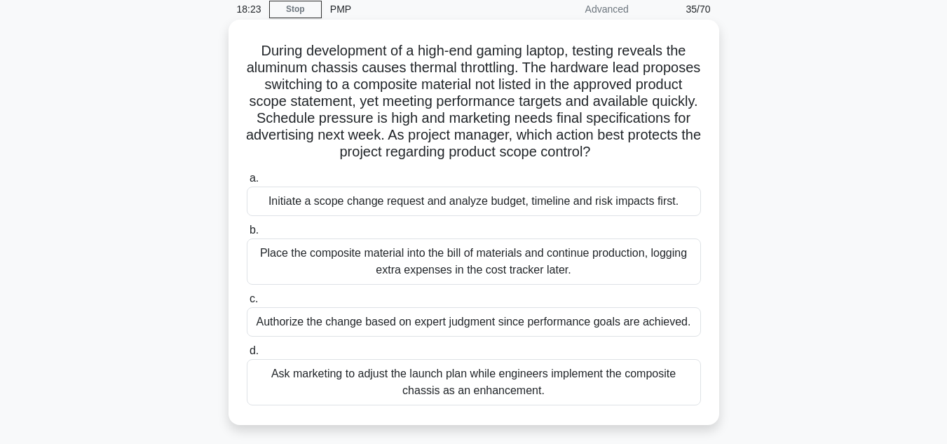
click at [517, 209] on div "Initiate a scope change request and analyze budget, timeline and risk impacts f…" at bounding box center [474, 200] width 454 height 29
click at [247, 183] on input "a. Initiate a scope change request and analyze budget, timeline and risk impact…" at bounding box center [247, 178] width 0 height 9
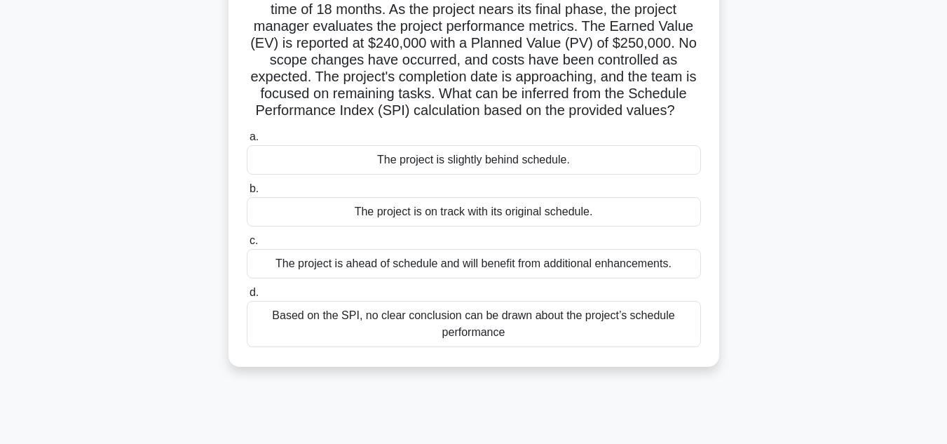
scroll to position [118, 0]
click at [551, 172] on div "The project is slightly behind schedule." at bounding box center [474, 158] width 454 height 29
click at [247, 141] on input "a. The project is slightly behind schedule." at bounding box center [247, 136] width 0 height 9
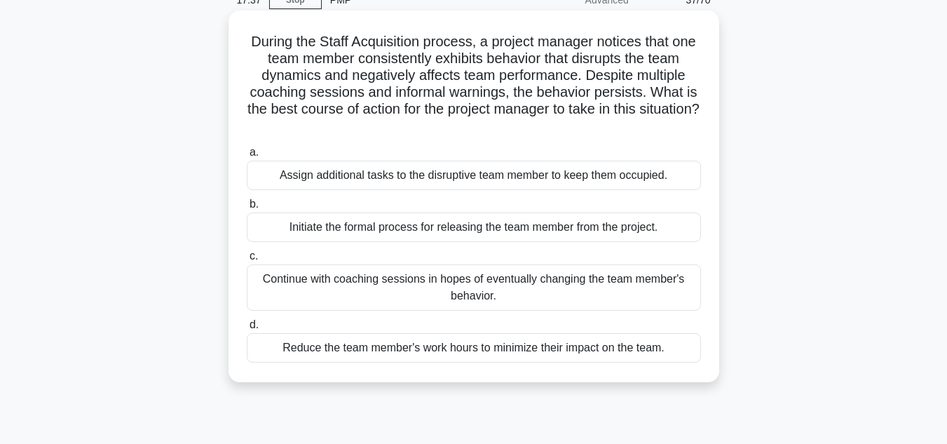
scroll to position [69, 0]
click at [513, 223] on div "Initiate the formal process for releasing the team member from the project." at bounding box center [474, 225] width 454 height 29
click at [247, 207] on input "b. Initiate the formal process for releasing the team member from the project." at bounding box center [247, 202] width 0 height 9
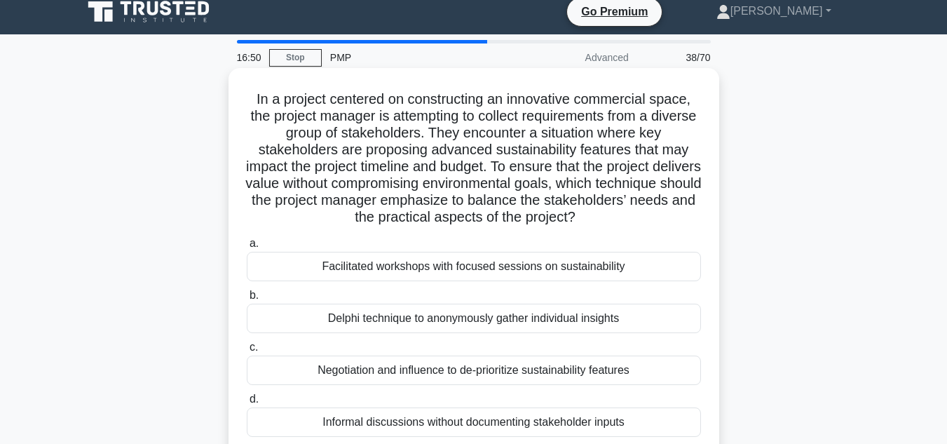
scroll to position [12, 0]
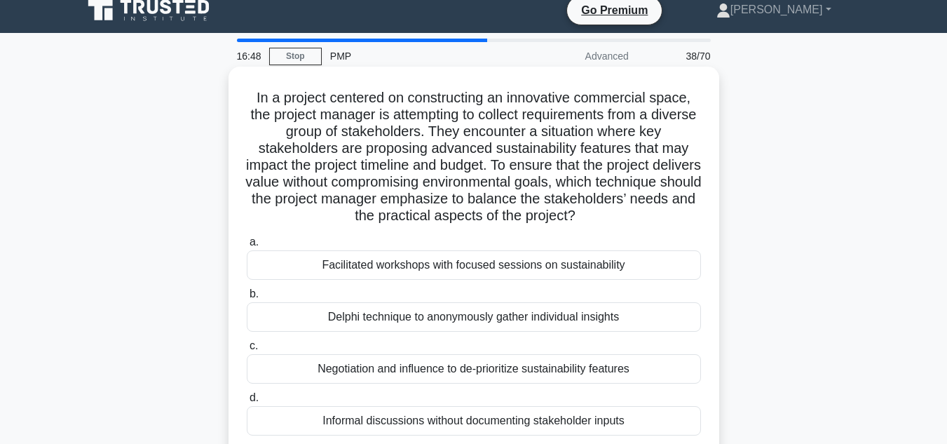
click at [494, 264] on div "Facilitated workshops with focused sessions on sustainability" at bounding box center [474, 264] width 454 height 29
click at [247, 247] on input "a. Facilitated workshops with focused sessions on sustainability" at bounding box center [247, 242] width 0 height 9
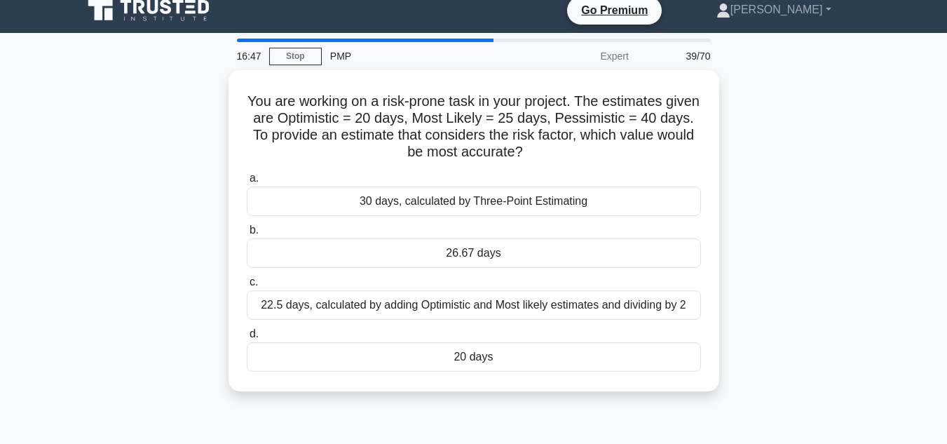
scroll to position [0, 0]
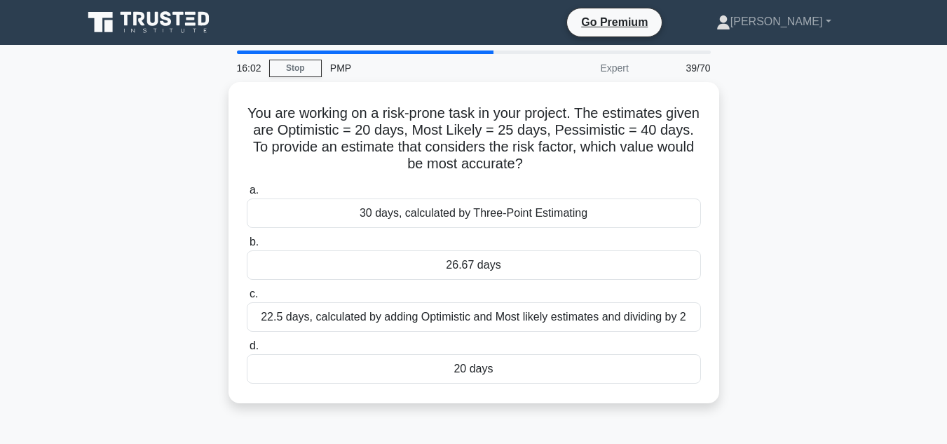
click at [494, 264] on div "26.67 days" at bounding box center [474, 264] width 454 height 29
click at [247, 247] on input "b. 26.67 days" at bounding box center [247, 242] width 0 height 9
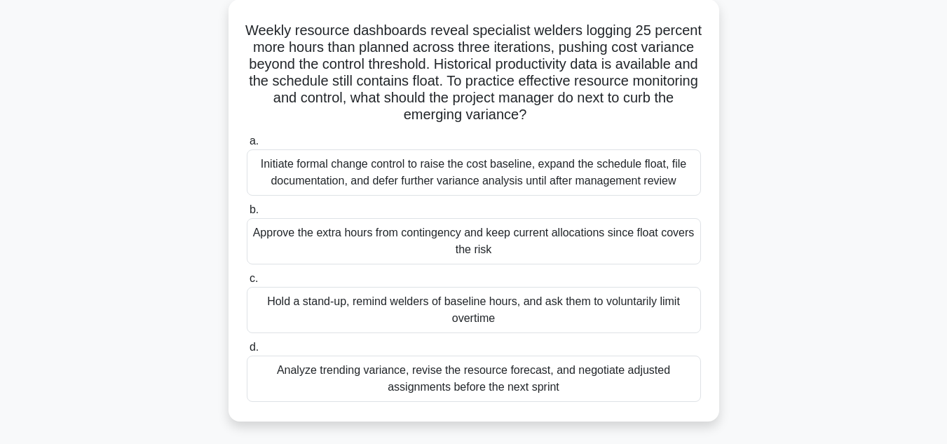
scroll to position [74, 0]
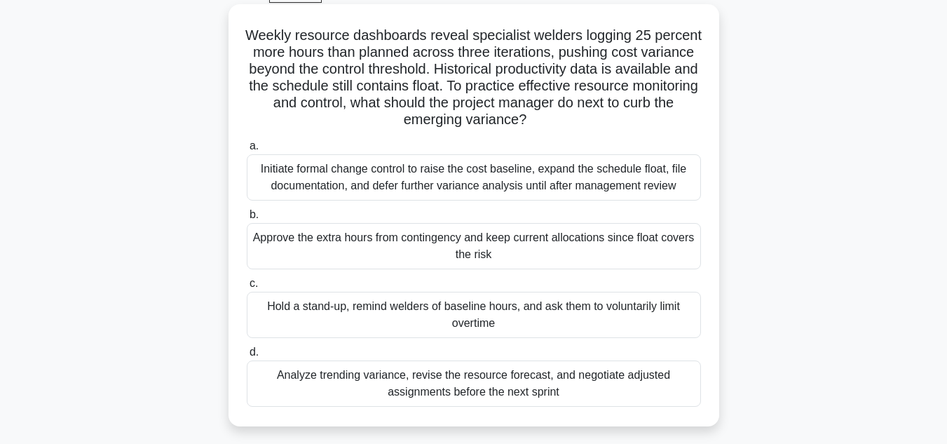
click at [488, 374] on div "Analyze trending variance, revise the resource forecast, and negotiate adjusted…" at bounding box center [474, 383] width 454 height 46
click at [247, 357] on input "d. Analyze trending variance, revise the resource forecast, and negotiate adjus…" at bounding box center [247, 352] width 0 height 9
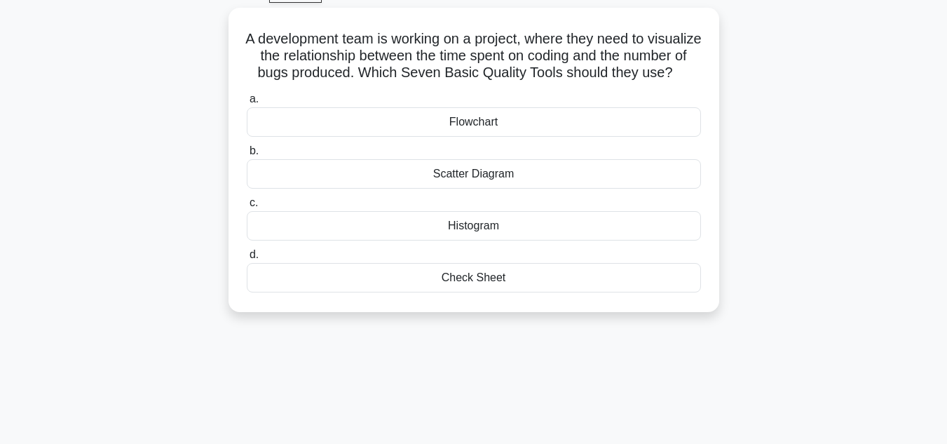
scroll to position [0, 0]
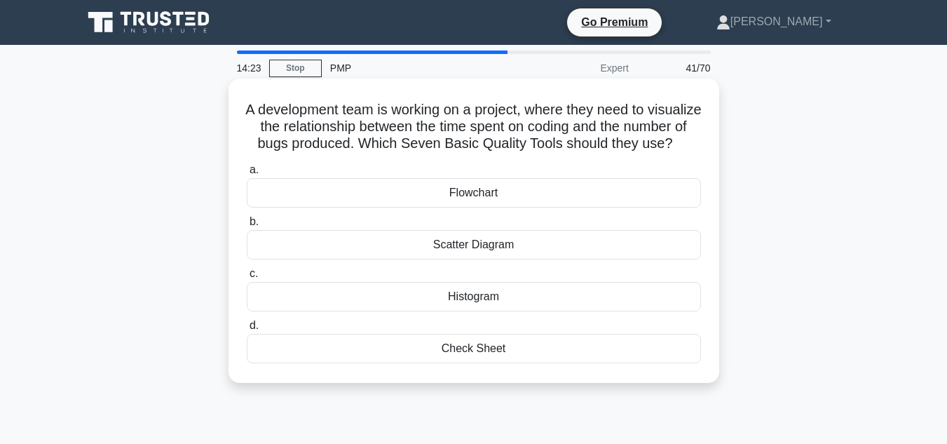
click at [455, 258] on div "Scatter Diagram" at bounding box center [474, 244] width 454 height 29
click at [247, 226] on input "b. Scatter Diagram" at bounding box center [247, 221] width 0 height 9
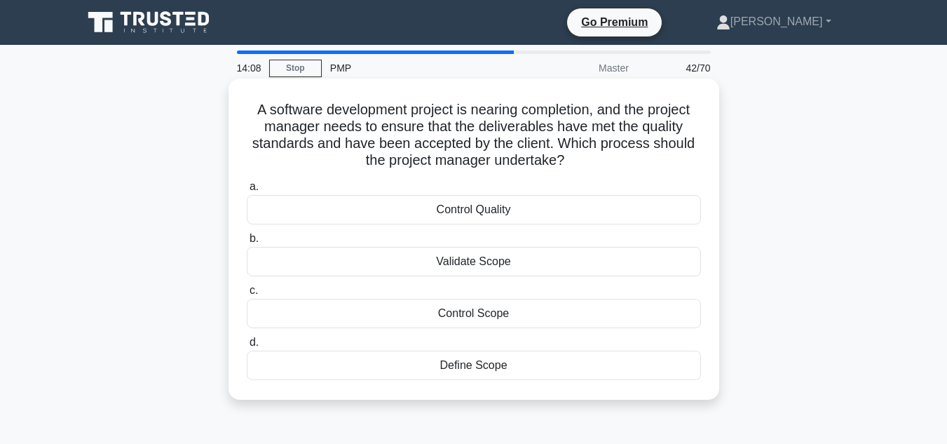
click at [468, 210] on div "Control Quality" at bounding box center [474, 209] width 454 height 29
click at [247, 191] on input "a. Control Quality" at bounding box center [247, 186] width 0 height 9
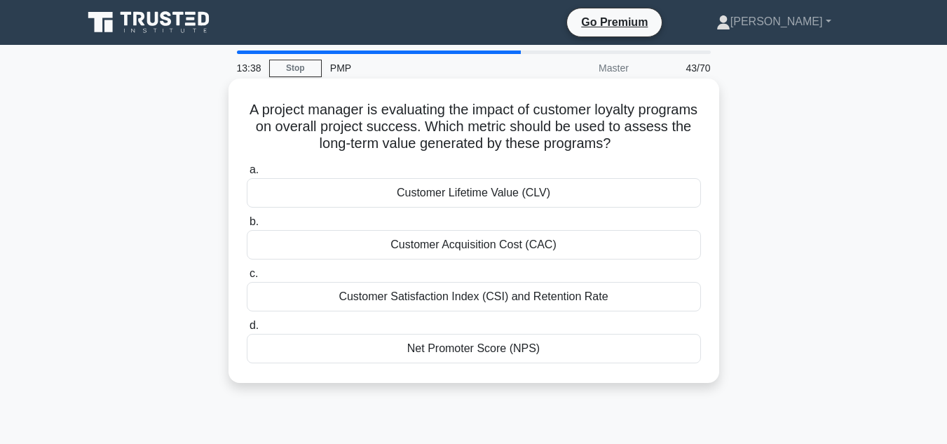
click at [486, 301] on div "Customer Satisfaction Index (CSI) and Retention Rate" at bounding box center [474, 296] width 454 height 29
click at [247, 278] on input "c. Customer Satisfaction Index (CSI) and Retention Rate" at bounding box center [247, 273] width 0 height 9
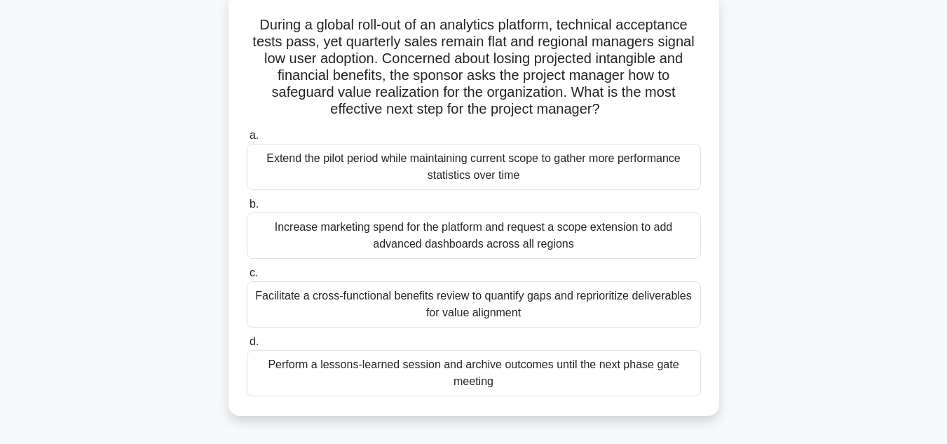
scroll to position [93, 0]
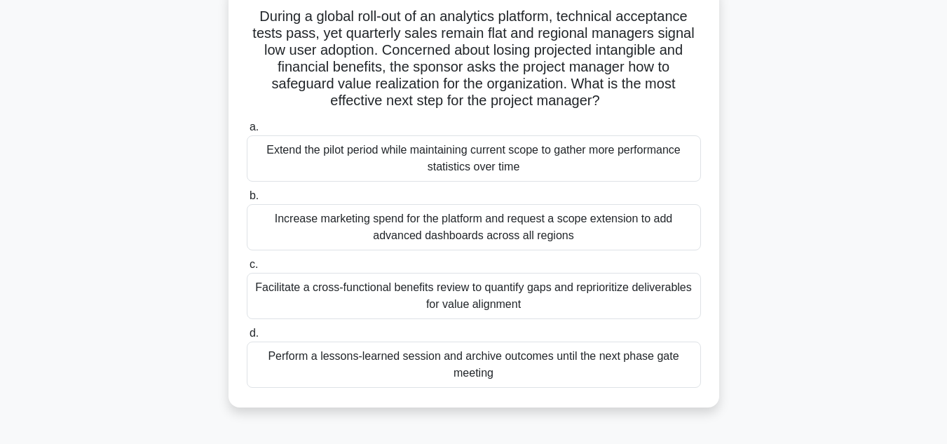
click at [551, 289] on div "Facilitate a cross-functional benefits review to quantify gaps and reprioritize…" at bounding box center [474, 296] width 454 height 46
click at [247, 269] on input "c. Facilitate a cross-functional benefits review to quantify gaps and repriorit…" at bounding box center [247, 264] width 0 height 9
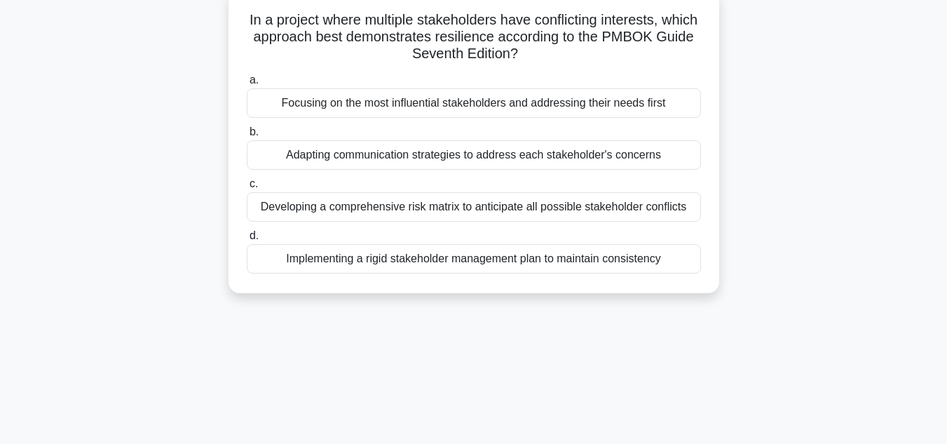
scroll to position [0, 0]
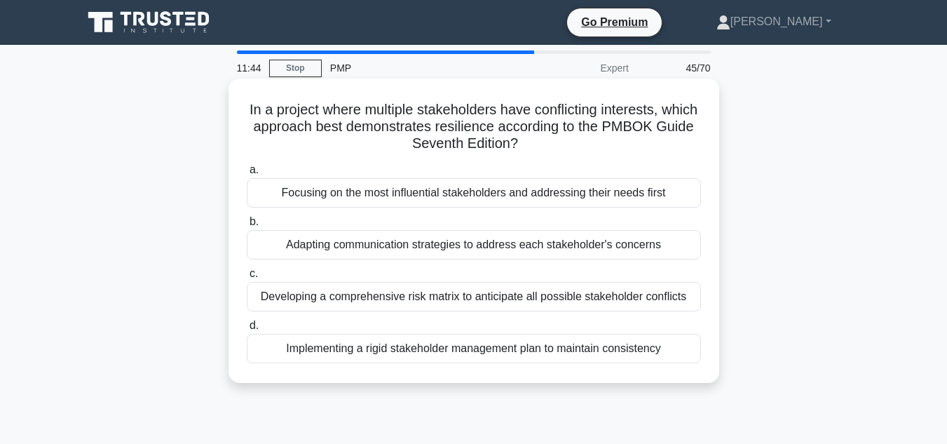
click at [598, 293] on div "Developing a comprehensive risk matrix to anticipate all possible stakeholder c…" at bounding box center [474, 296] width 454 height 29
click at [247, 278] on input "c. Developing a comprehensive risk matrix to anticipate all possible stakeholde…" at bounding box center [247, 273] width 0 height 9
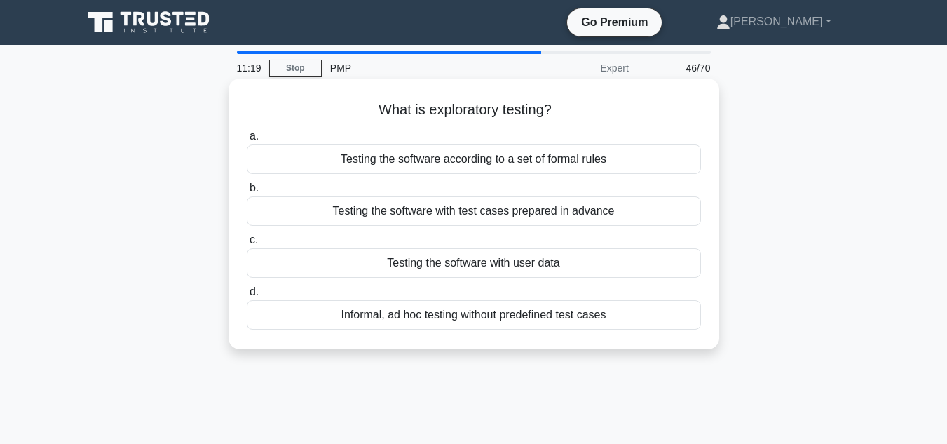
click at [480, 208] on div "Testing the software with test cases prepared in advance" at bounding box center [474, 210] width 454 height 29
click at [247, 193] on input "b. Testing the software with test cases prepared in advance" at bounding box center [247, 188] width 0 height 9
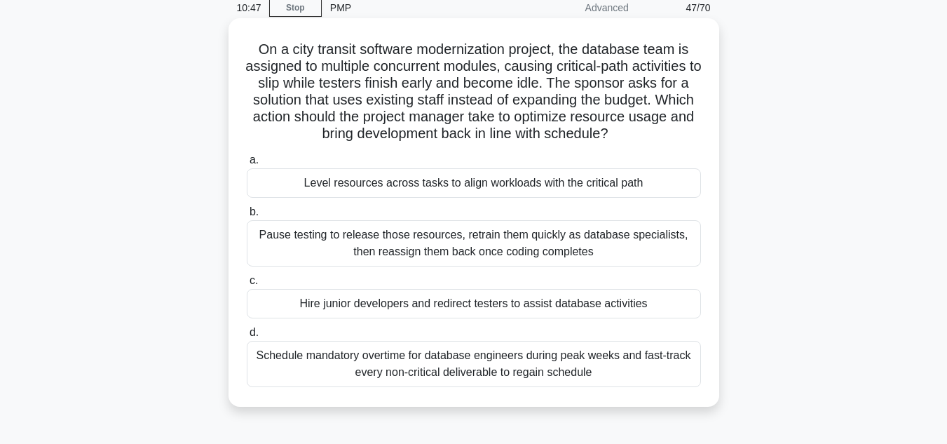
scroll to position [60, 0]
click at [486, 179] on div "Level resources across tasks to align workloads with the critical path" at bounding box center [474, 183] width 454 height 29
click at [247, 165] on input "a. Level resources across tasks to align workloads with the critical path" at bounding box center [247, 160] width 0 height 9
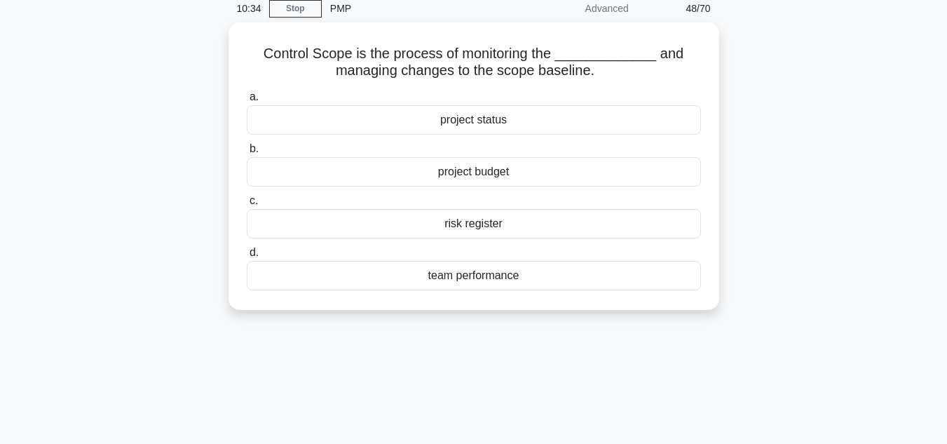
scroll to position [0, 0]
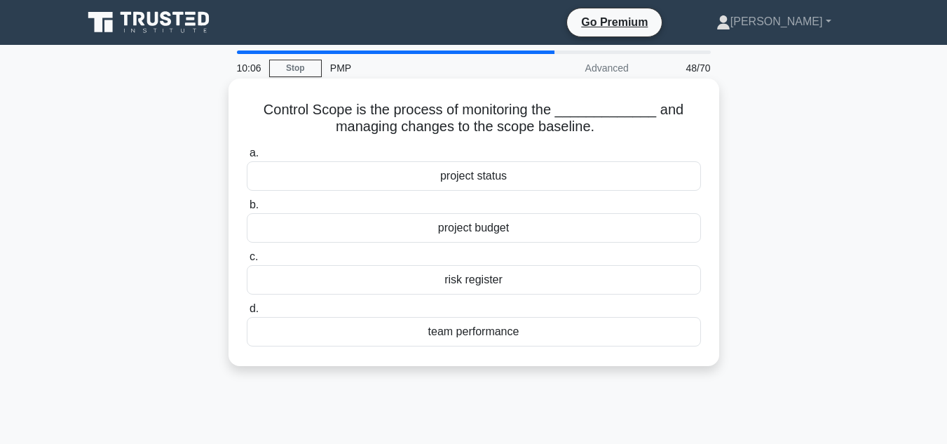
click at [484, 179] on div "project status" at bounding box center [474, 175] width 454 height 29
click at [247, 158] on input "a. project status" at bounding box center [247, 153] width 0 height 9
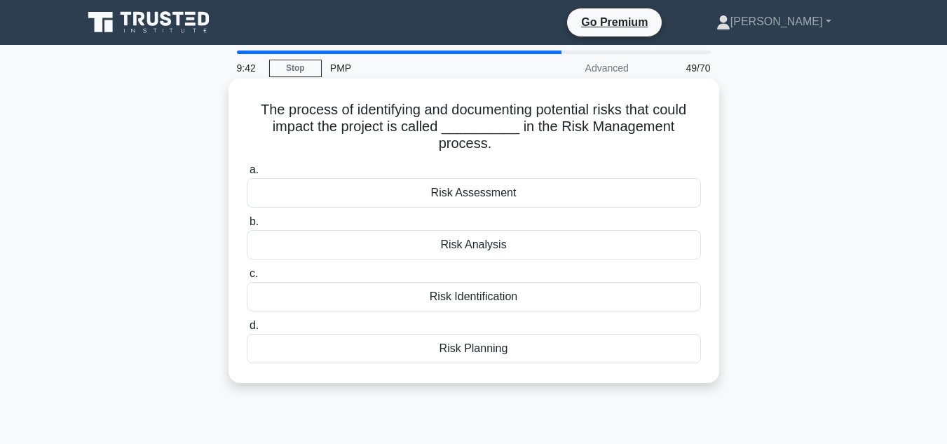
click at [483, 303] on div "Risk Identification" at bounding box center [474, 296] width 454 height 29
click at [247, 278] on input "c. Risk Identification" at bounding box center [247, 273] width 0 height 9
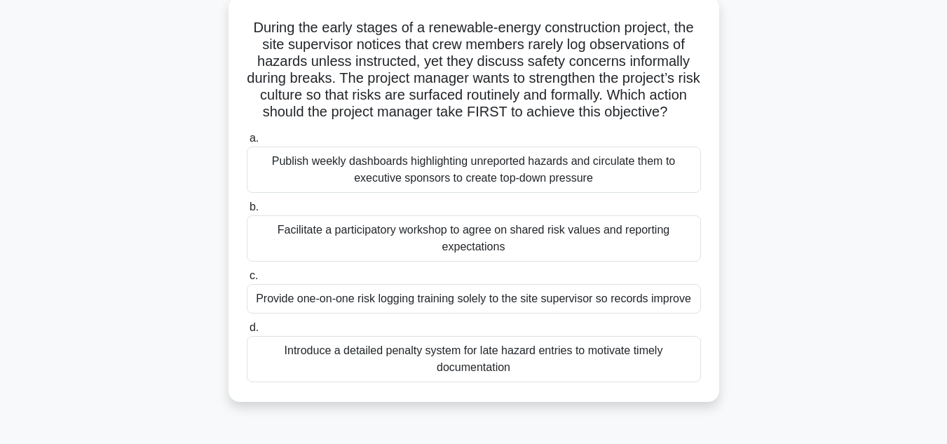
scroll to position [83, 0]
click at [560, 370] on div "Introduce a detailed penalty system for late hazard entries to motivate timely …" at bounding box center [474, 358] width 454 height 46
click at [247, 331] on input "d. Introduce a detailed penalty system for late hazard entries to motivate time…" at bounding box center [247, 326] width 0 height 9
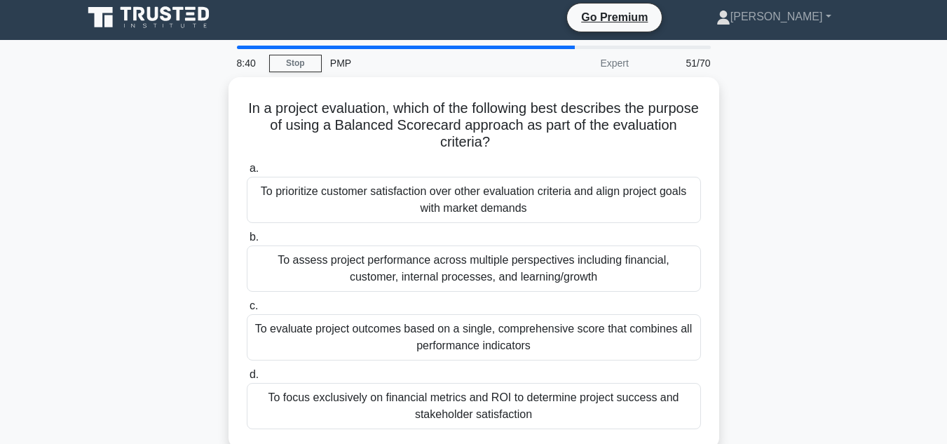
scroll to position [0, 0]
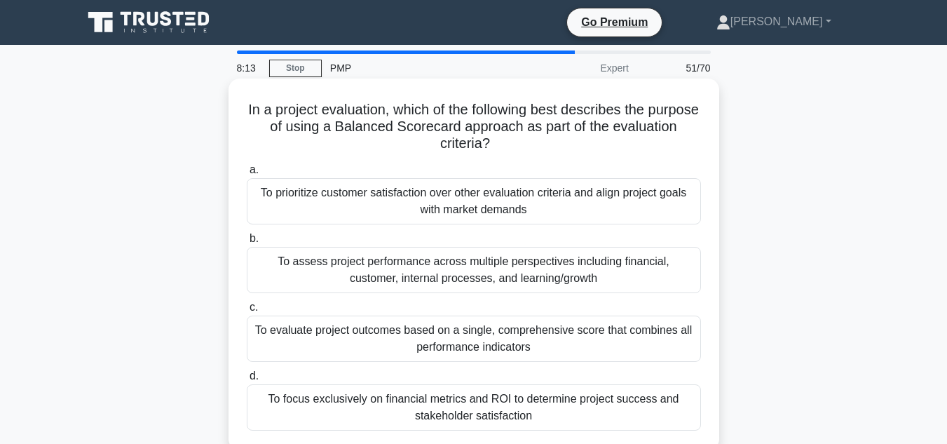
click at [544, 270] on div "To assess project performance across multiple perspectives including financial,…" at bounding box center [474, 270] width 454 height 46
click at [247, 243] on input "b. To assess project performance across multiple perspectives including financi…" at bounding box center [247, 238] width 0 height 9
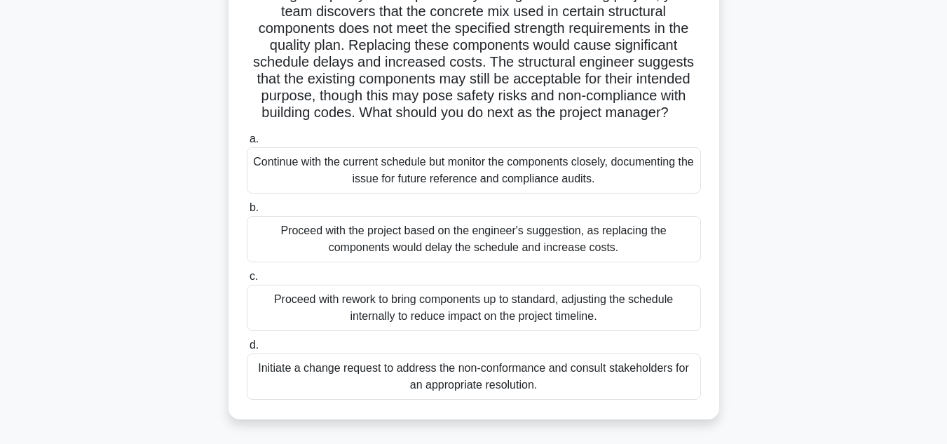
scroll to position [116, 0]
click at [591, 370] on div "Initiate a change request to address the non-conformance and consult stakeholde…" at bounding box center [474, 375] width 454 height 46
click at [247, 348] on input "d. Initiate a change request to address the non-conformance and consult stakeho…" at bounding box center [247, 343] width 0 height 9
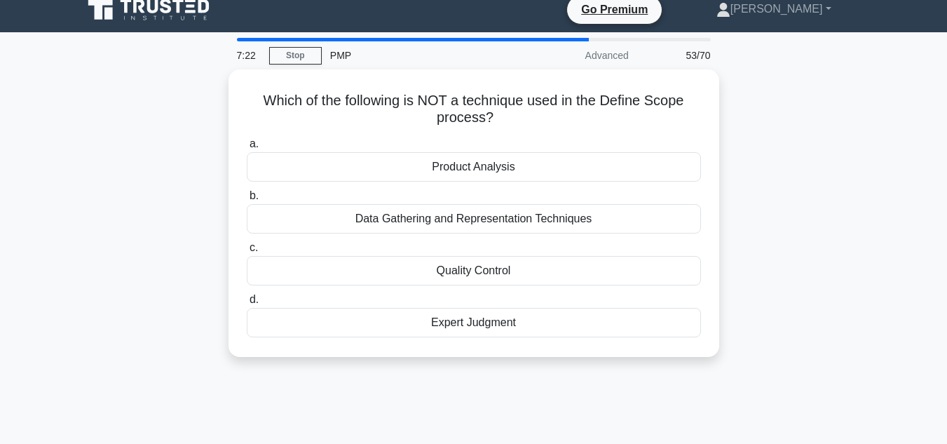
scroll to position [0, 0]
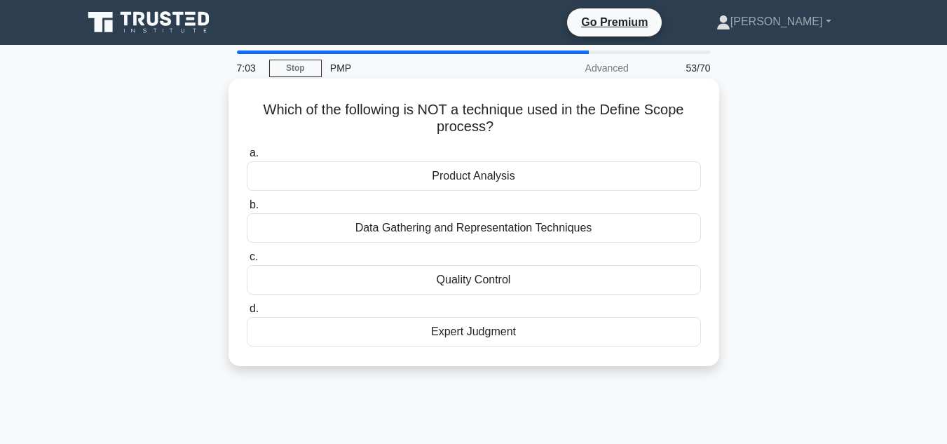
click at [484, 283] on div "Quality Control" at bounding box center [474, 279] width 454 height 29
click at [247, 261] on input "c. Quality Control" at bounding box center [247, 256] width 0 height 9
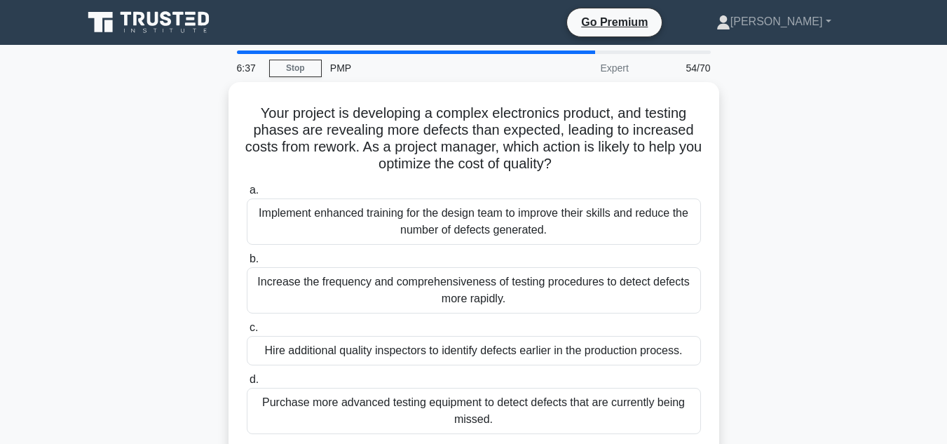
click at [484, 283] on div "Increase the frequency and comprehensiveness of testing procedures to detect de…" at bounding box center [474, 290] width 454 height 46
click at [247, 263] on input "b. Increase the frequency and comprehensiveness of testing procedures to detect…" at bounding box center [247, 258] width 0 height 9
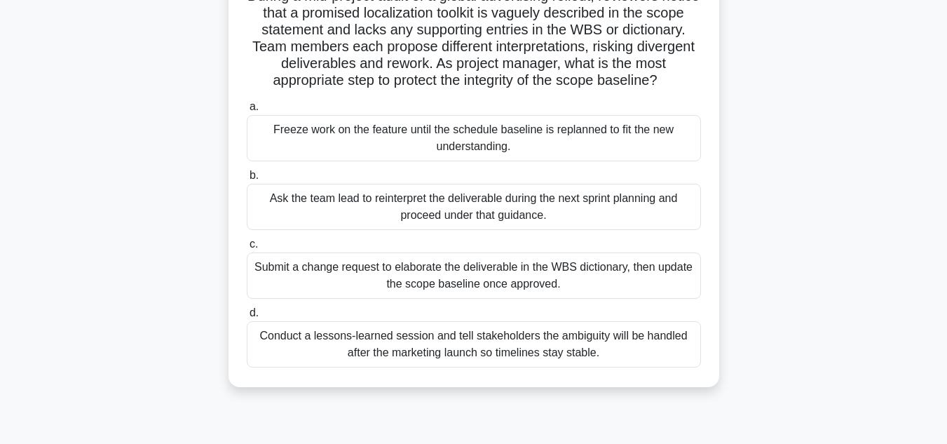
scroll to position [118, 0]
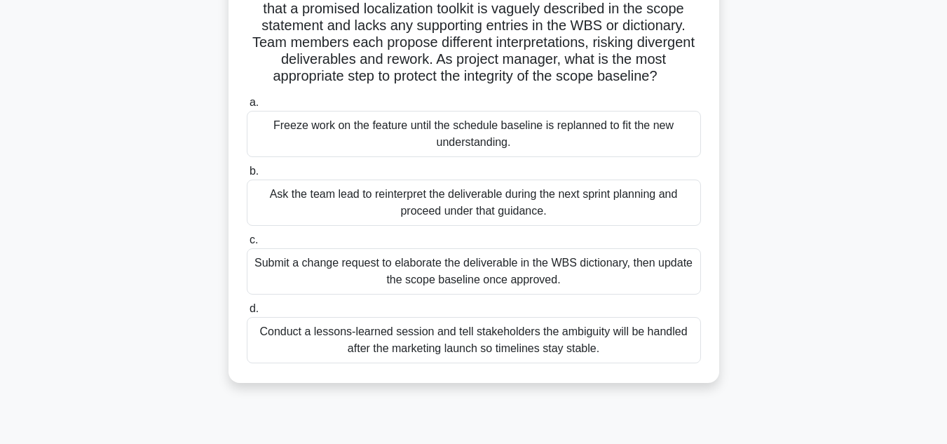
click at [486, 294] on div "Submit a change request to elaborate the deliverable in the WBS dictionary, the…" at bounding box center [474, 271] width 454 height 46
click at [247, 245] on input "c. Submit a change request to elaborate the deliverable in the WBS dictionary, …" at bounding box center [247, 239] width 0 height 9
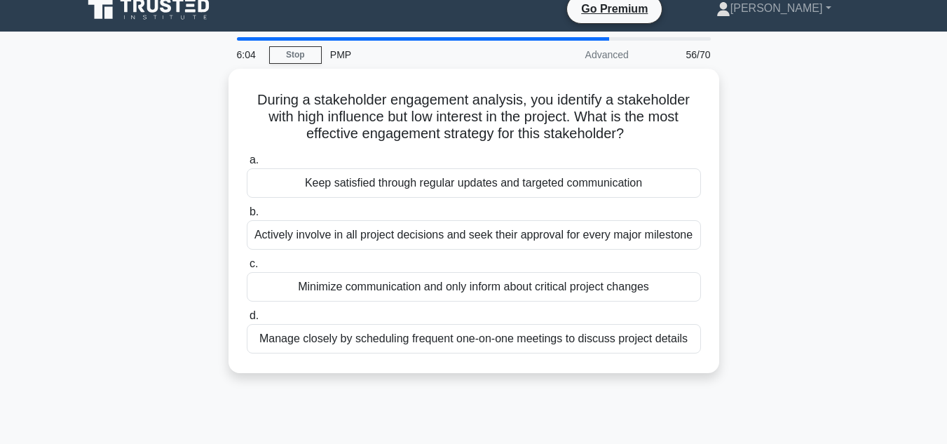
scroll to position [0, 0]
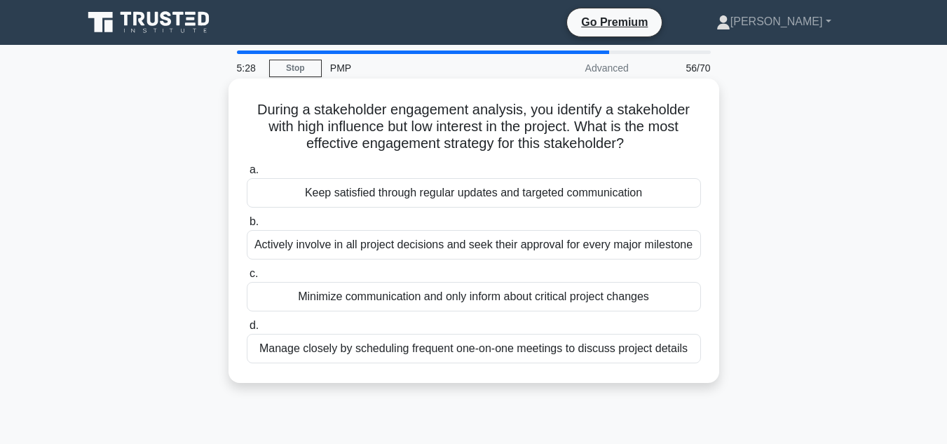
click at [474, 245] on div "Actively involve in all project decisions and seek their approval for every maj…" at bounding box center [474, 244] width 454 height 29
click at [247, 226] on input "b. Actively involve in all project decisions and seek their approval for every …" at bounding box center [247, 221] width 0 height 9
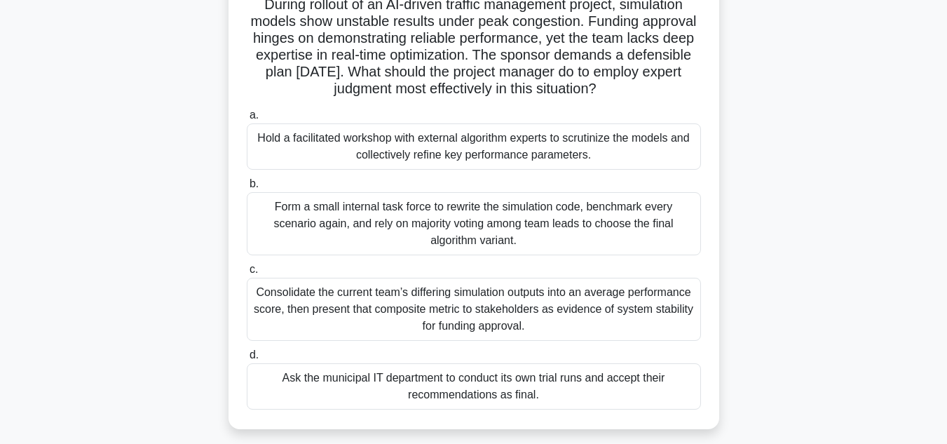
scroll to position [106, 0]
click at [552, 147] on div "Hold a facilitated workshop with external algorithm experts to scrutinize the m…" at bounding box center [474, 146] width 454 height 46
click at [247, 119] on input "a. Hold a facilitated workshop with external algorithm experts to scrutinize th…" at bounding box center [247, 114] width 0 height 9
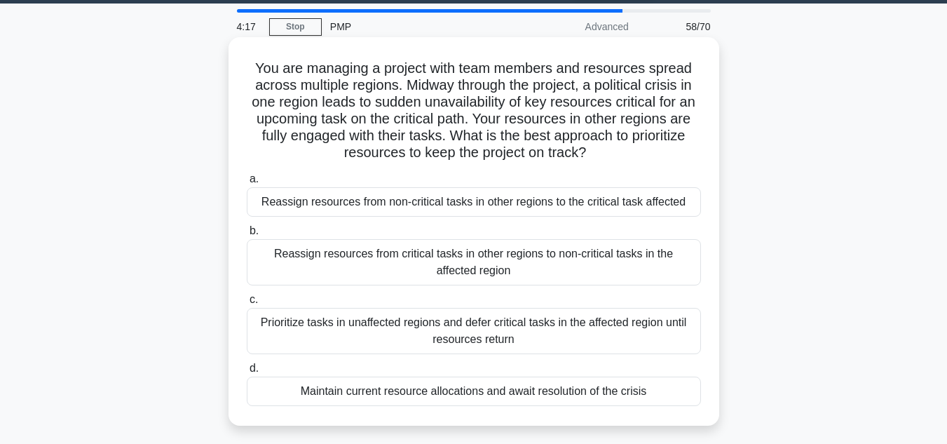
scroll to position [48, 0]
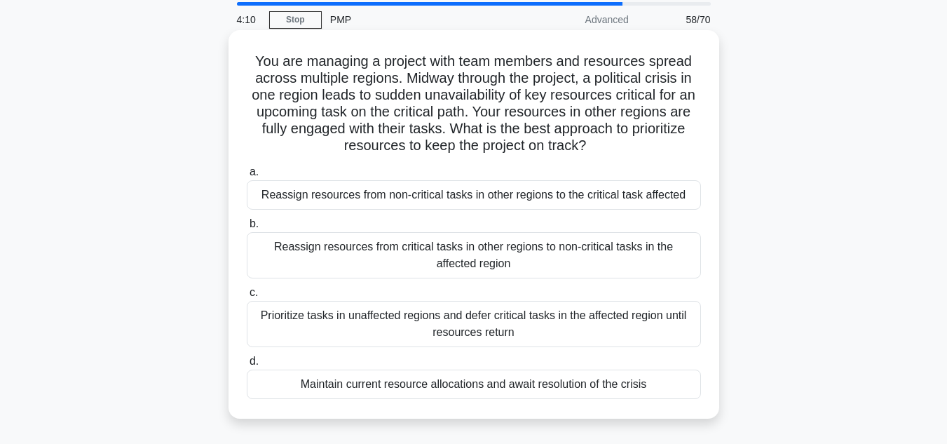
click at [433, 191] on div "Reassign resources from non-critical tasks in other regions to the critical tas…" at bounding box center [474, 194] width 454 height 29
click at [247, 177] on input "a. Reassign resources from non-critical tasks in other regions to the critical …" at bounding box center [247, 171] width 0 height 9
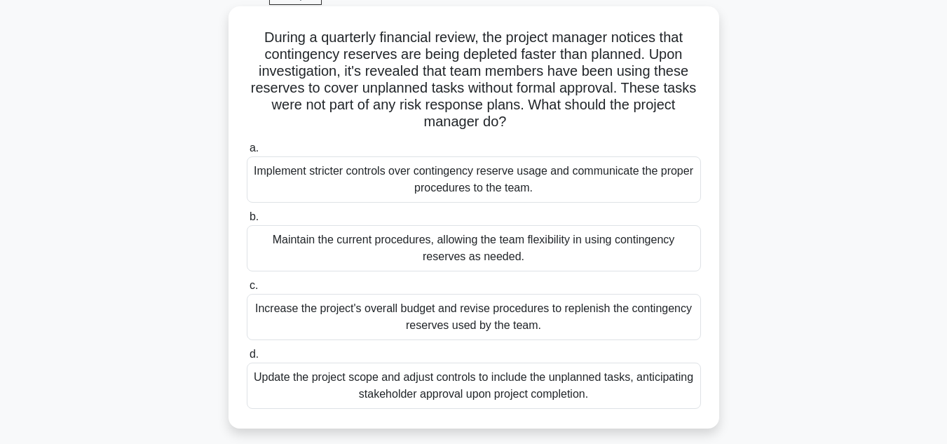
scroll to position [73, 0]
click at [486, 173] on div "Implement stricter controls over contingency reserve usage and communicate the …" at bounding box center [474, 179] width 454 height 46
click at [247, 152] on input "a. Implement stricter controls over contingency reserve usage and communicate t…" at bounding box center [247, 147] width 0 height 9
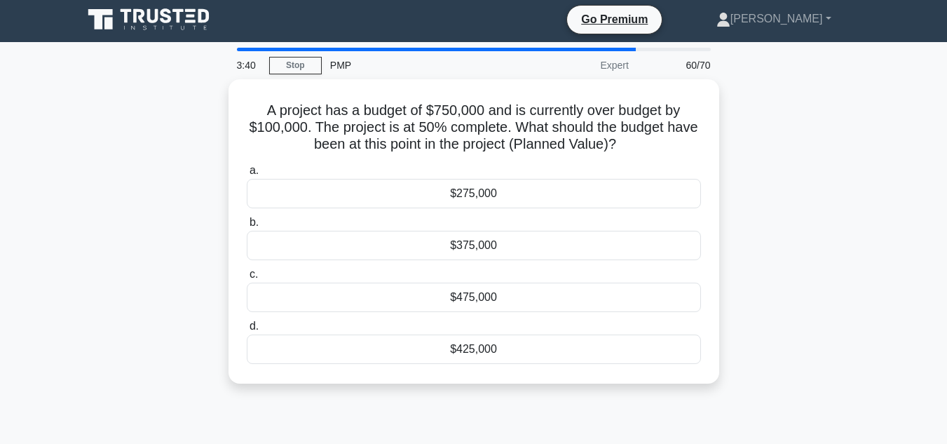
scroll to position [0, 0]
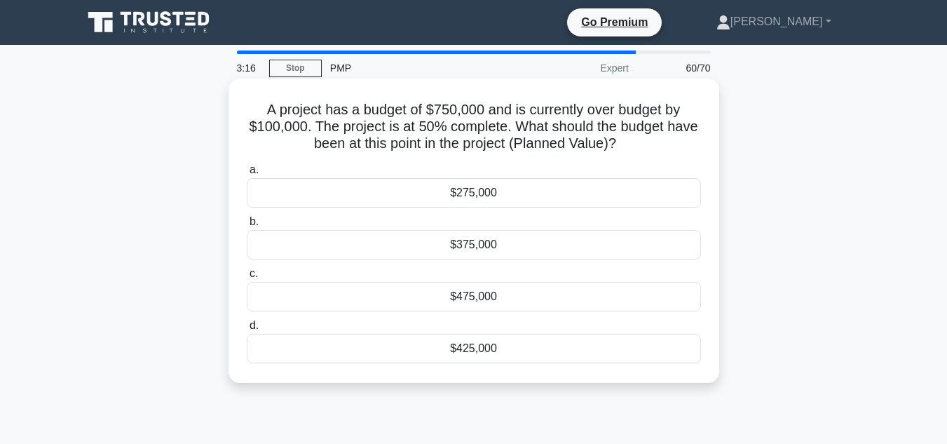
click at [489, 240] on div "$375,000" at bounding box center [474, 244] width 454 height 29
click at [247, 226] on input "b. $375,000" at bounding box center [247, 221] width 0 height 9
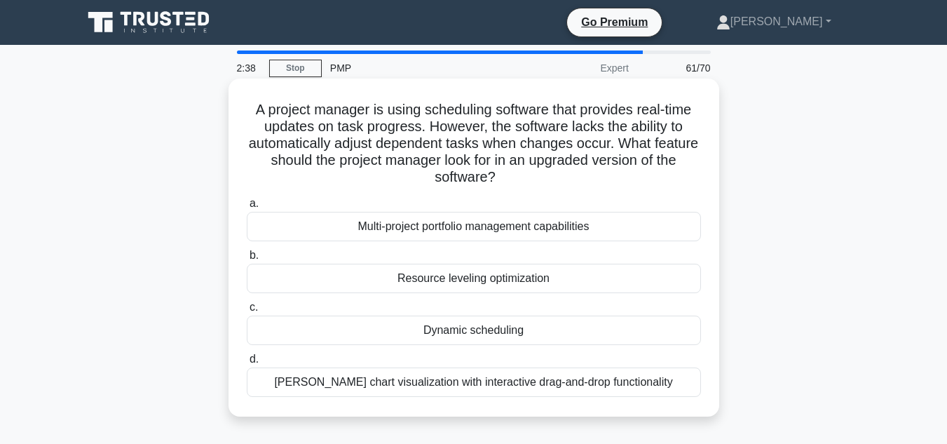
click at [481, 331] on div "Dynamic scheduling" at bounding box center [474, 329] width 454 height 29
click at [247, 312] on input "c. Dynamic scheduling" at bounding box center [247, 307] width 0 height 9
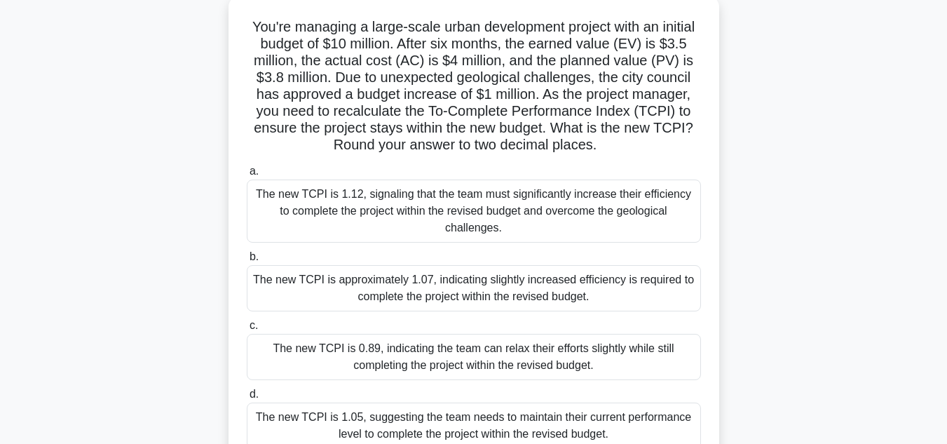
scroll to position [81, 0]
click at [481, 290] on div "The new TCPI is approximately 1.07, indicating slightly increased efficiency is…" at bounding box center [474, 289] width 454 height 46
click at [247, 263] on input "b. The new TCPI is approximately 1.07, indicating slightly increased efficiency…" at bounding box center [247, 258] width 0 height 9
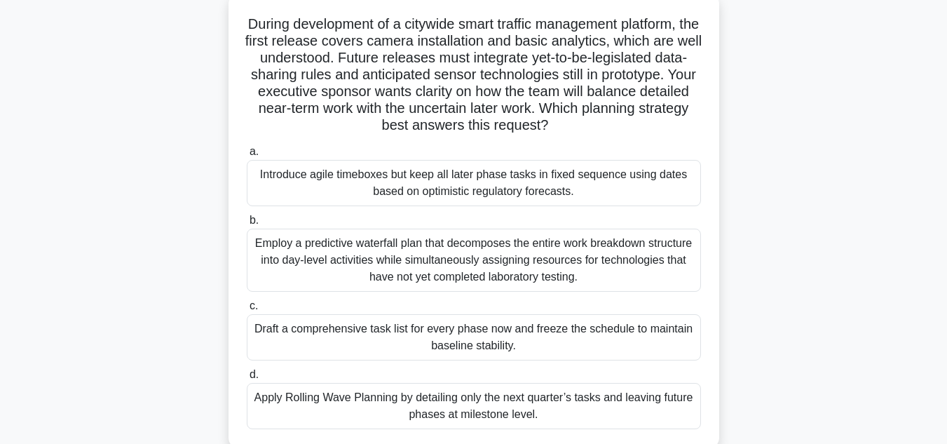
scroll to position [87, 0]
click at [541, 407] on div "Apply Rolling Wave Planning by detailing only the next quarter’s tasks and leav…" at bounding box center [474, 404] width 454 height 46
click at [247, 378] on input "d. Apply Rolling Wave Planning by detailing only the next quarter’s tasks and l…" at bounding box center [247, 373] width 0 height 9
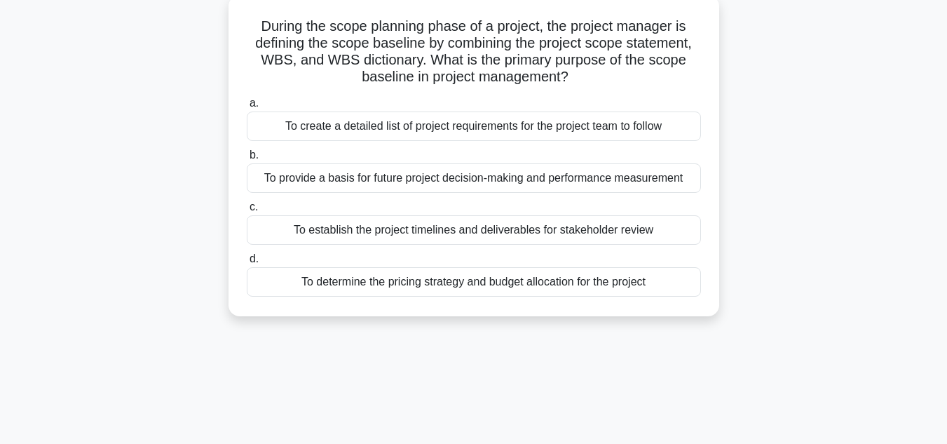
scroll to position [0, 0]
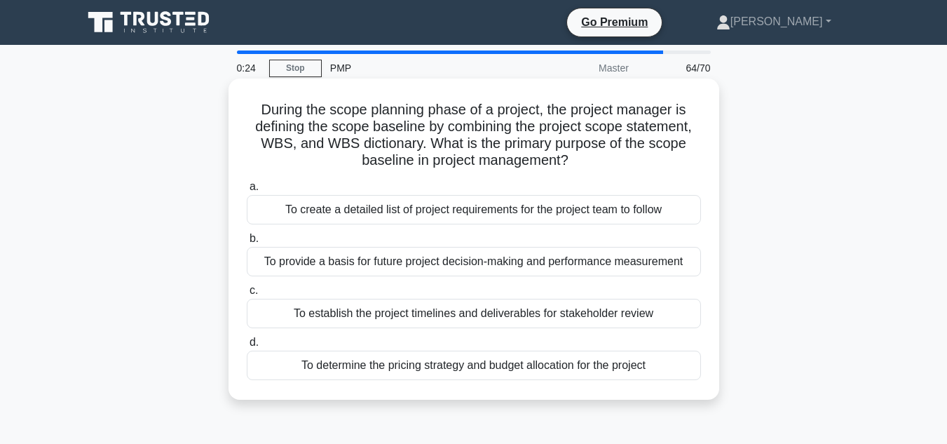
click at [501, 210] on div "To create a detailed list of project requirements for the project team to follow" at bounding box center [474, 209] width 454 height 29
click at [247, 191] on input "a. To create a detailed list of project requirements for the project team to fo…" at bounding box center [247, 186] width 0 height 9
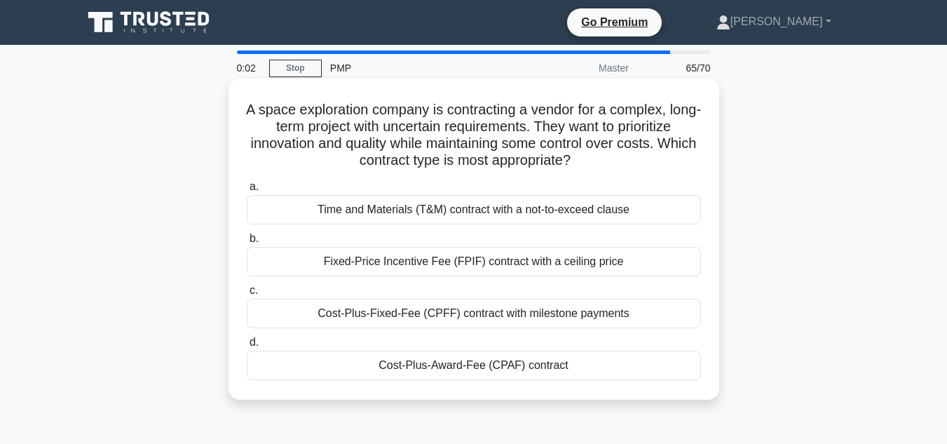
click at [506, 315] on div "Cost-Plus-Fixed-Fee (CPFF) contract with milestone payments" at bounding box center [474, 312] width 454 height 29
click at [247, 295] on input "c. Cost-Plus-Fixed-Fee (CPFF) contract with milestone payments" at bounding box center [247, 290] width 0 height 9
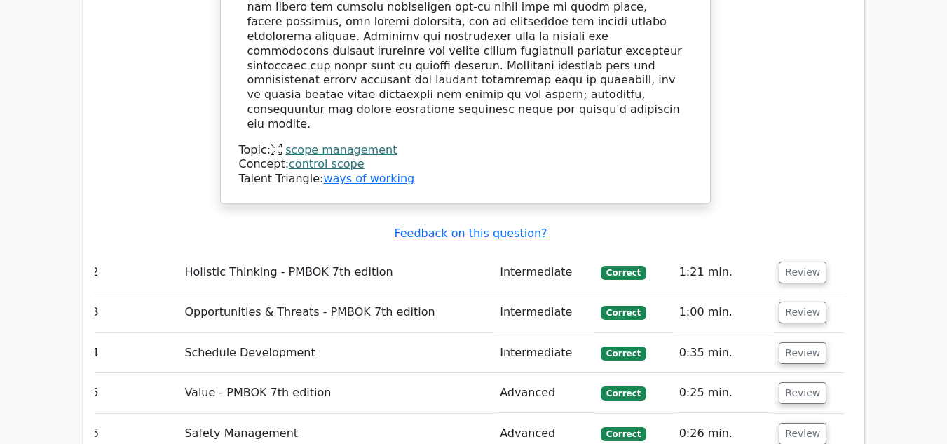
scroll to position [2750, 0]
click at [798, 262] on button "Review" at bounding box center [802, 273] width 48 height 22
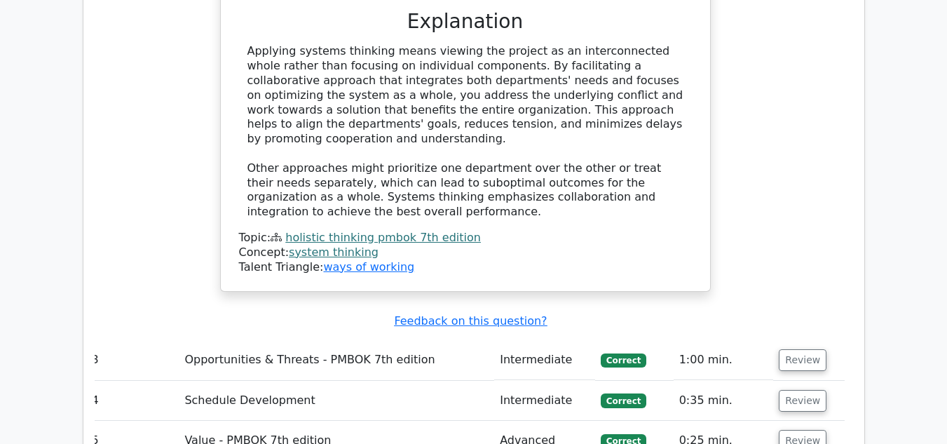
scroll to position [3478, 0]
click at [790, 348] on button "Review" at bounding box center [802, 359] width 48 height 22
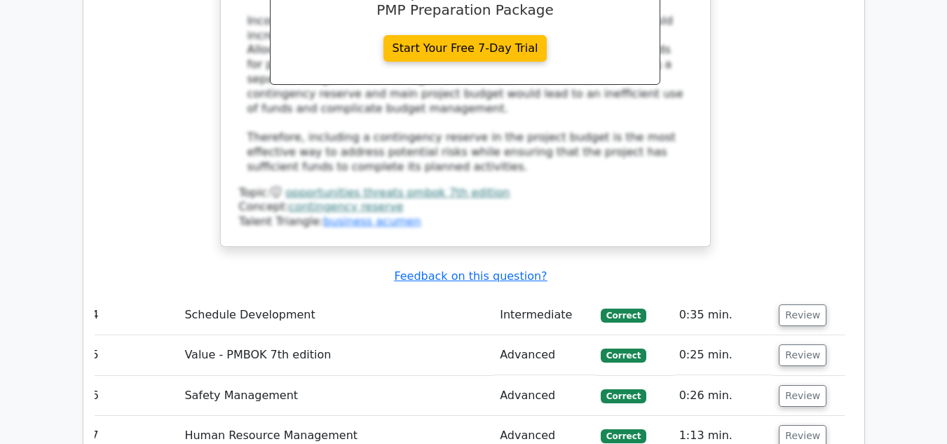
scroll to position [4350, 0]
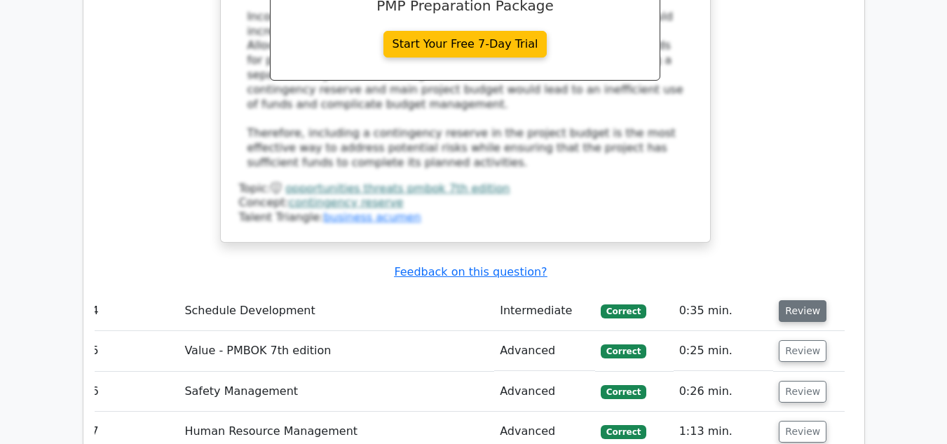
click at [795, 300] on button "Review" at bounding box center [802, 311] width 48 height 22
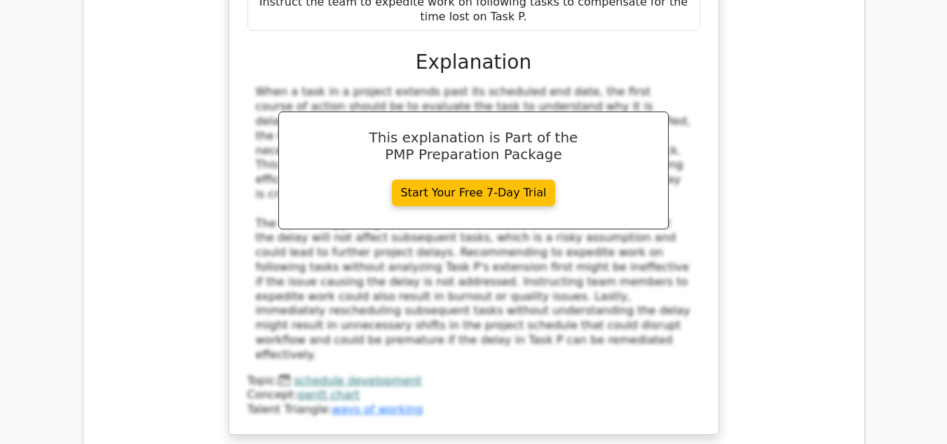
scroll to position [5009, 0]
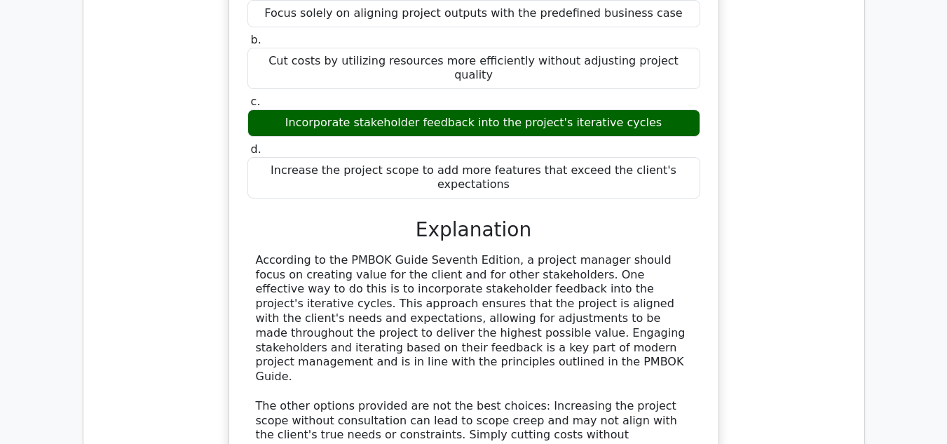
scroll to position [5628, 0]
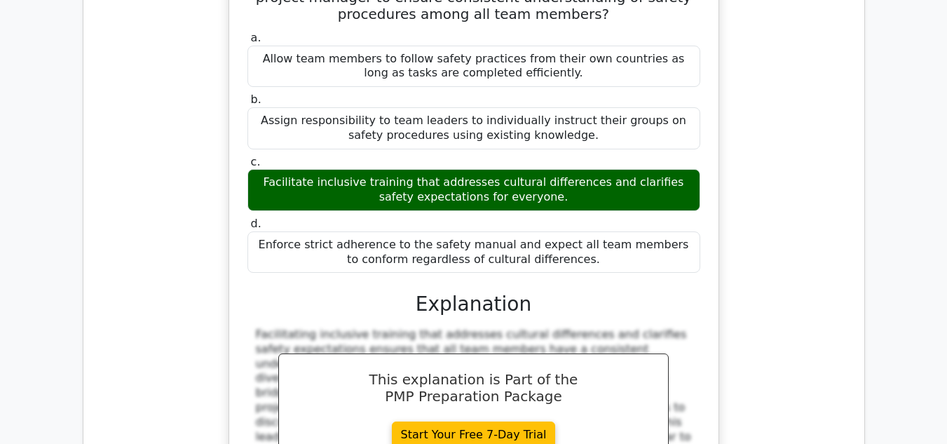
scroll to position [6411, 0]
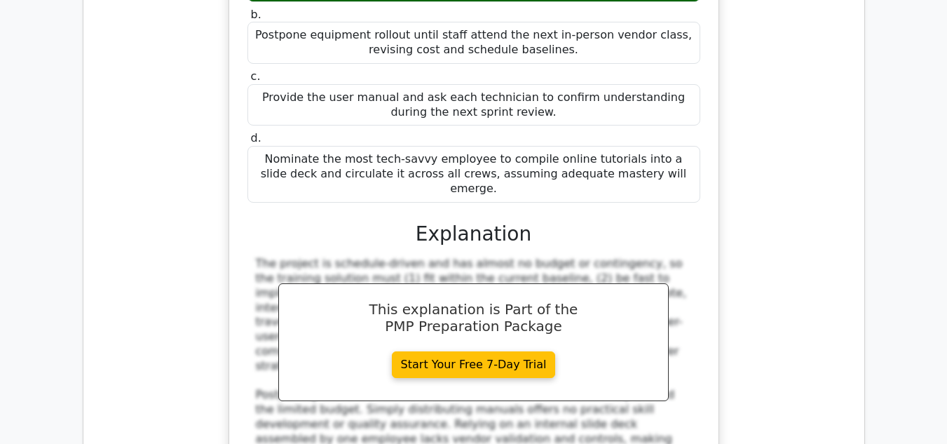
scroll to position [7239, 0]
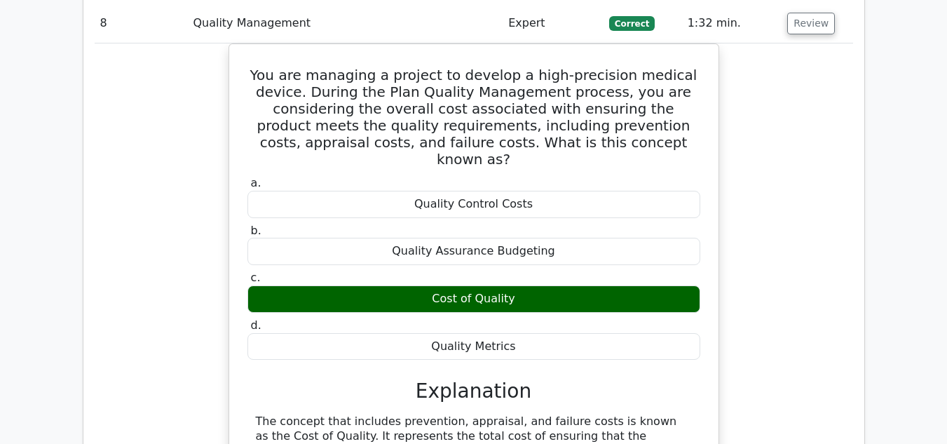
scroll to position [7826, 0]
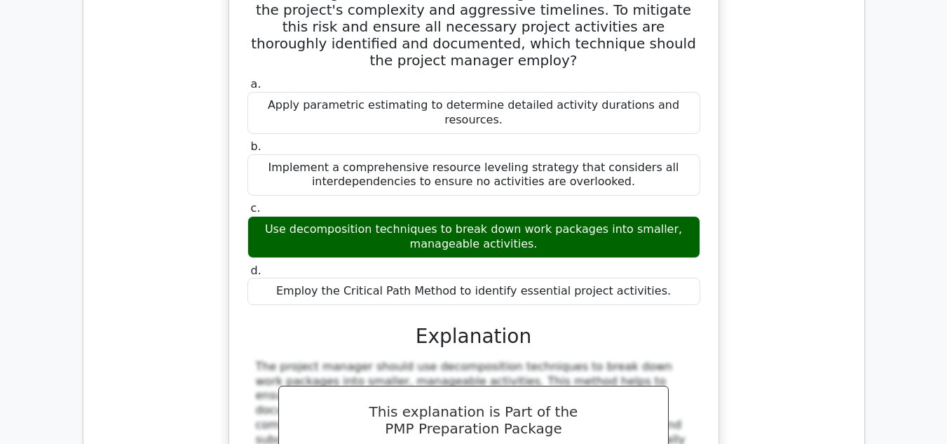
scroll to position [8571, 0]
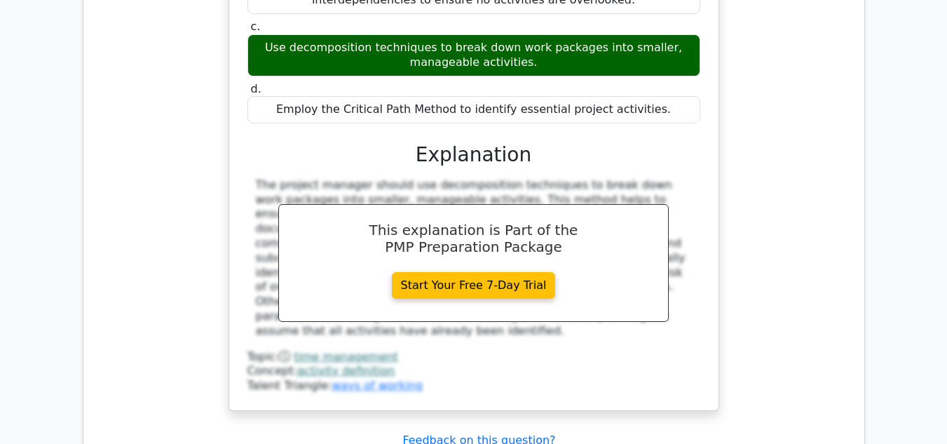
scroll to position [8811, 0]
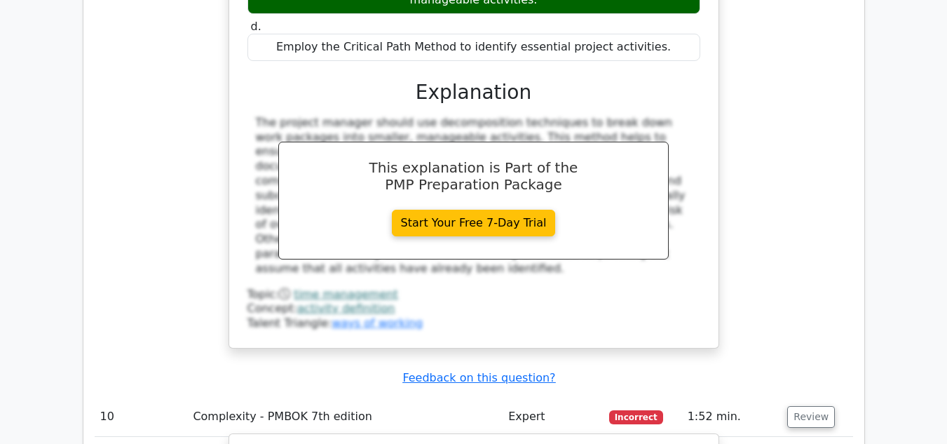
drag, startPoint x: 251, startPoint y: 86, endPoint x: 566, endPoint y: 312, distance: 387.7
copy div "During trenching for a metropolitan fiber rollout, early soil tests reveal inco…"
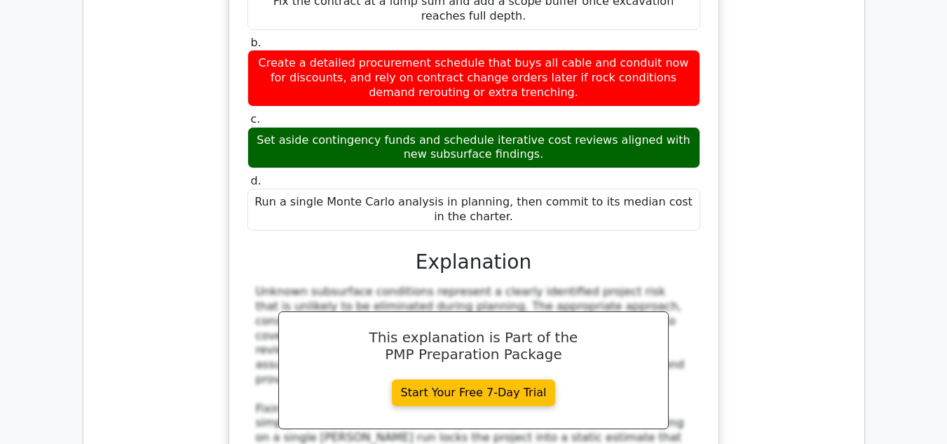
scroll to position [9425, 0]
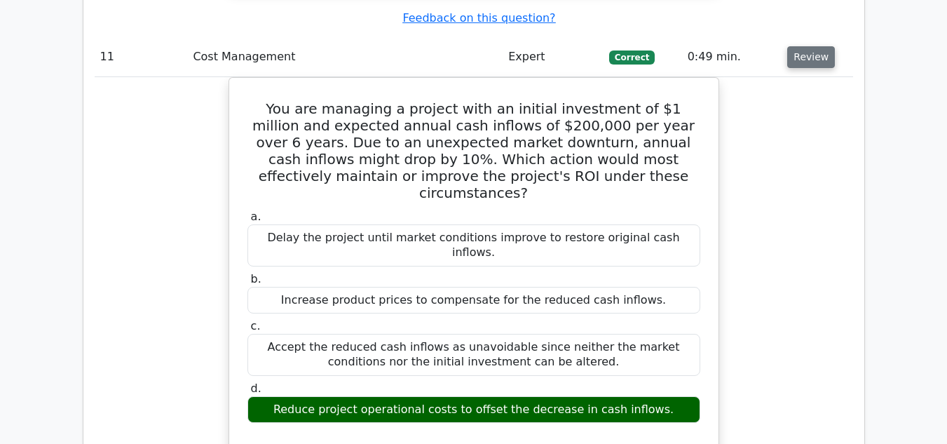
scroll to position [10047, 0]
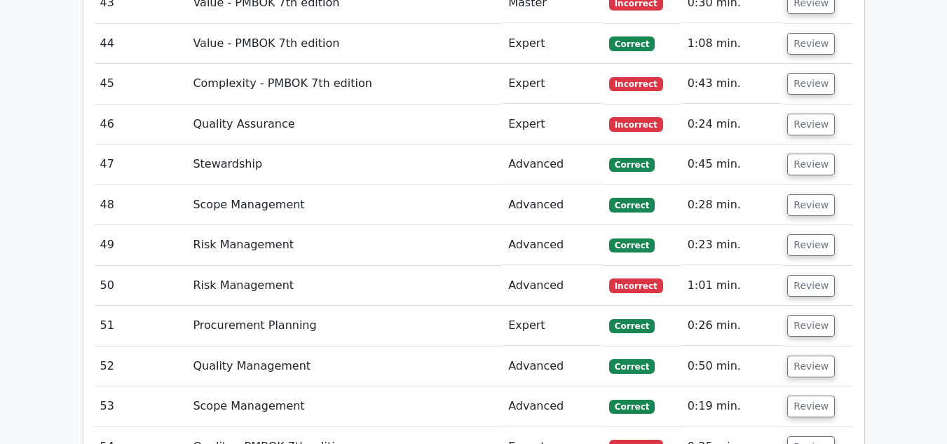
scroll to position [12929, 0]
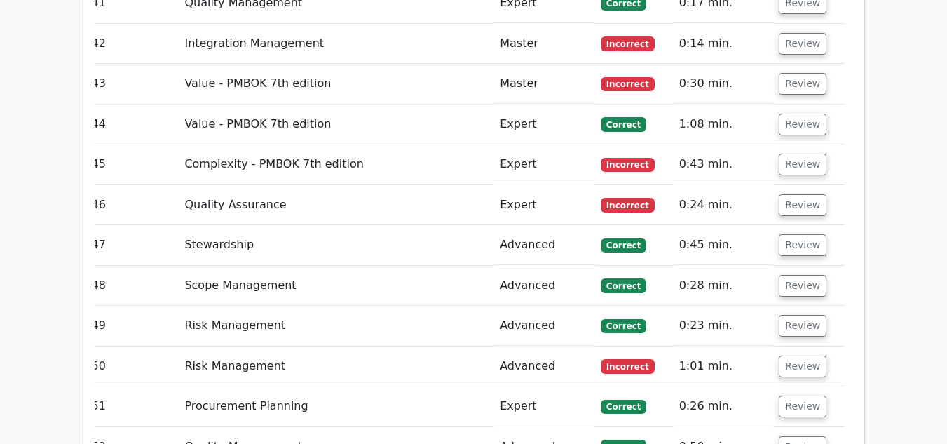
scroll to position [12845, 0]
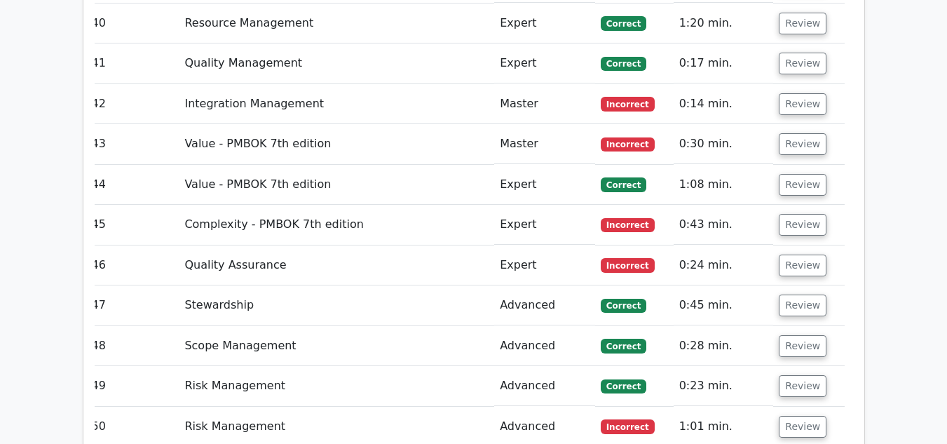
scroll to position [12789, 0]
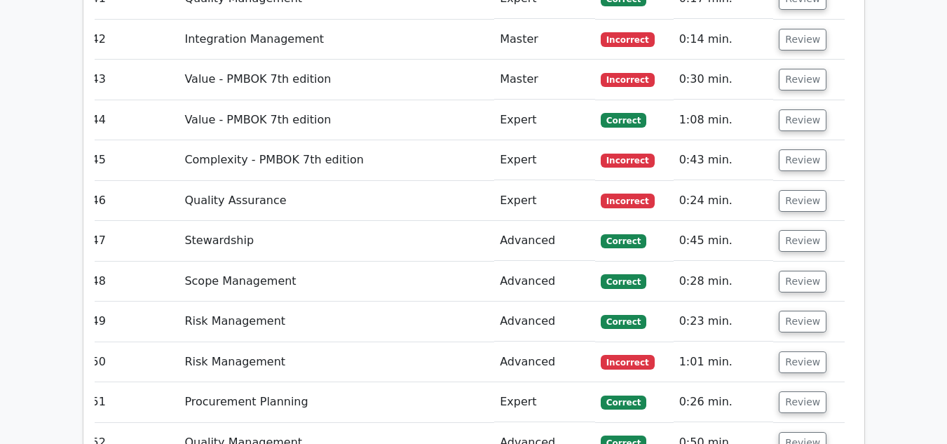
scroll to position [12849, 0]
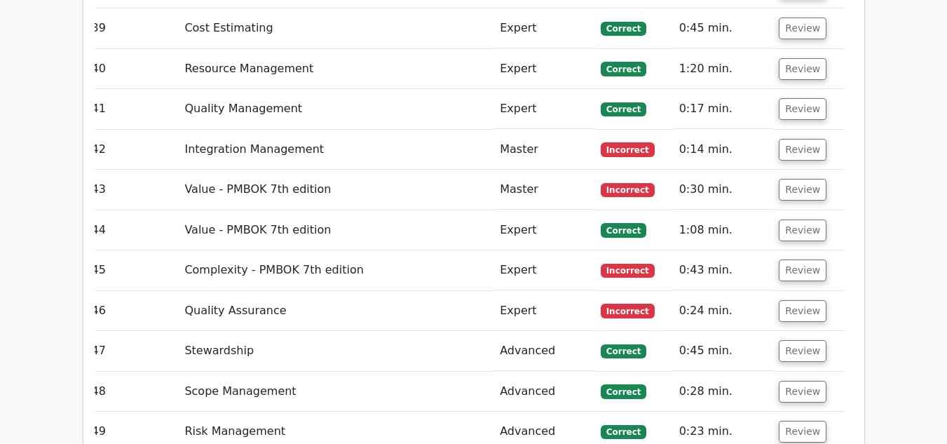
scroll to position [12739, 0]
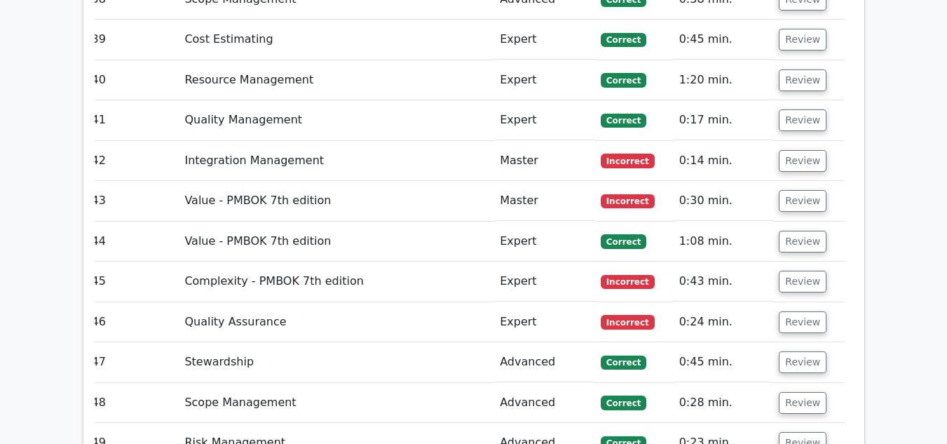
scroll to position [12727, 0]
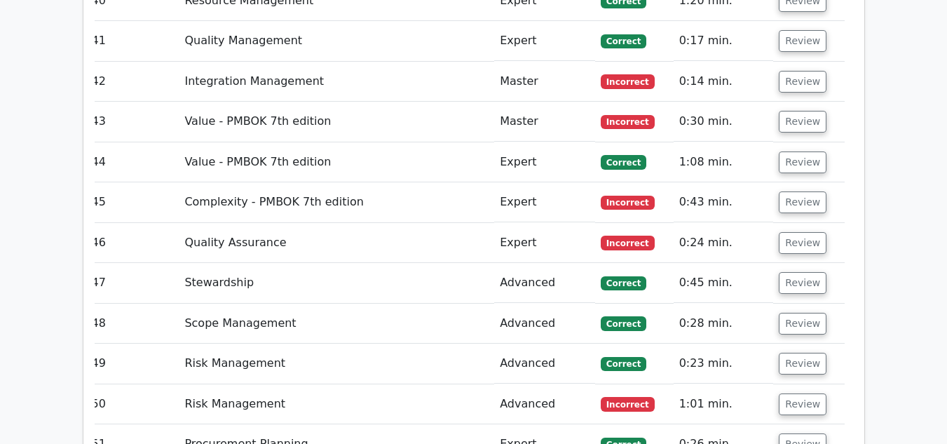
scroll to position [12763, 0]
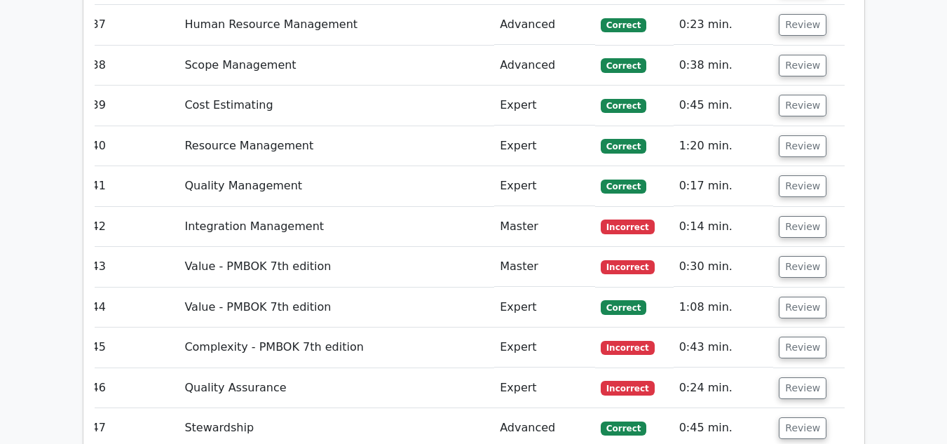
scroll to position [12660, 0]
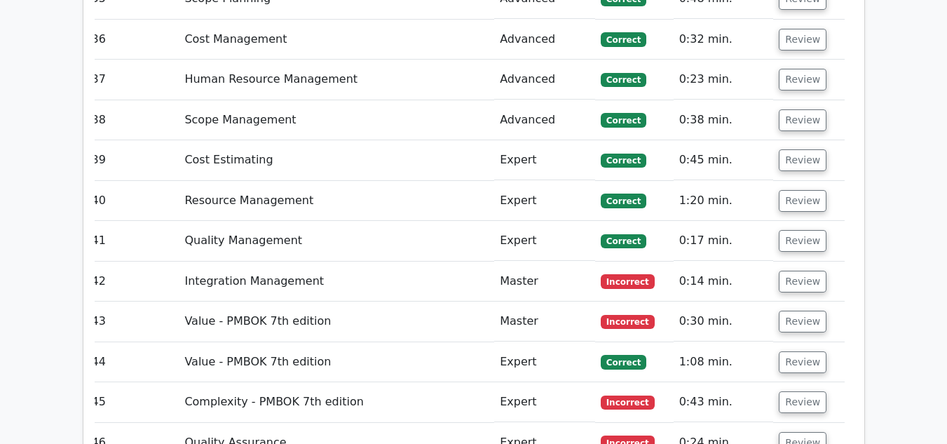
scroll to position [12610, 0]
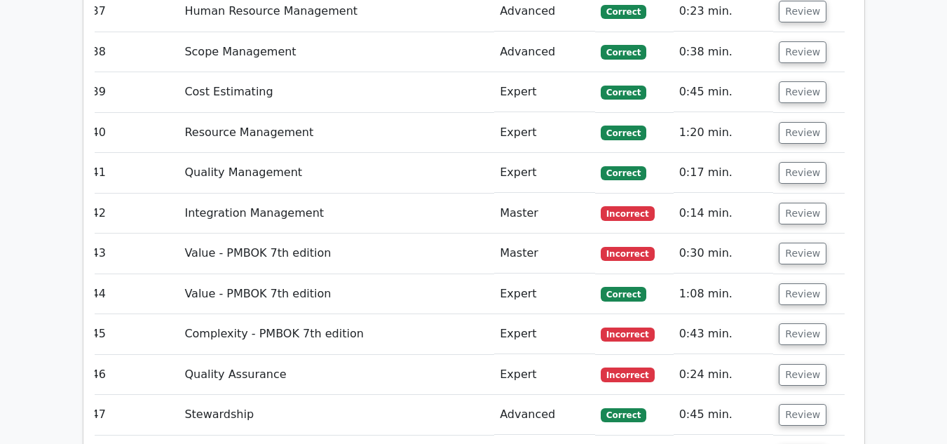
scroll to position [12676, 0]
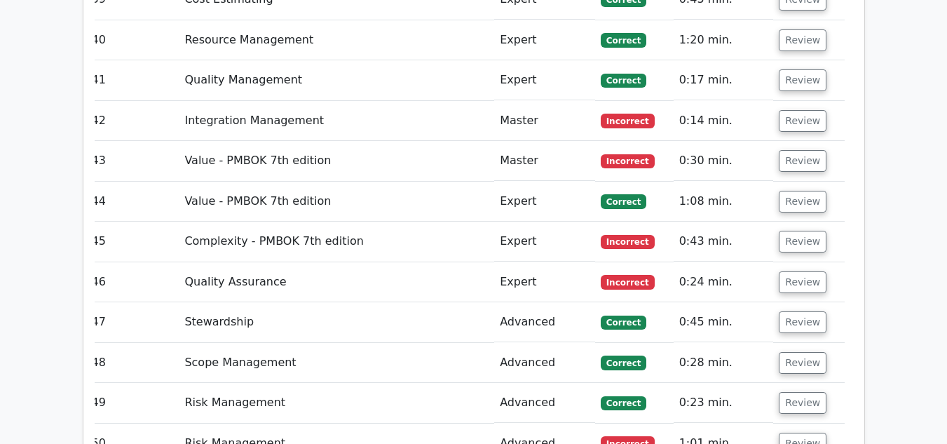
scroll to position [12770, 0]
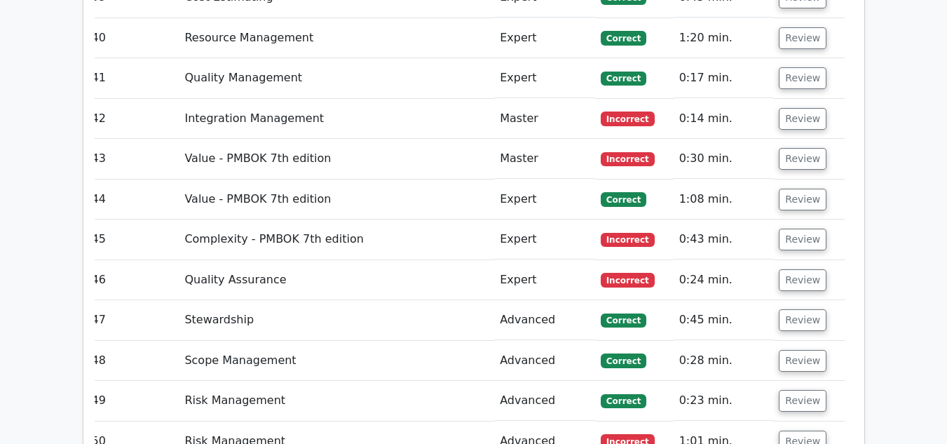
drag, startPoint x: 249, startPoint y: 198, endPoint x: 518, endPoint y: 308, distance: 289.8
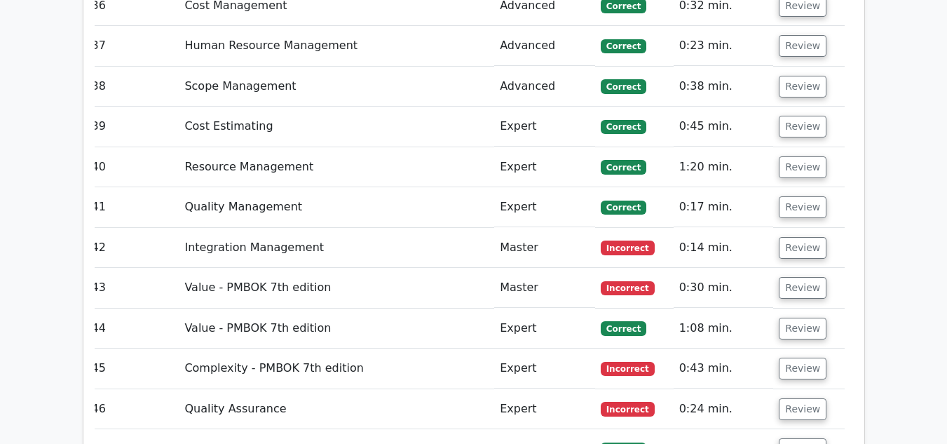
scroll to position [12641, 0]
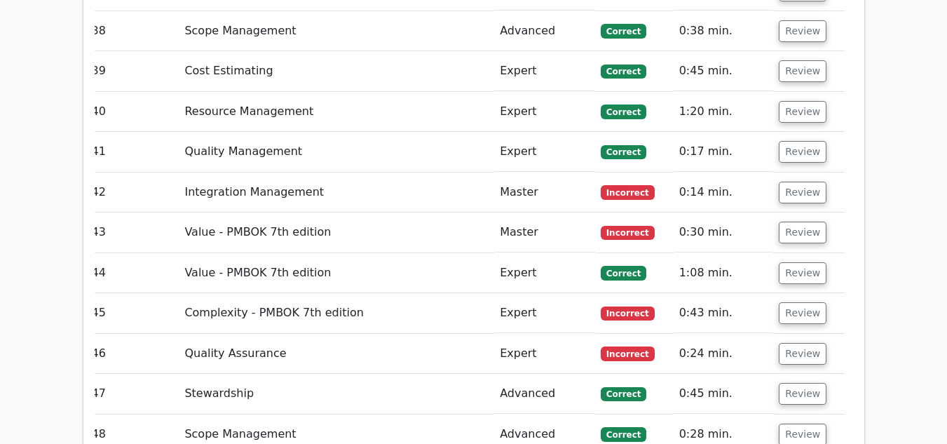
scroll to position [12669, 0]
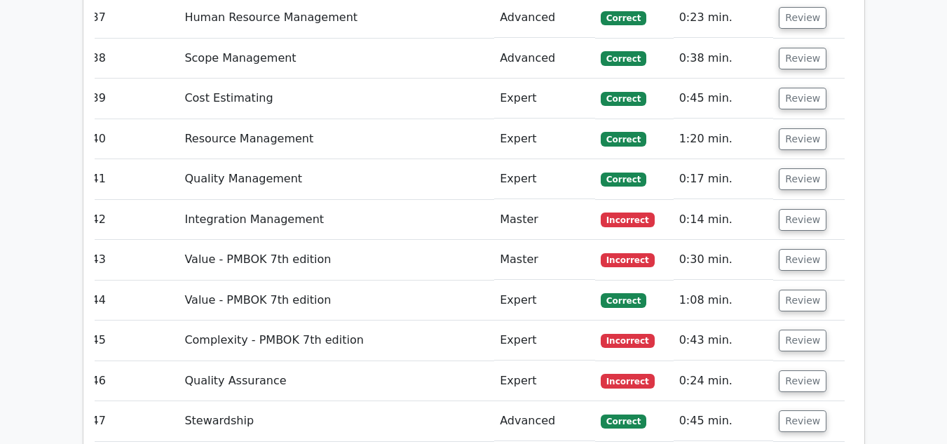
drag, startPoint x: 785, startPoint y: 164, endPoint x: 794, endPoint y: 179, distance: 16.9
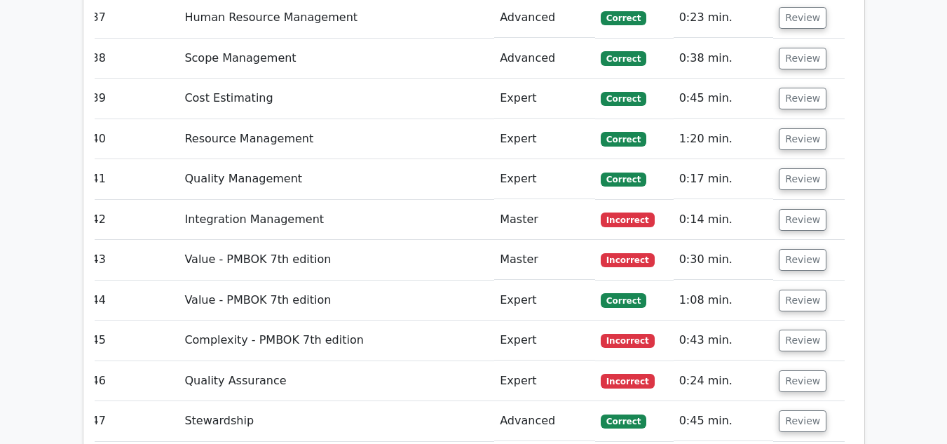
drag, startPoint x: 792, startPoint y: 170, endPoint x: 493, endPoint y: 139, distance: 300.0
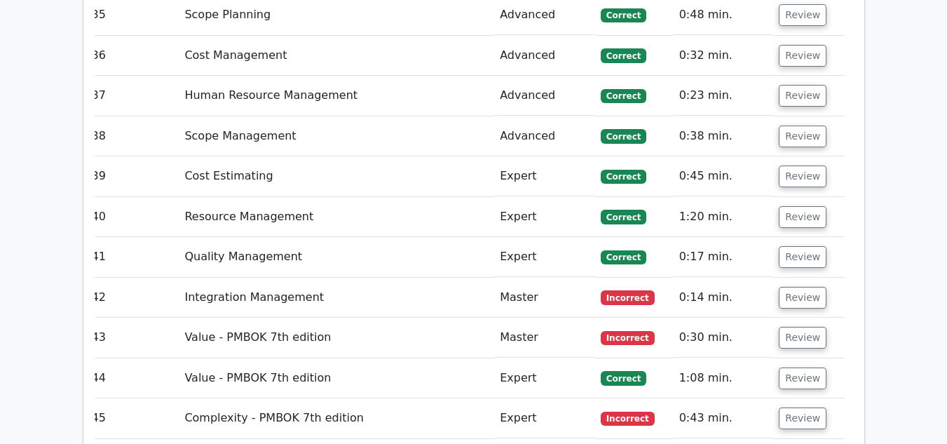
scroll to position [12591, 0]
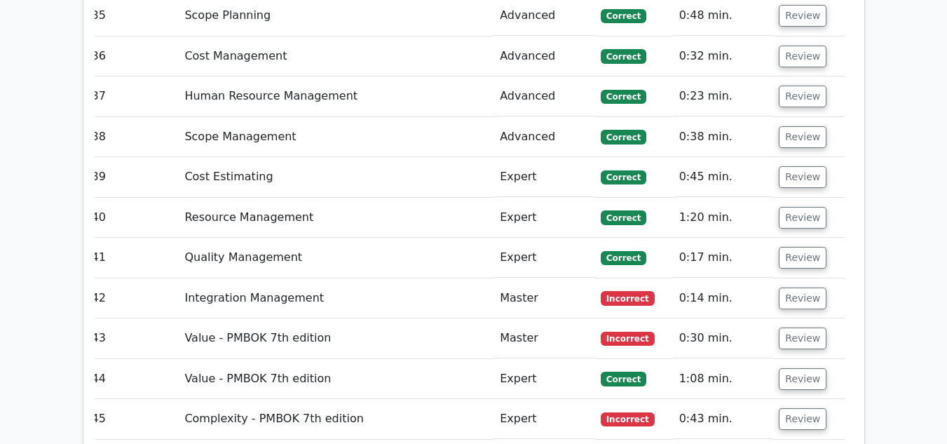
drag, startPoint x: 809, startPoint y: 210, endPoint x: 748, endPoint y: 212, distance: 60.3
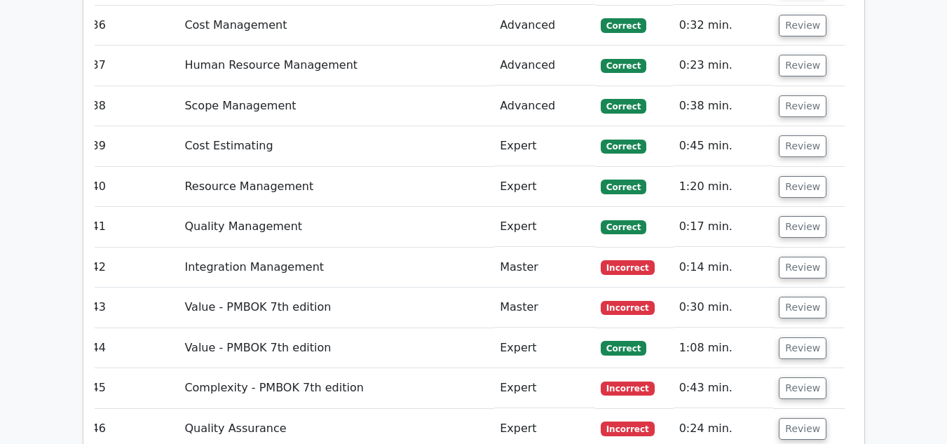
scroll to position [12622, 0]
drag, startPoint x: 795, startPoint y: 224, endPoint x: 795, endPoint y: 263, distance: 38.5
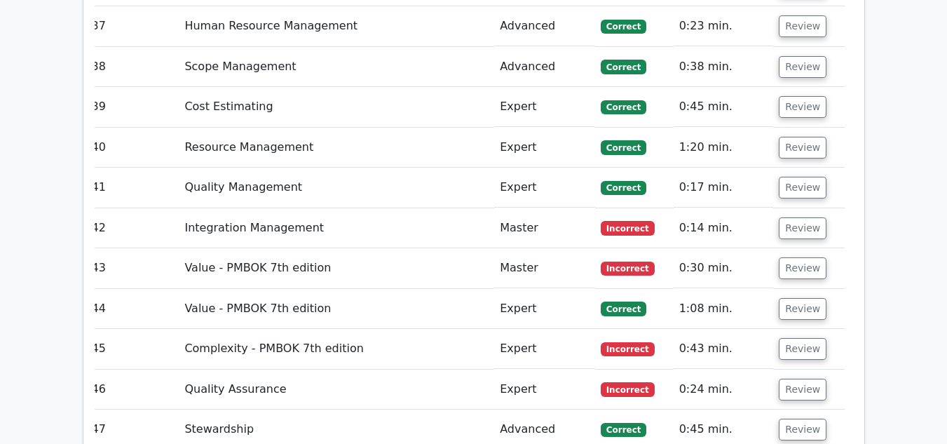
scroll to position [12662, 0]
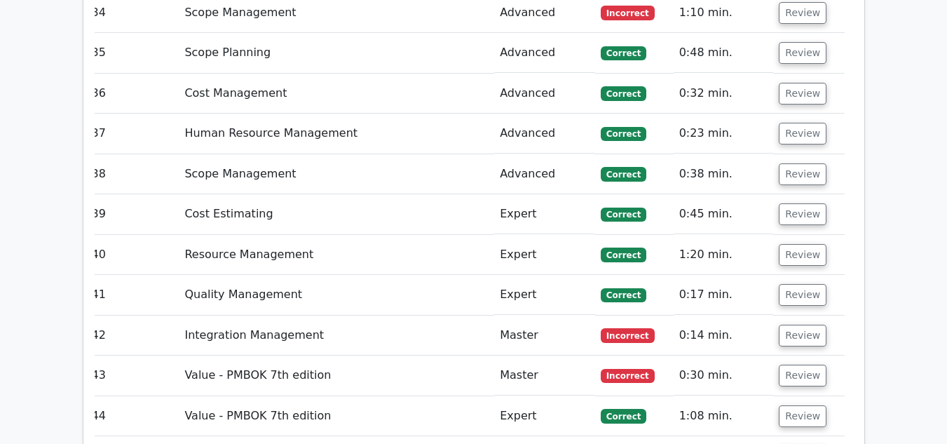
scroll to position [12549, 0]
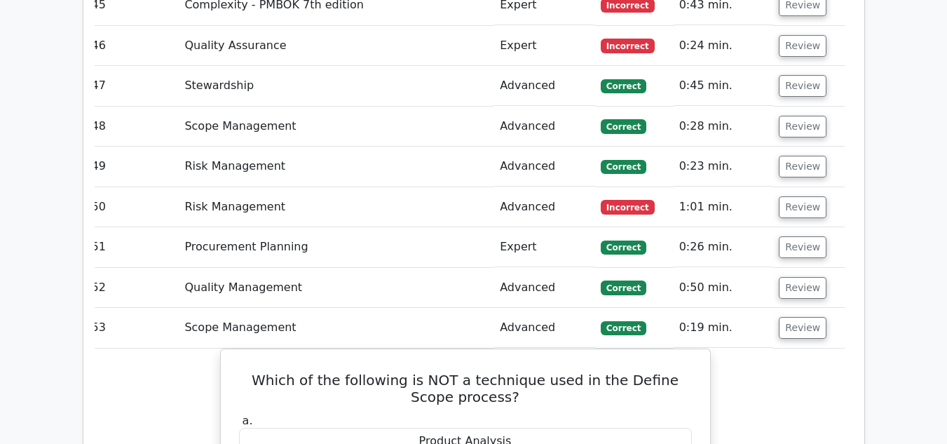
scroll to position [13005, 0]
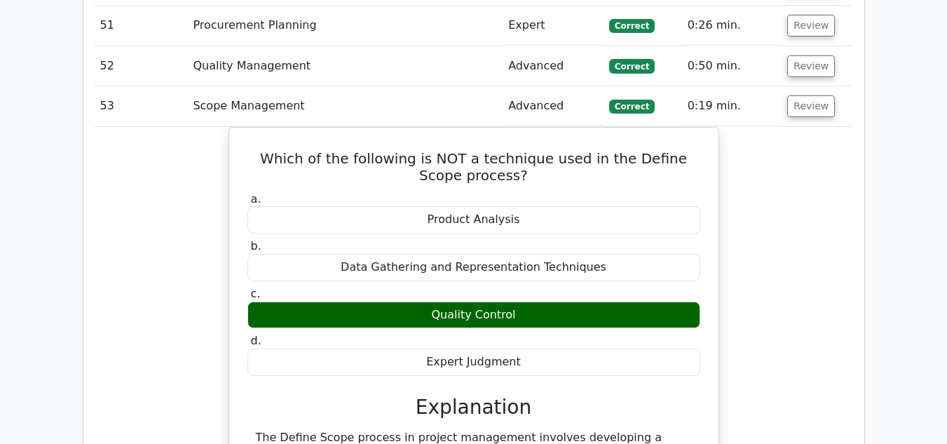
scroll to position [13224, 0]
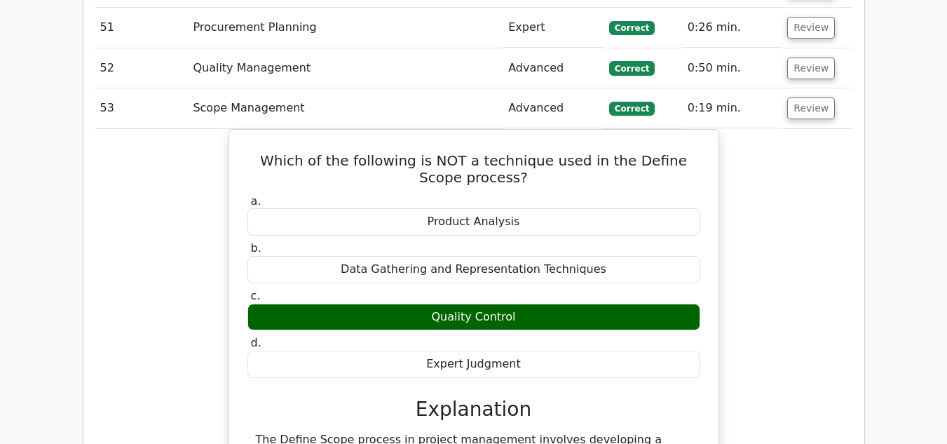
drag, startPoint x: 252, startPoint y: 107, endPoint x: 565, endPoint y: 399, distance: 428.3
copy div "Your project is developing a complex electronics product, and testing phases ar…"
